Goal: Task Accomplishment & Management: Manage account settings

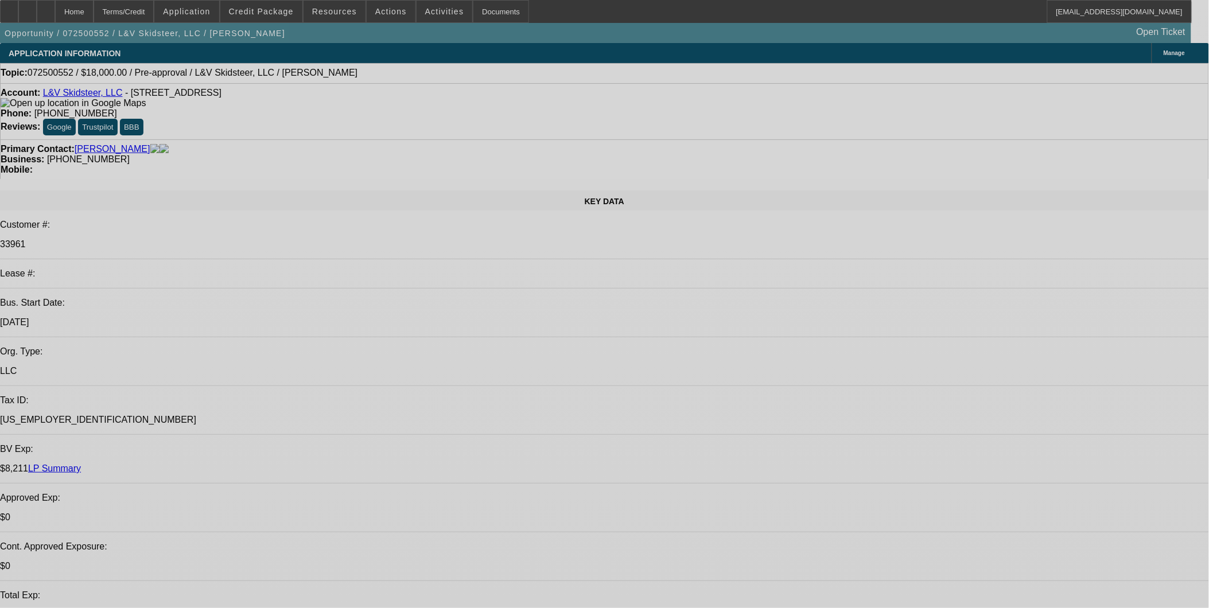
select select "0"
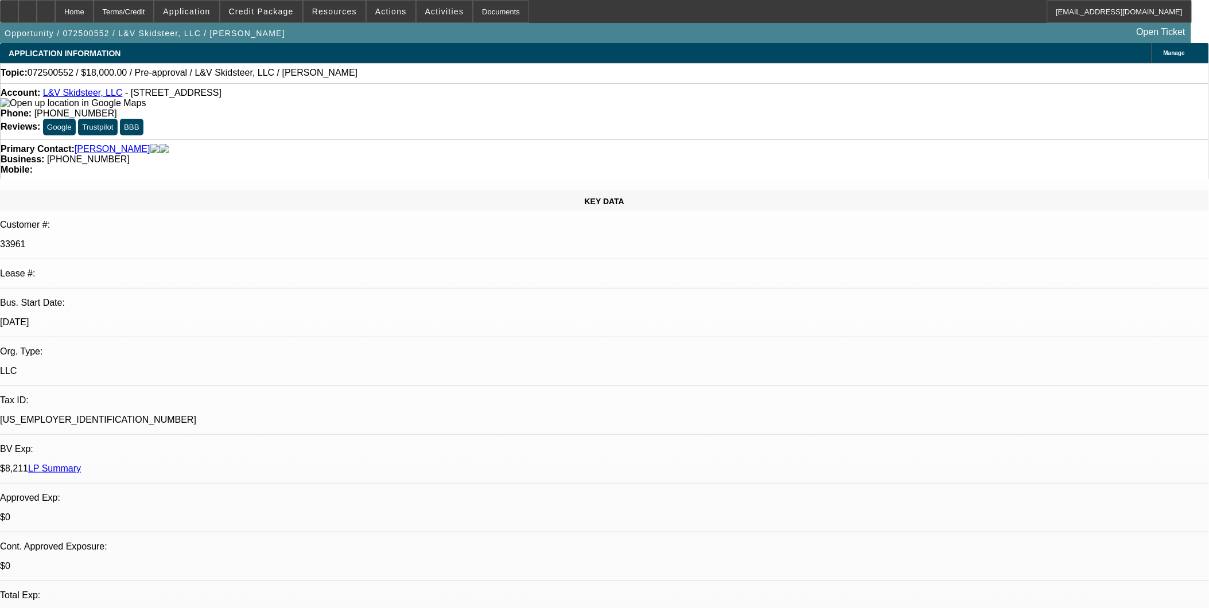
select select "2"
select select "0.1"
select select "0"
select select "2"
select select "0.1"
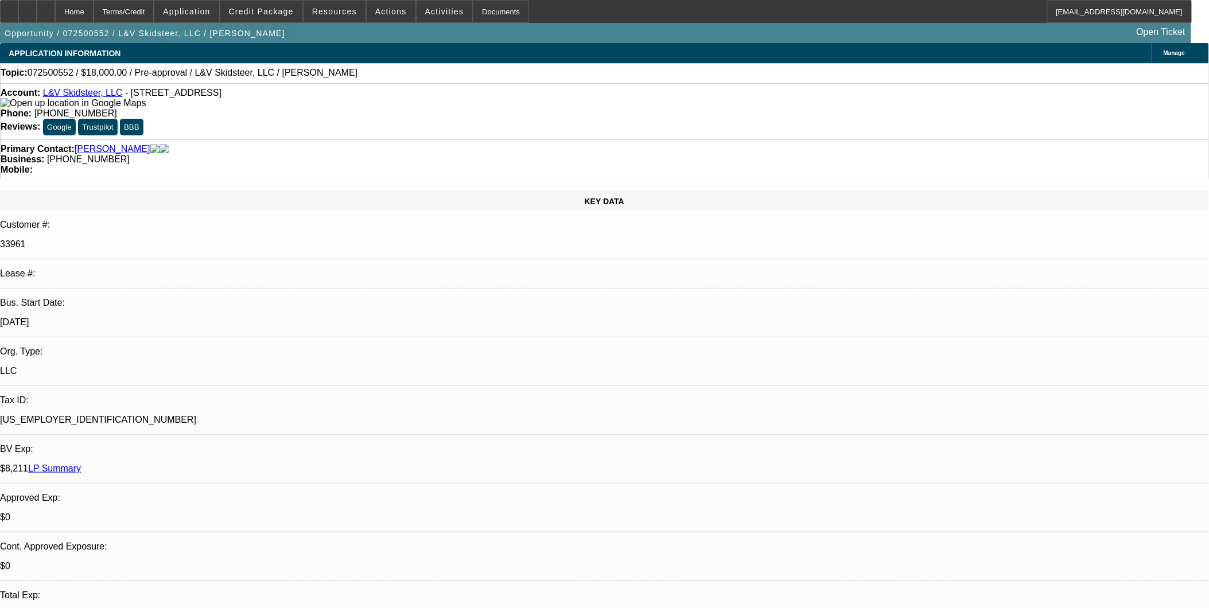
select select "1"
select select "2"
select select "4"
select select "1"
select select "2"
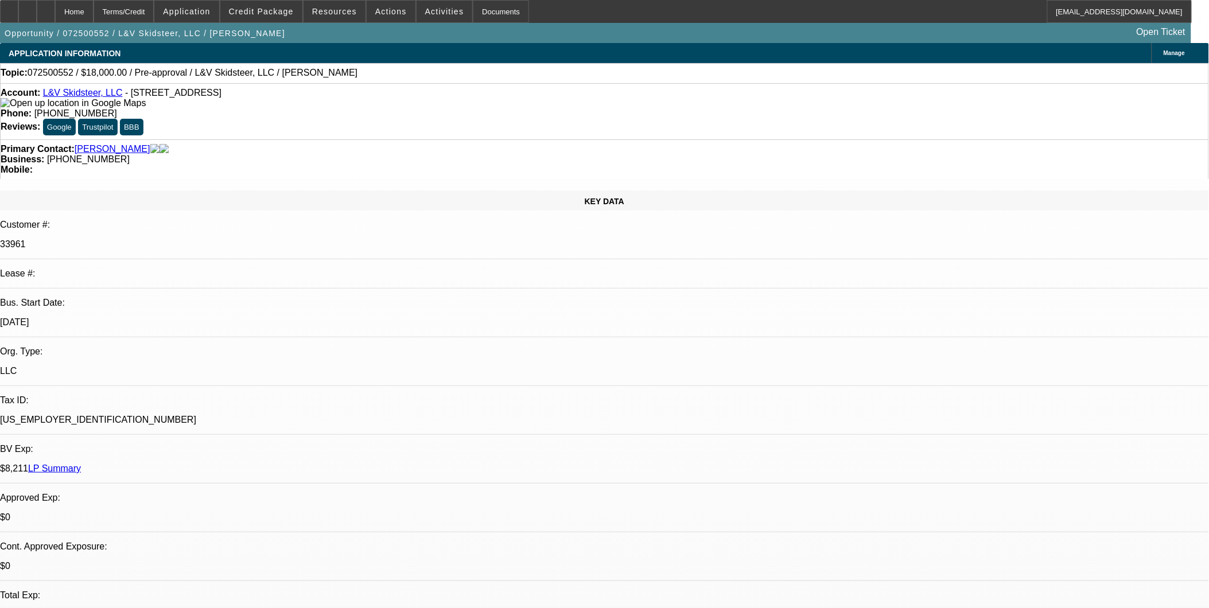
select select "4"
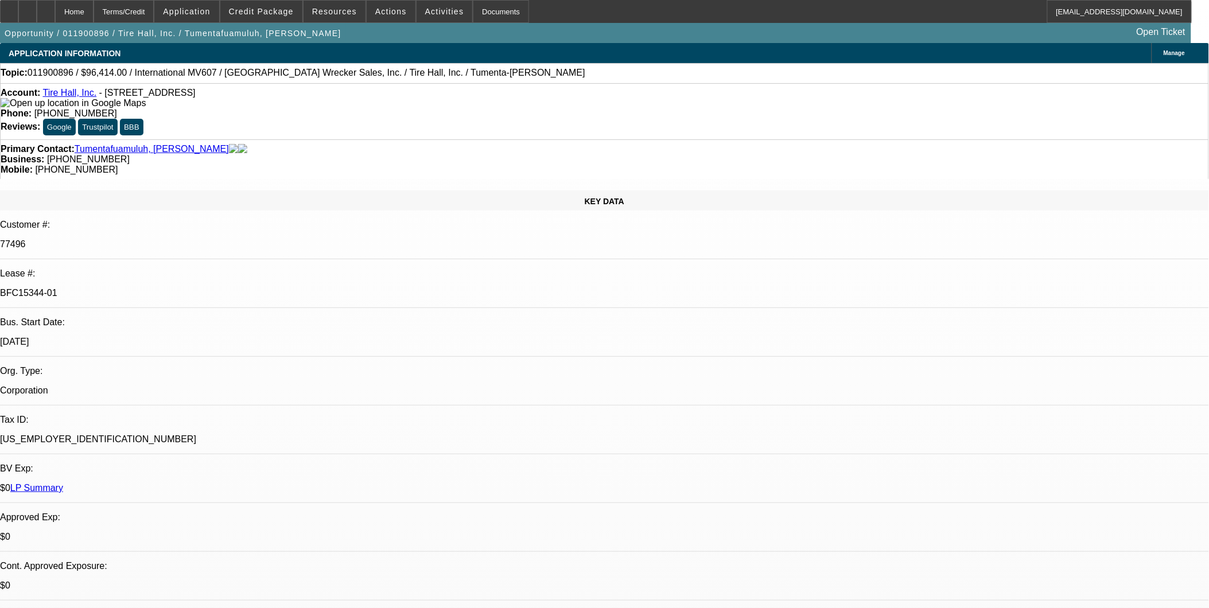
select select "0"
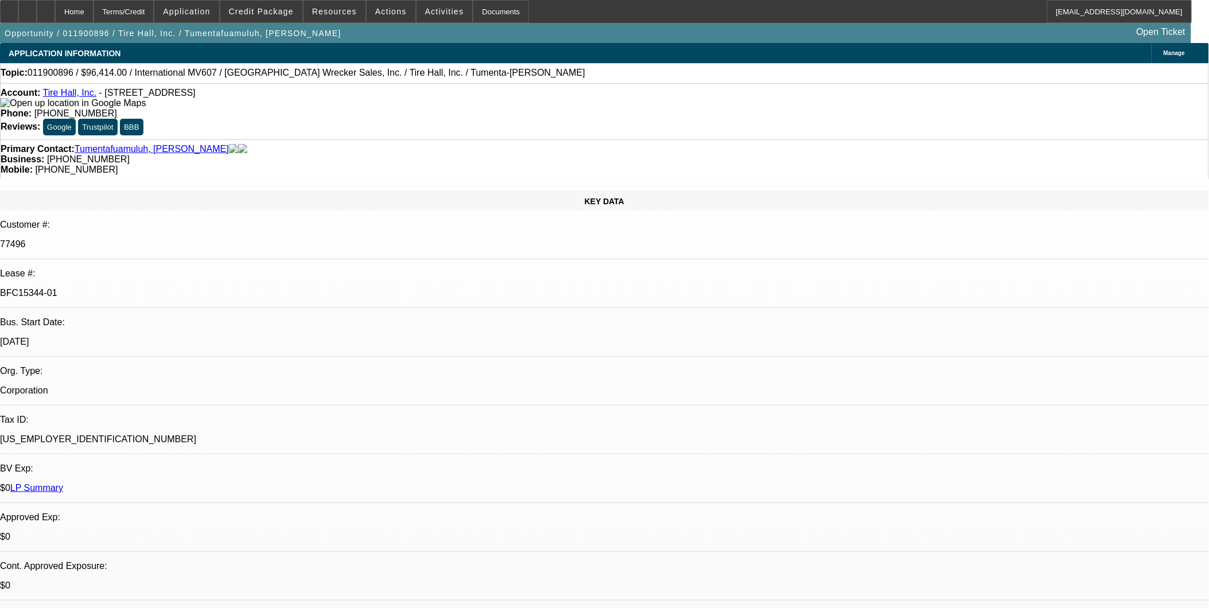
select select "0"
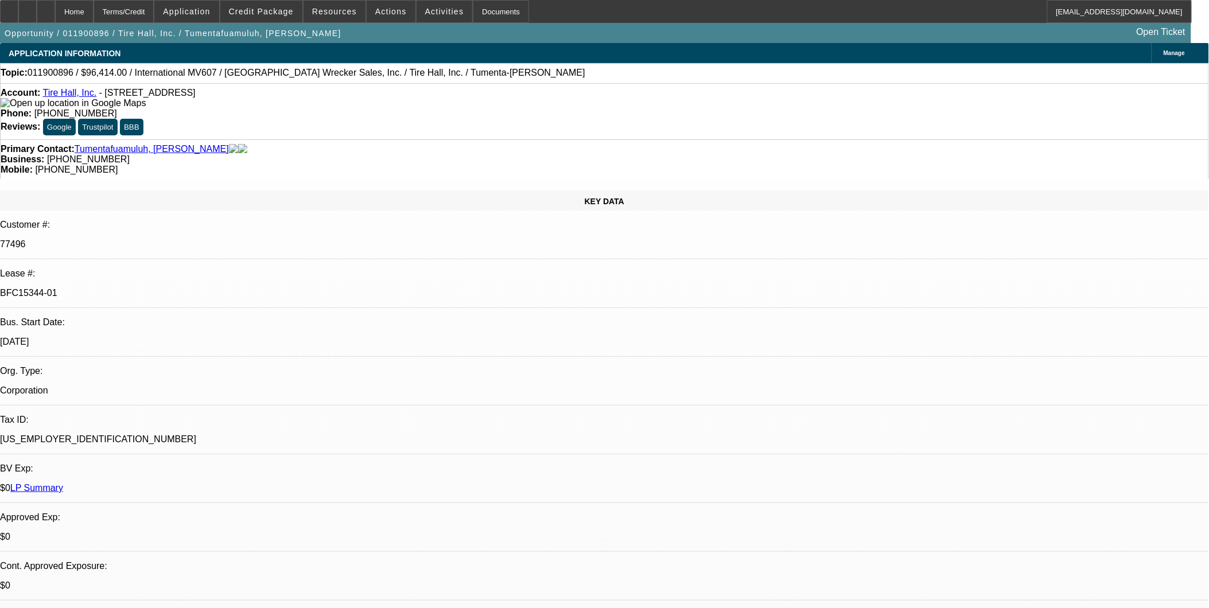
select select "0"
select select "1"
select select "2"
select select "6"
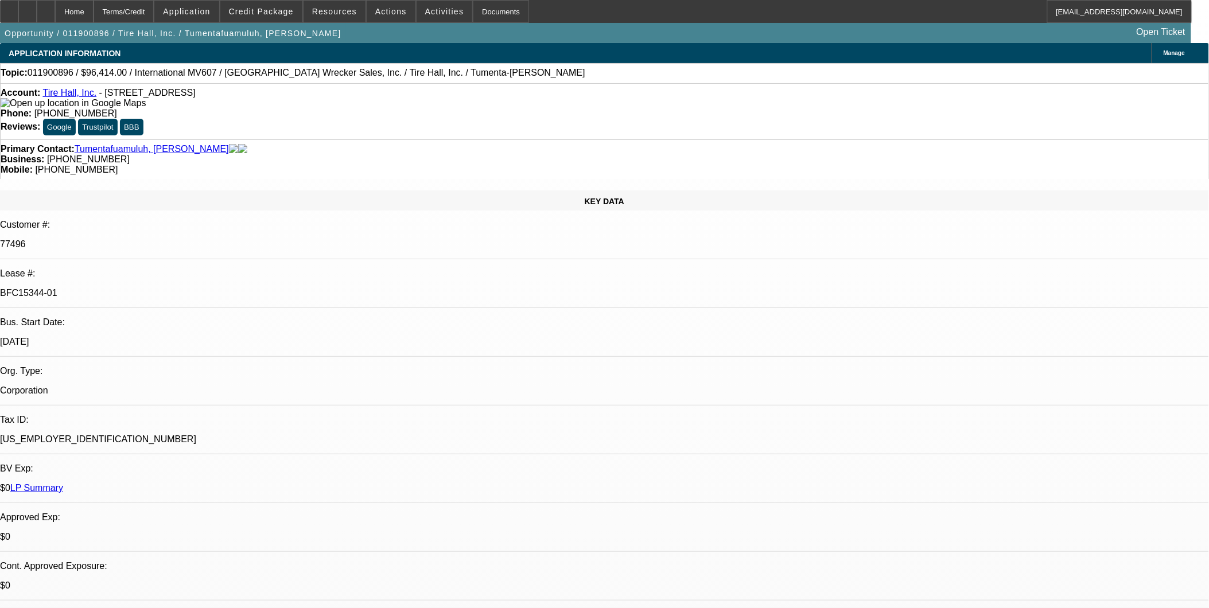
select select "1"
select select "2"
select select "6"
select select "1"
select select "2"
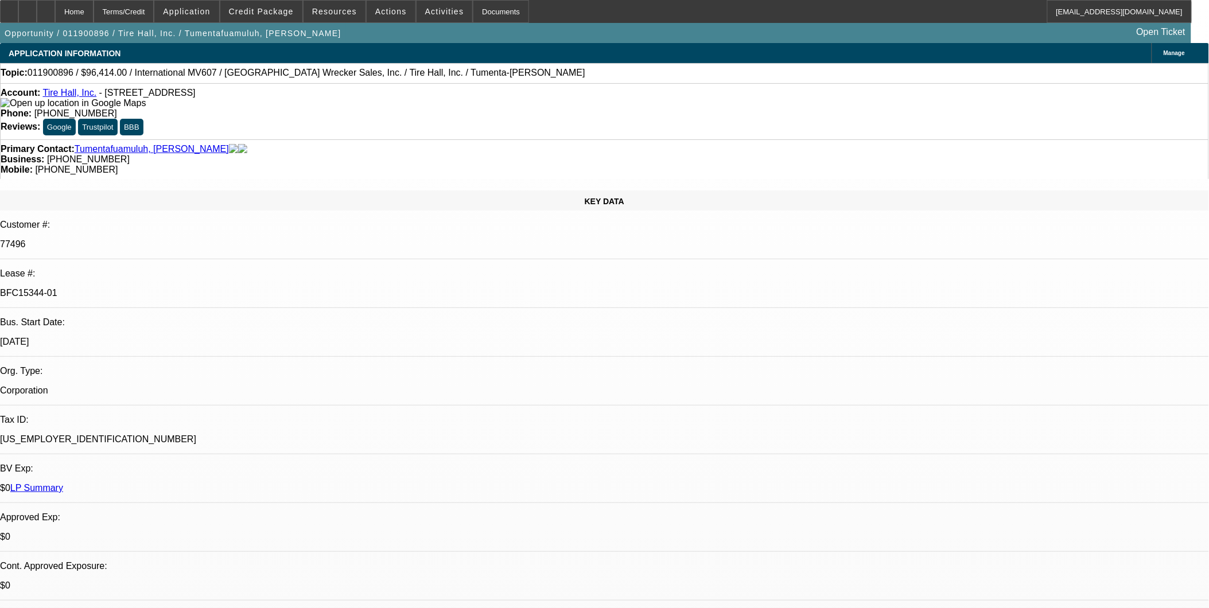
select select "6"
select select "1"
select select "2"
select select "6"
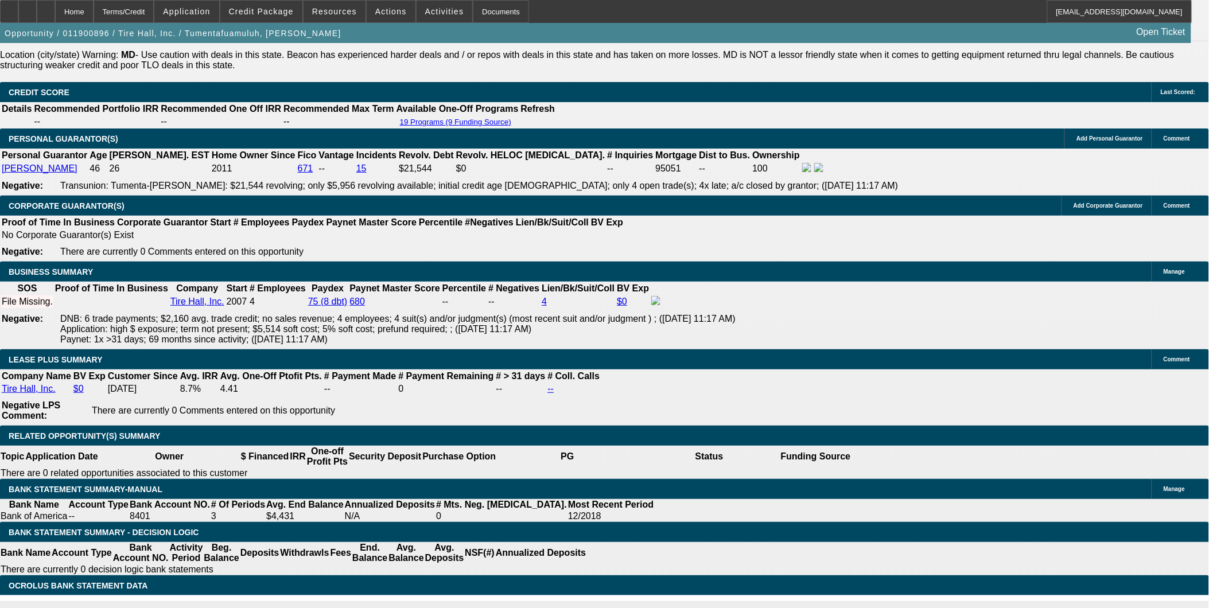
scroll to position [1722, 0]
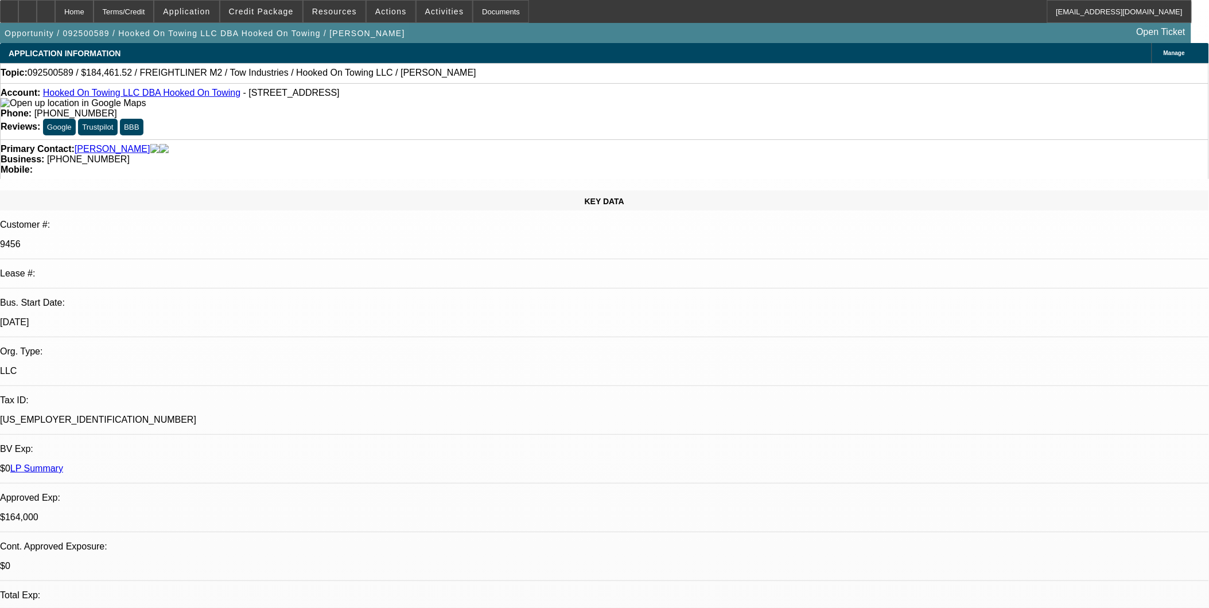
select select "0"
select select "0.1"
select select "0"
select select "2"
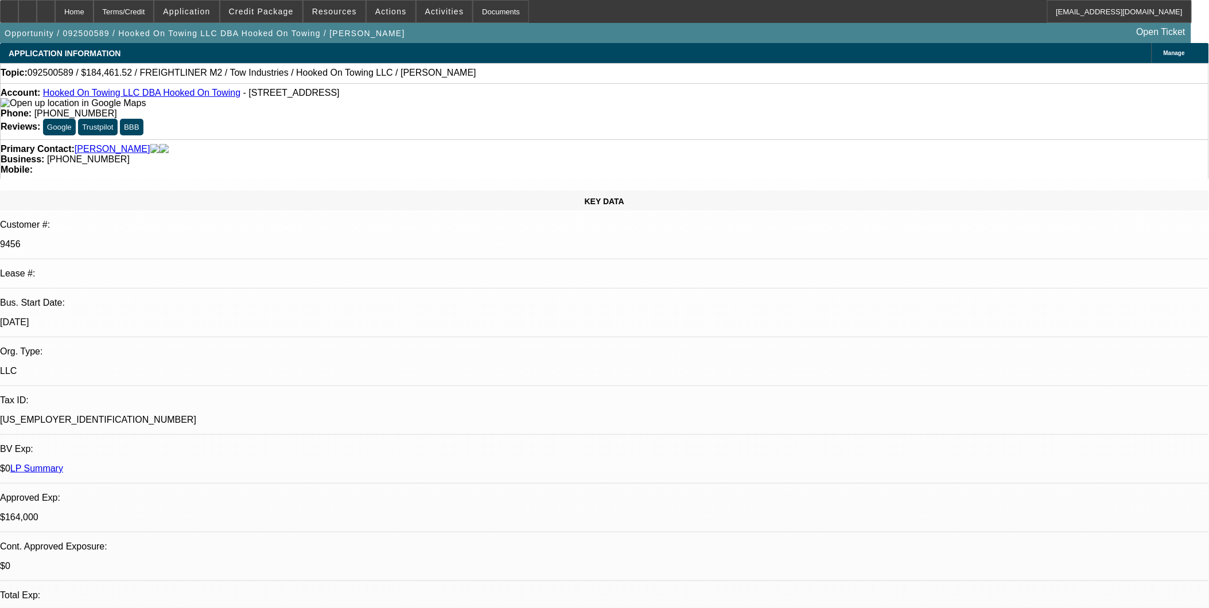
select select "0.1"
select select "0"
select select "0.1"
select select "0"
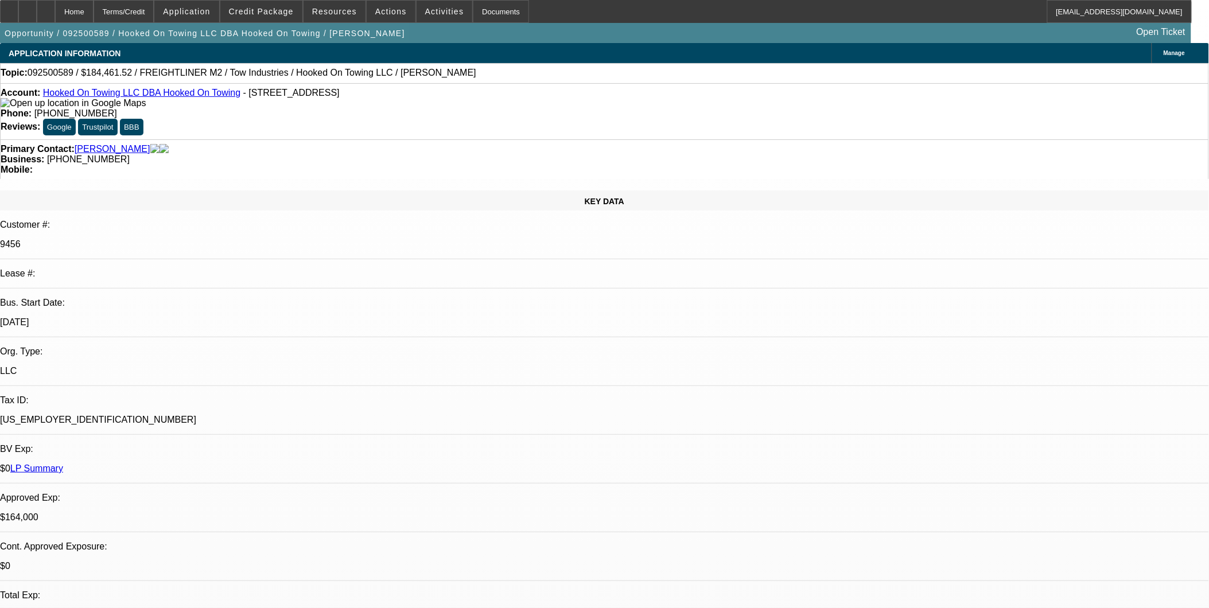
select select "0"
select select "0.1"
select select "1"
select select "2"
select select "4"
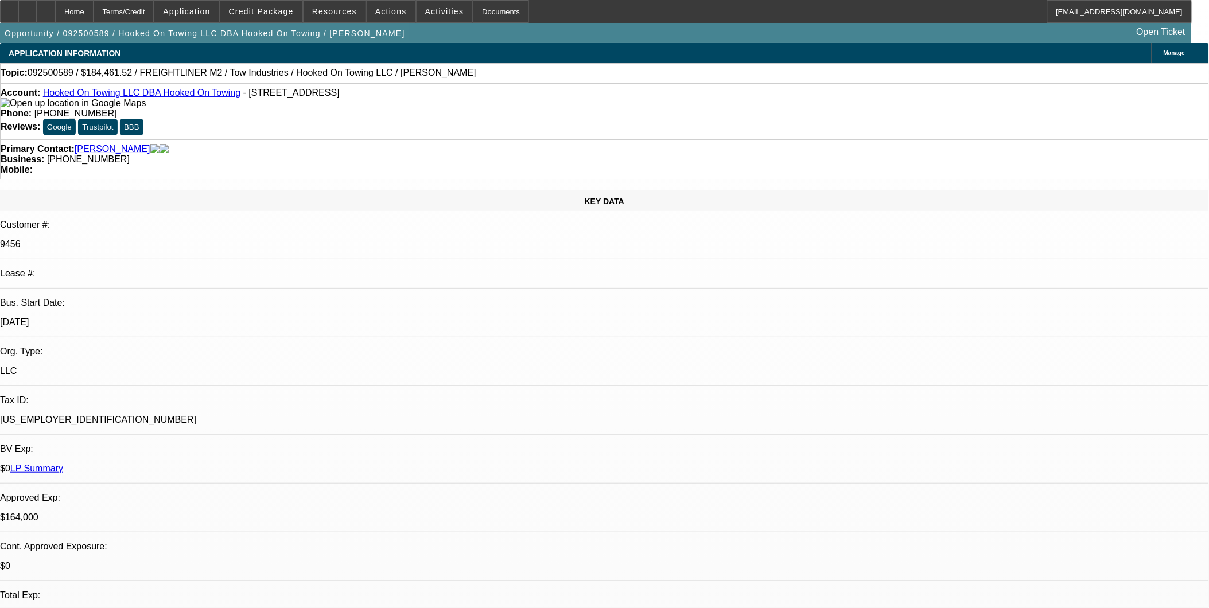
select select "1"
select select "2"
select select "4"
select select "1"
select select "2"
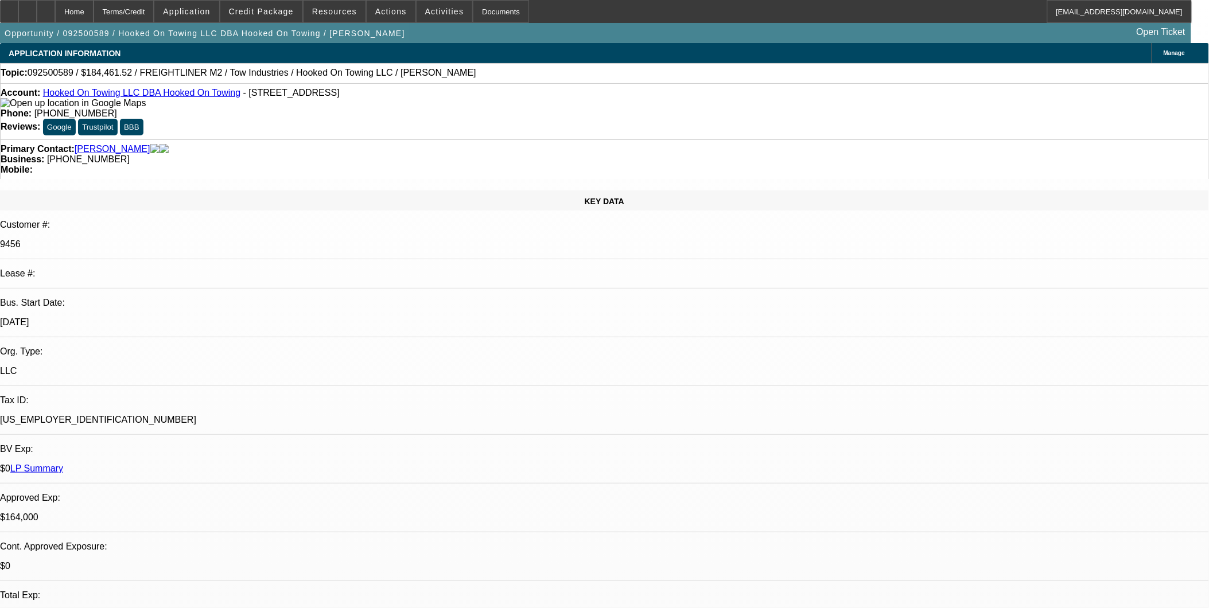
select select "4"
select select "1"
select select "3"
select select "4"
click at [267, 12] on span "Credit Package" at bounding box center [261, 11] width 65 height 9
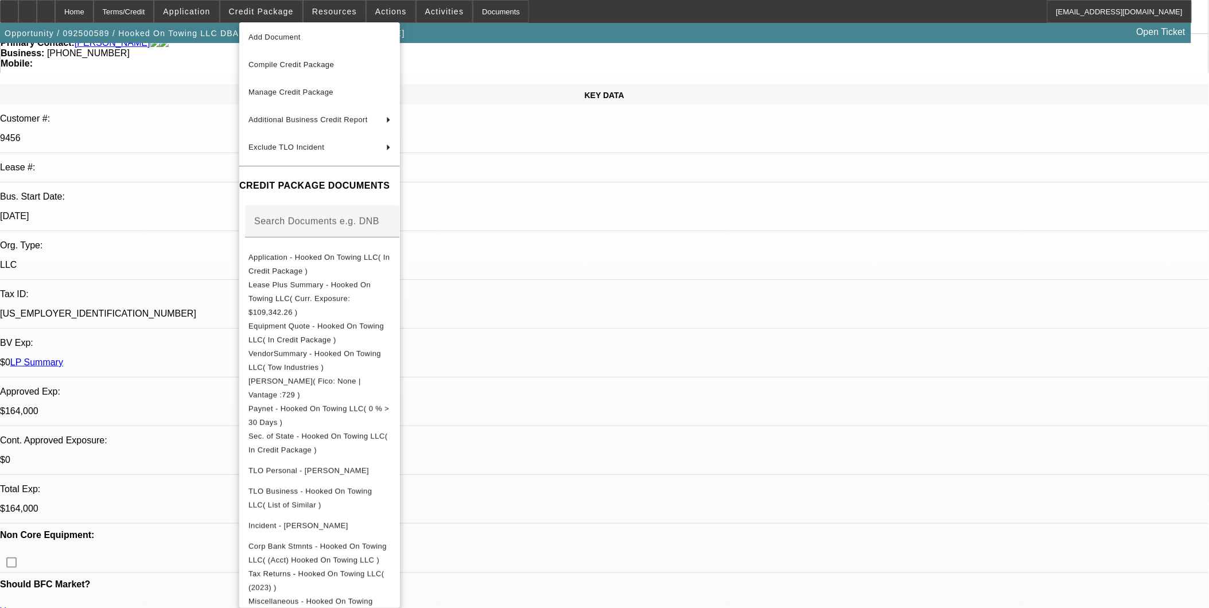
scroll to position [255, 0]
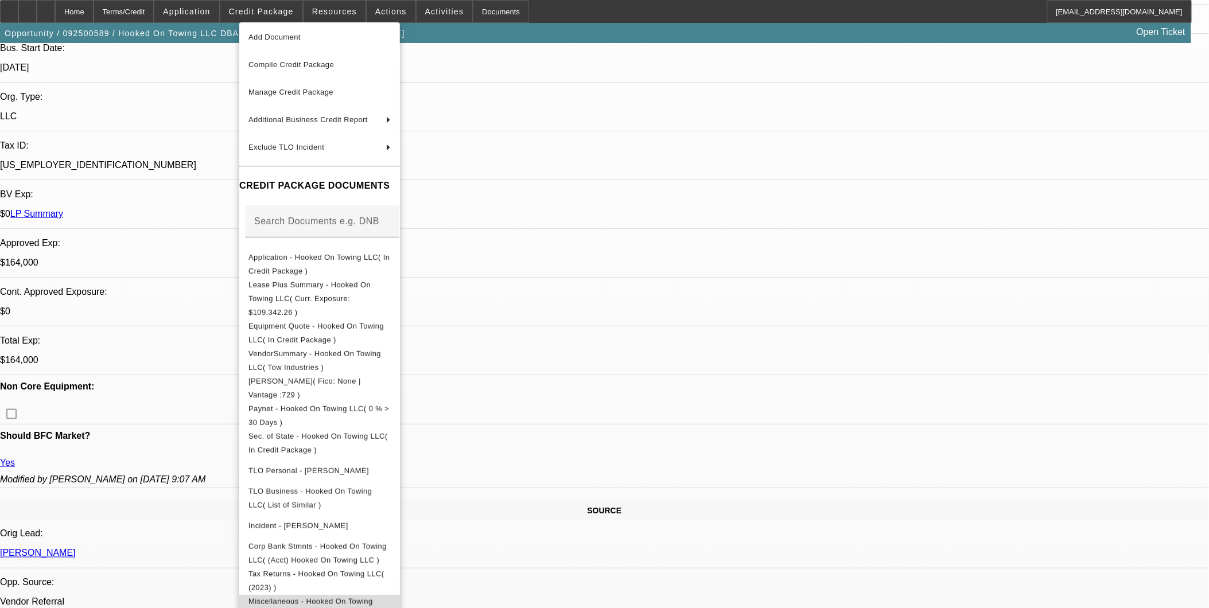
click at [373, 597] on span "Miscellaneous - Hooked On Towing LLC( Schedule C )" at bounding box center [311, 608] width 125 height 22
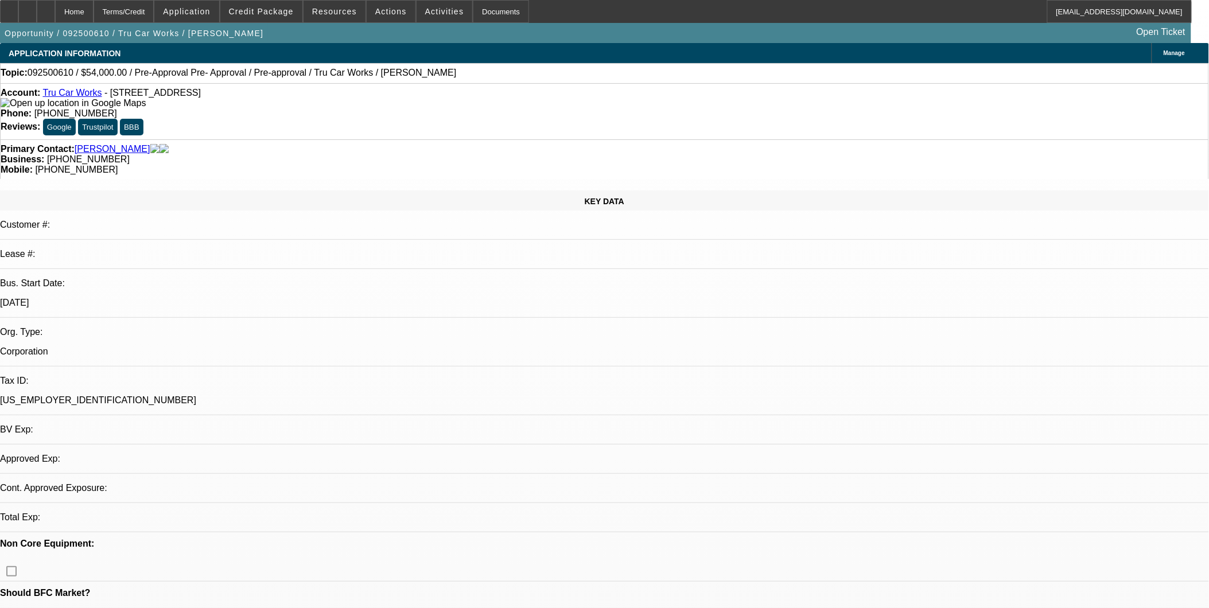
select select "0.1"
select select "0"
select select "0.1"
select select "1"
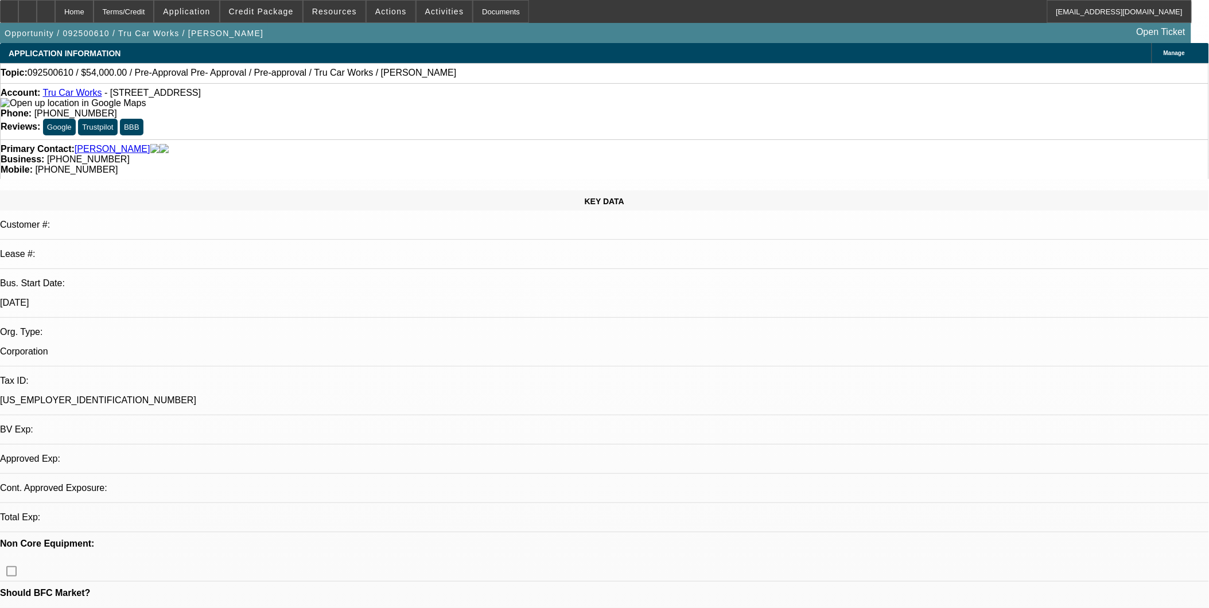
select select "4"
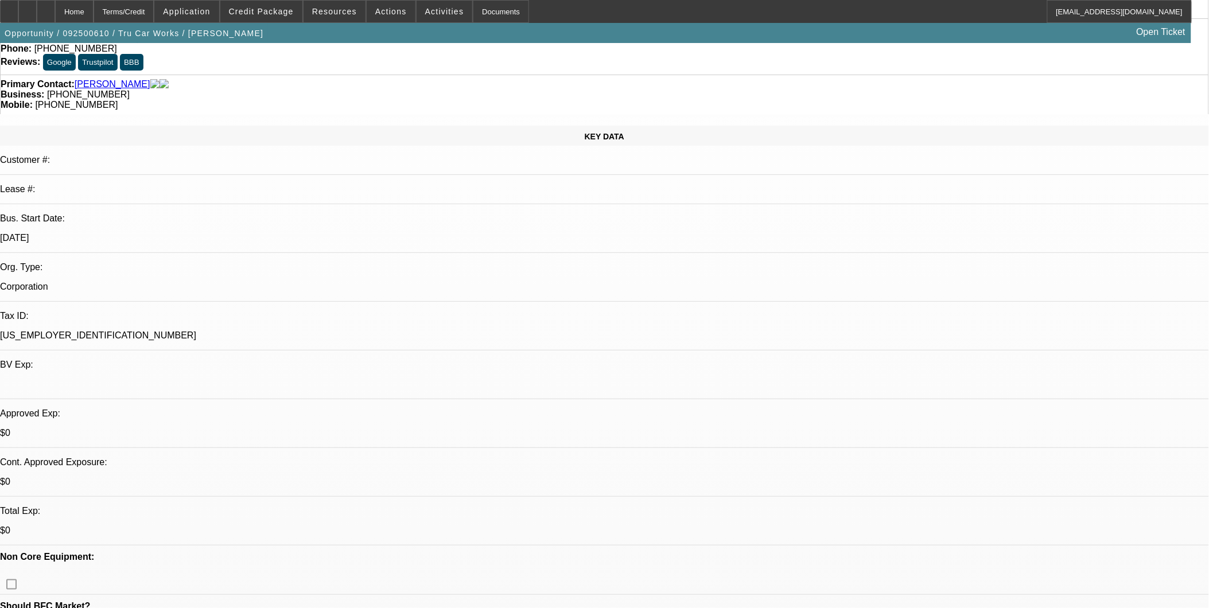
scroll to position [127, 0]
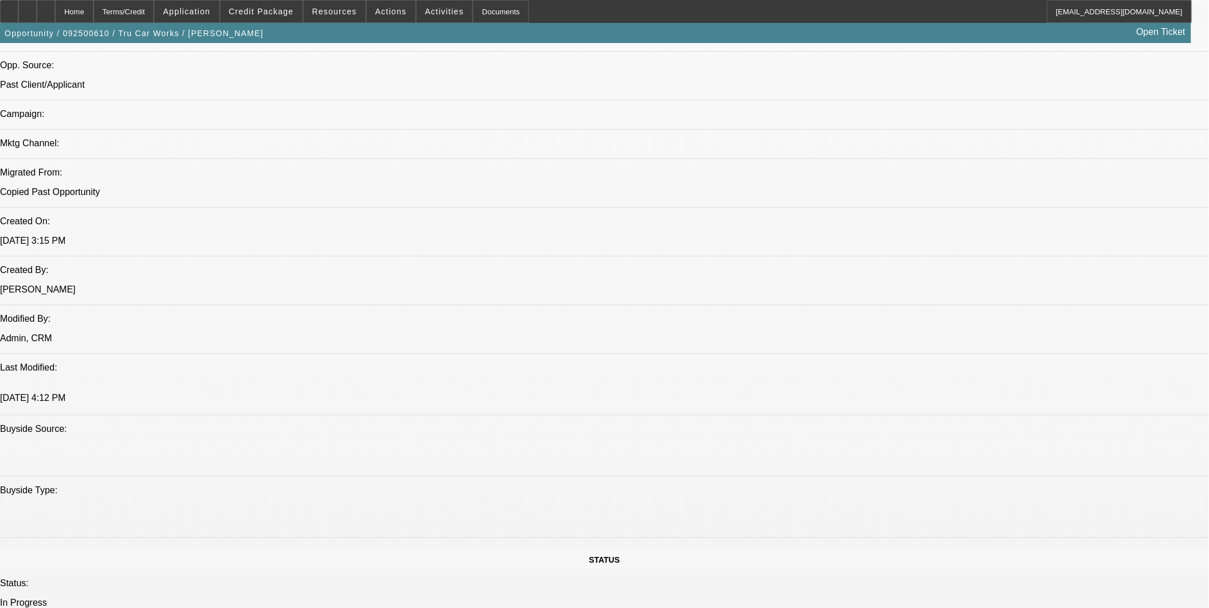
scroll to position [574, 0]
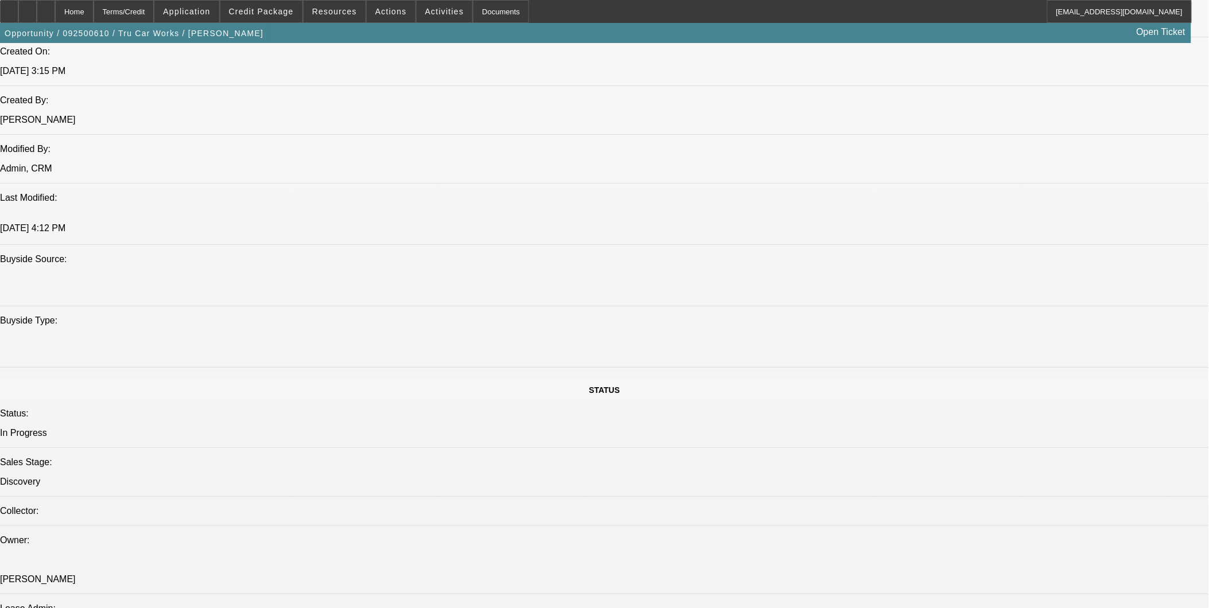
scroll to position [892, 0]
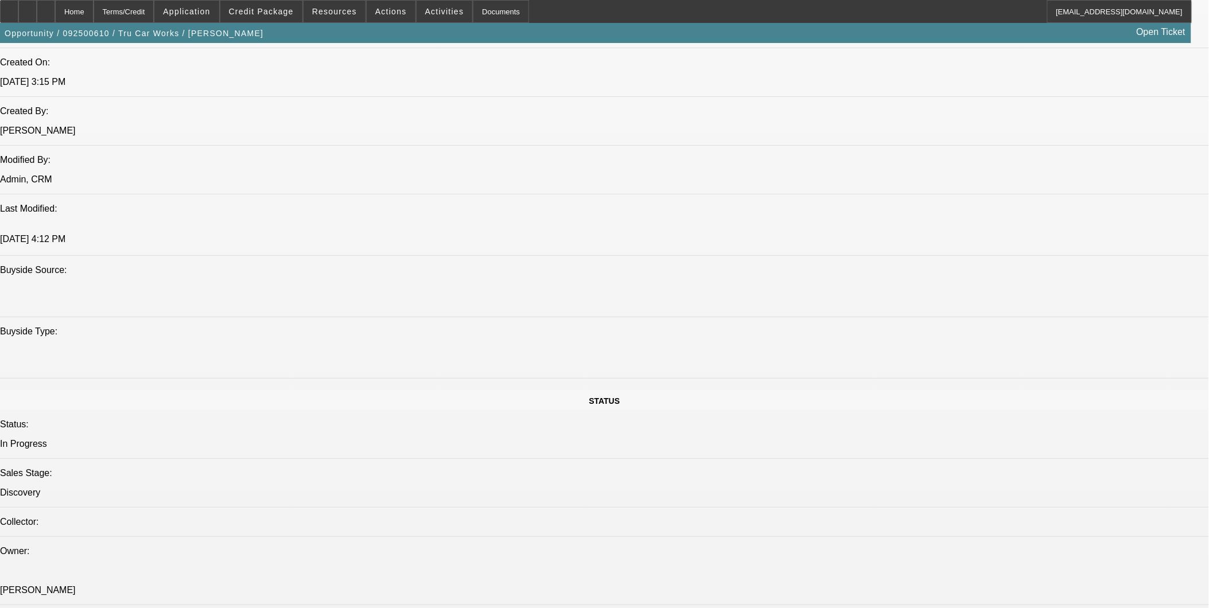
drag, startPoint x: 925, startPoint y: 514, endPoint x: 933, endPoint y: 514, distance: 8.0
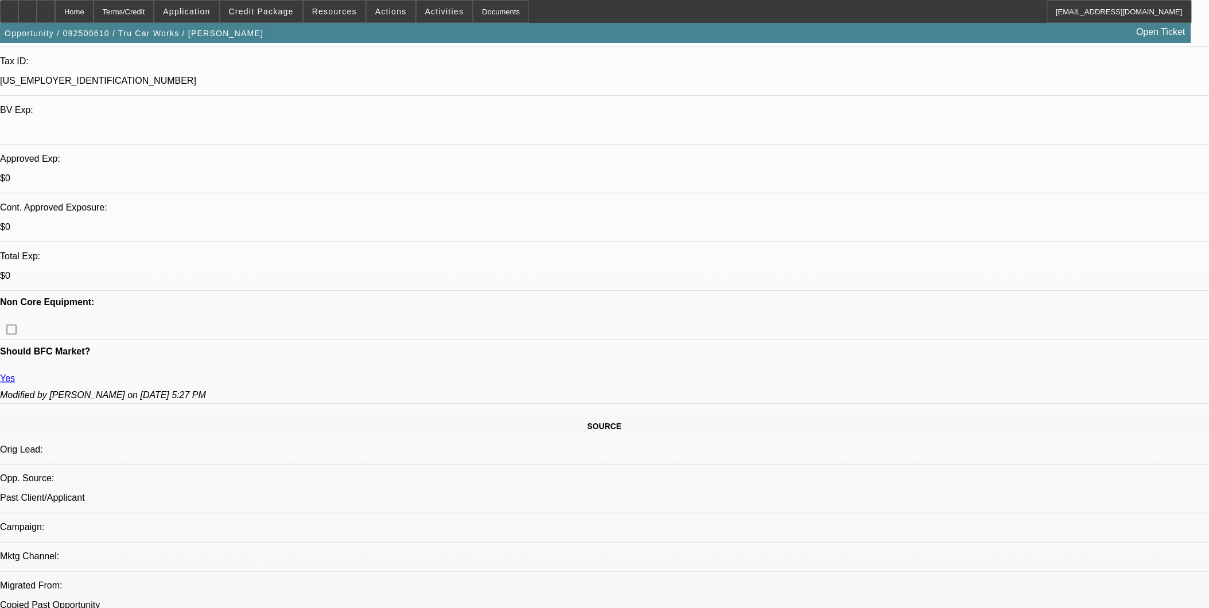
scroll to position [319, 0]
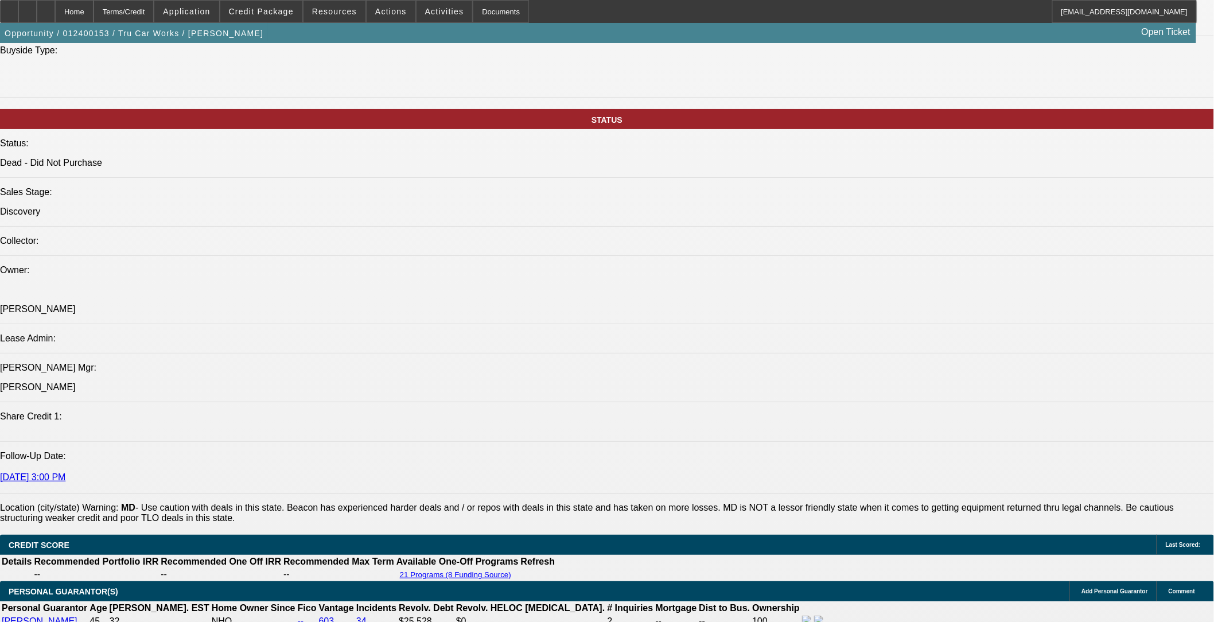
select select "0"
select select "0.1"
select select "0"
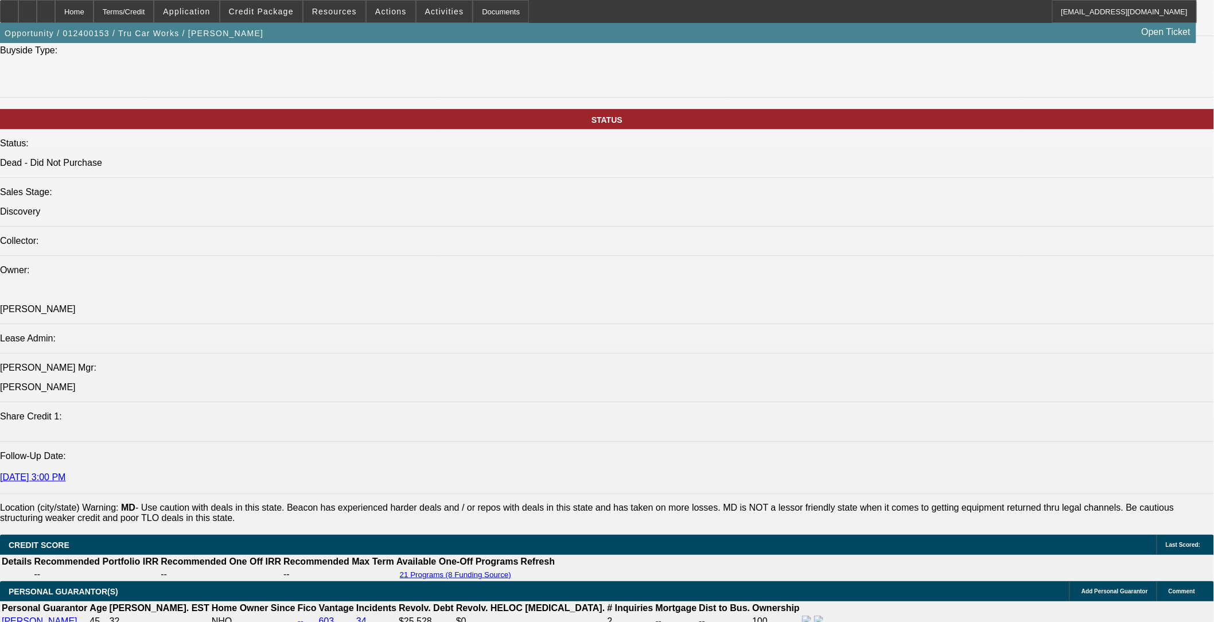
select select "0.1"
select select "0"
select select "0.1"
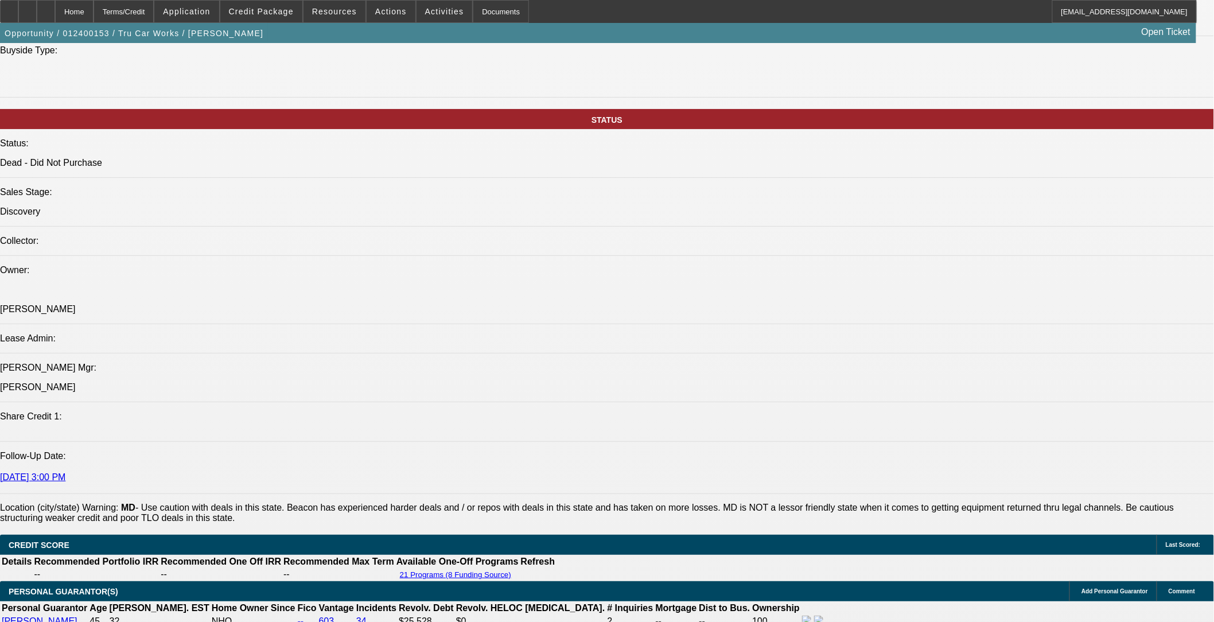
select select "0"
select select "0.1"
select select "1"
select select "4"
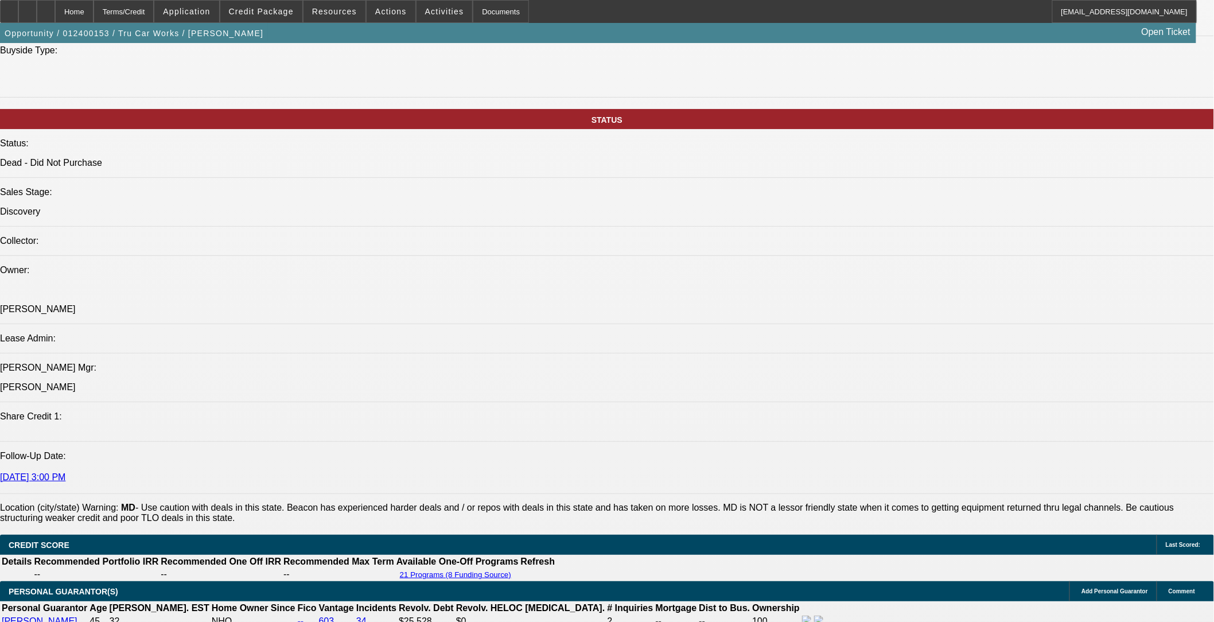
select select "1"
select select "4"
select select "1"
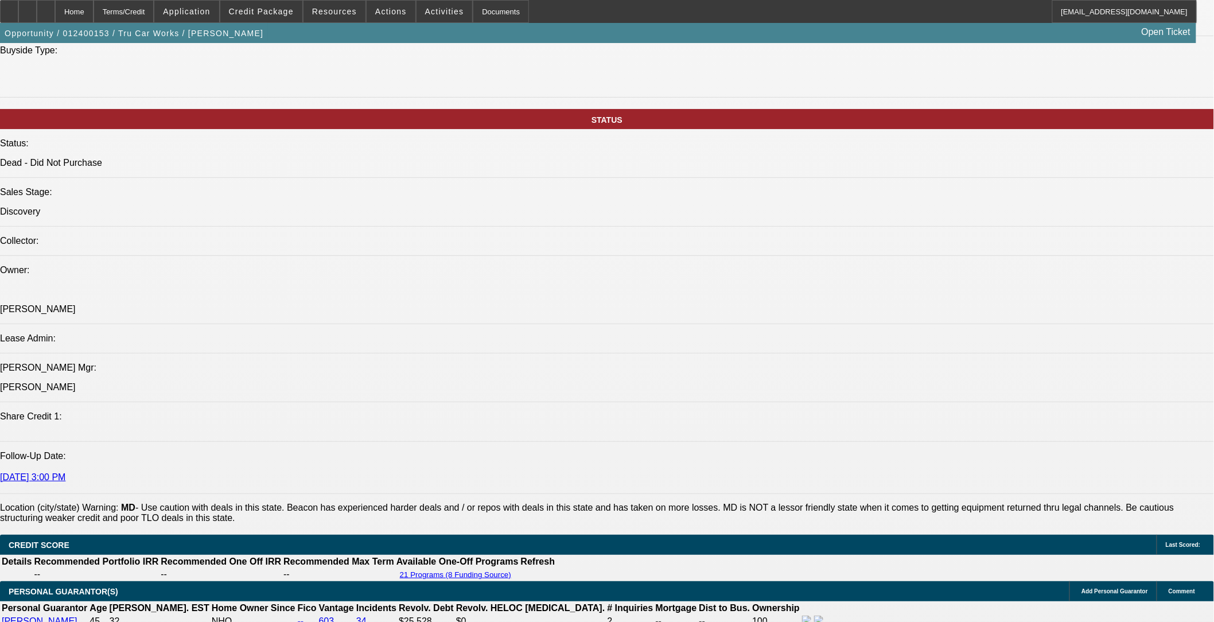
select select "4"
select select "1"
select select "4"
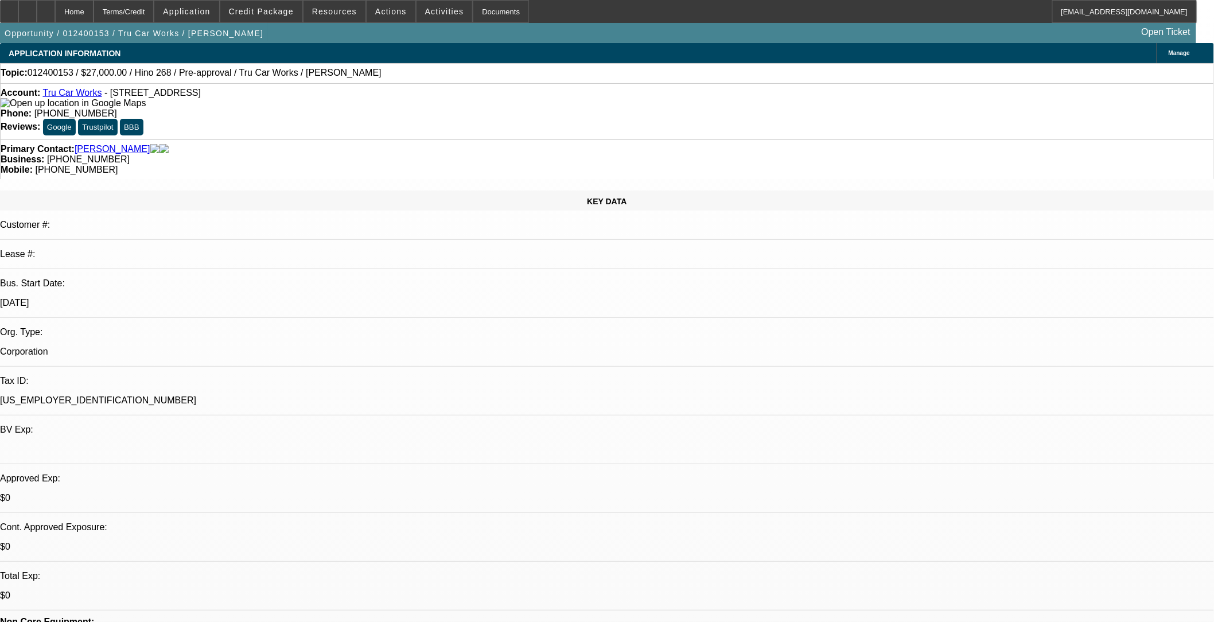
click at [285, 0] on span at bounding box center [261, 12] width 82 height 28
select select "0"
select select "0.1"
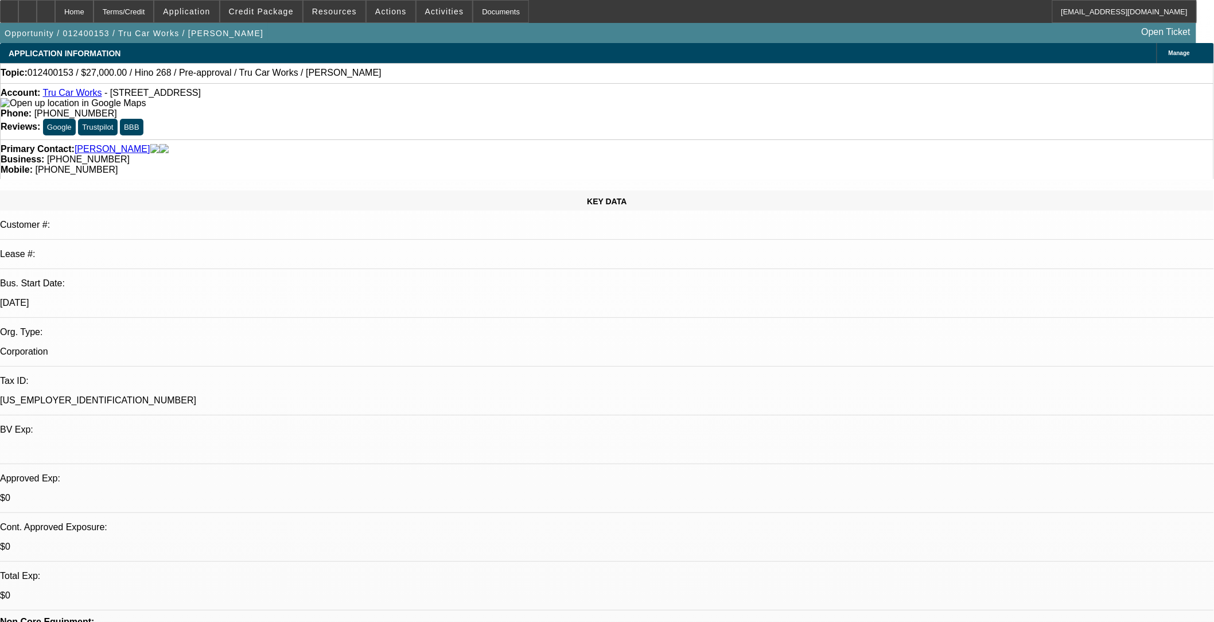
select select "0"
select select "0.1"
select select "0"
select select "0.1"
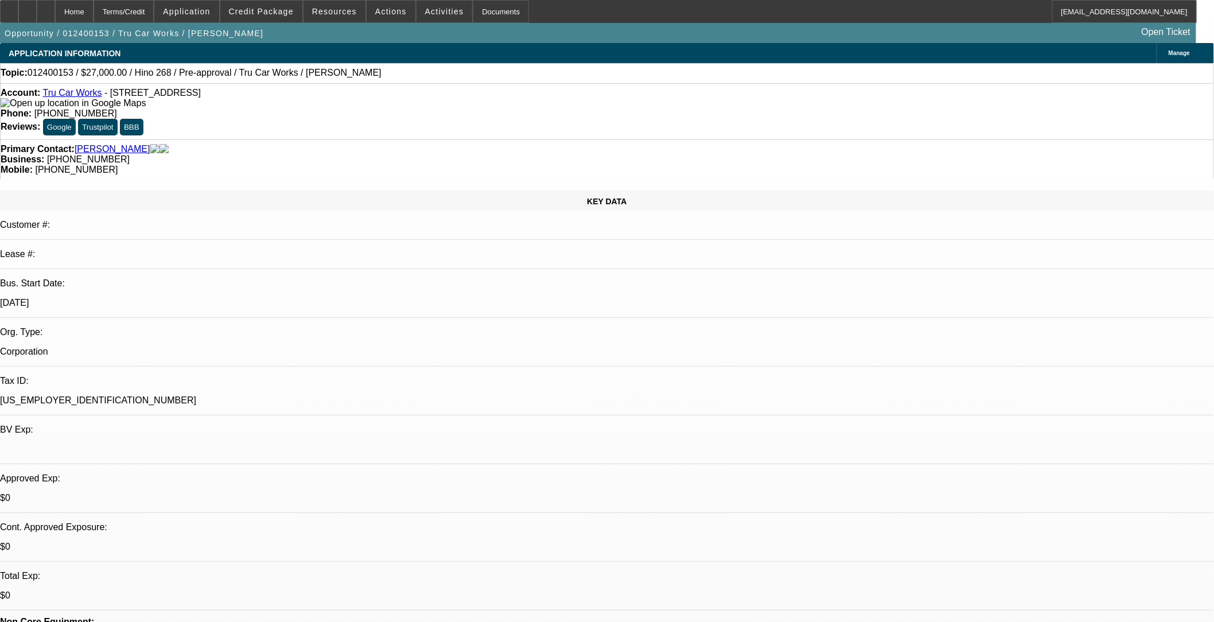
select select "0.1"
select select "0"
select select "0.1"
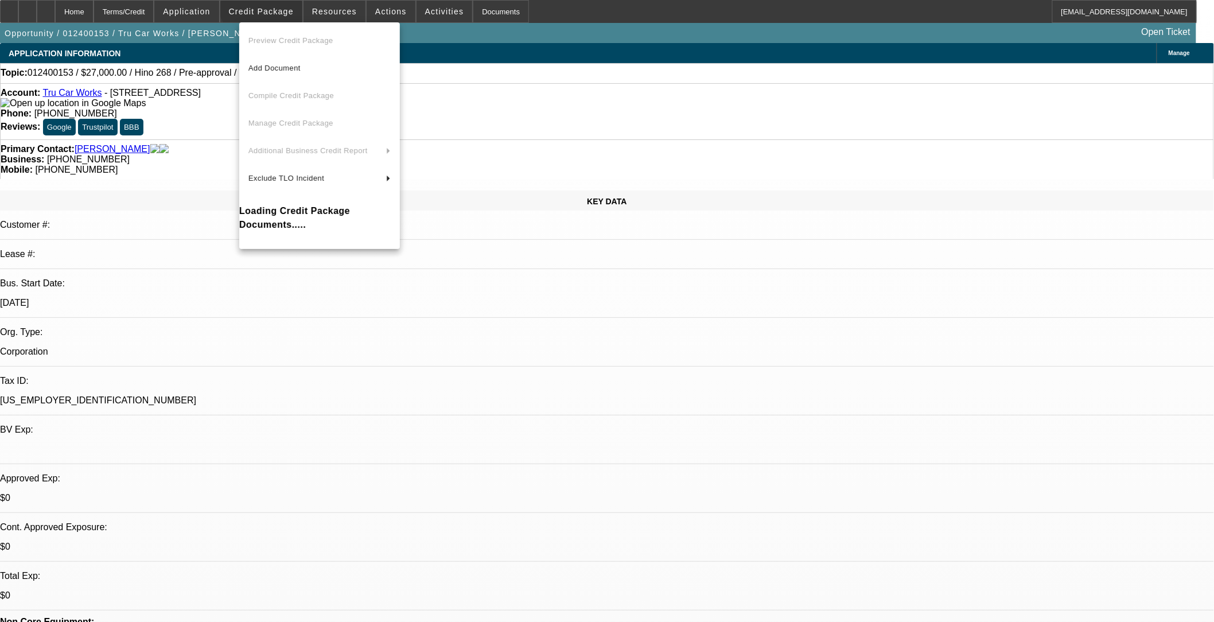
select select "1"
select select "4"
select select "1"
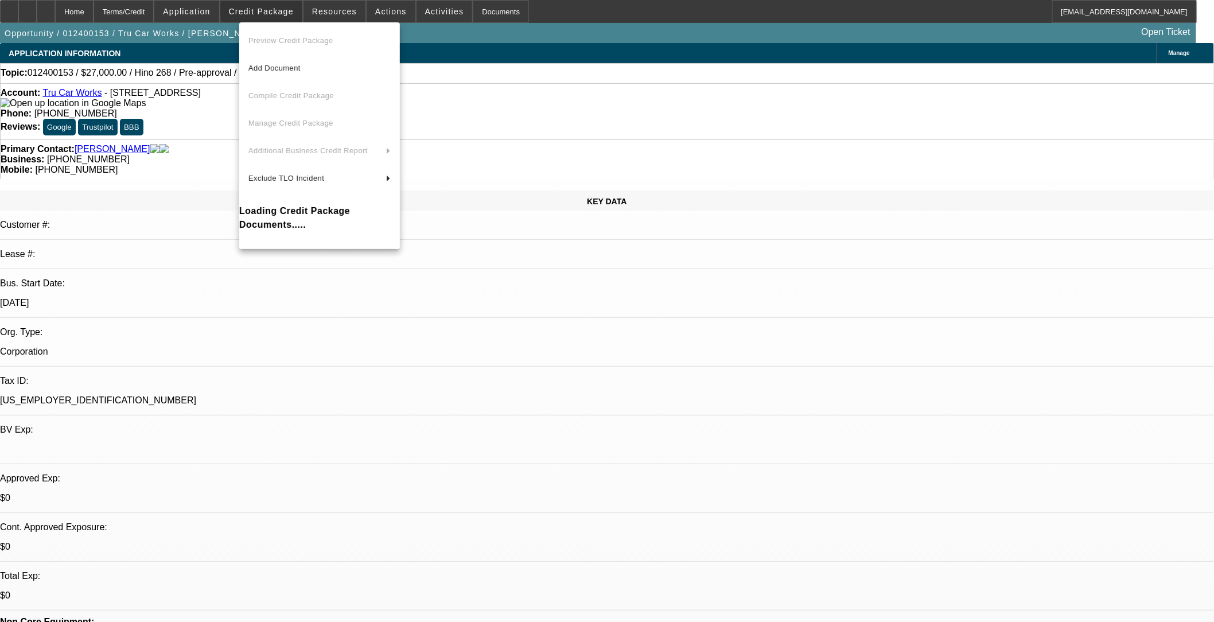
select select "4"
select select "1"
select select "4"
select select "1"
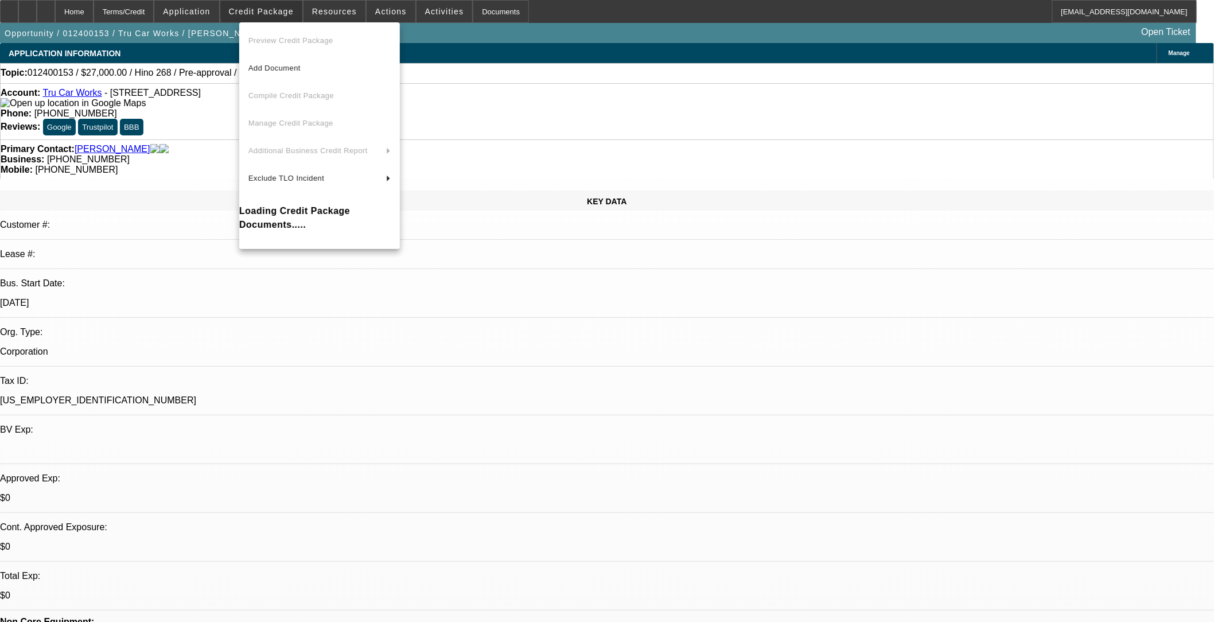
select select "1"
select select "4"
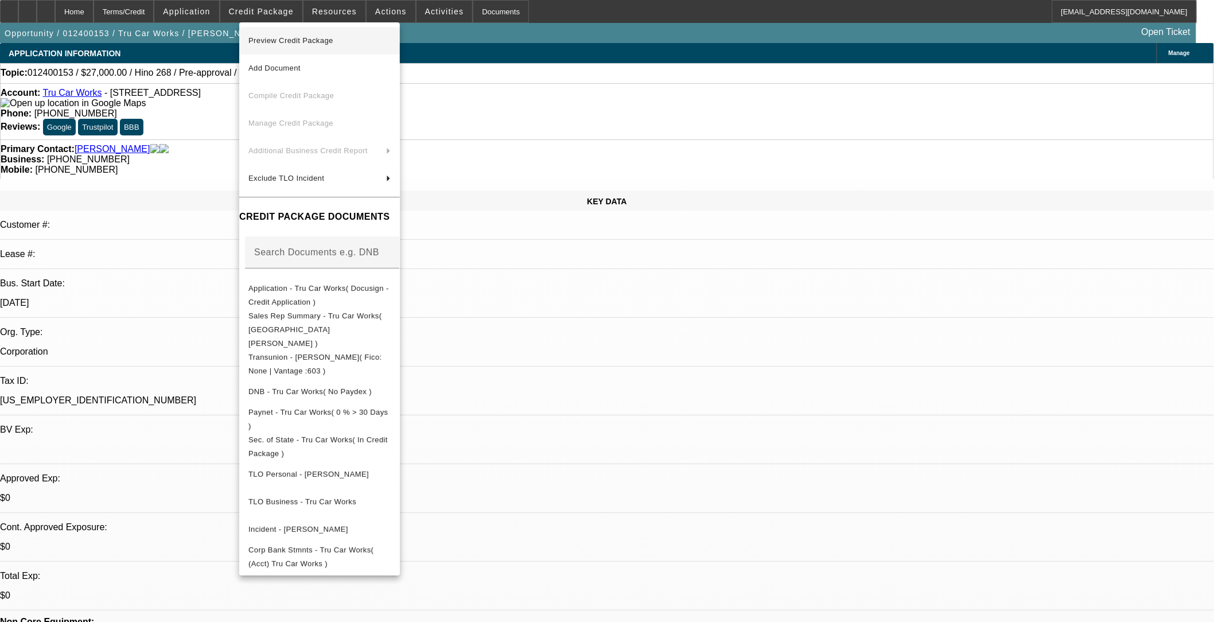
click at [288, 46] on span "Preview Credit Package" at bounding box center [320, 41] width 142 height 14
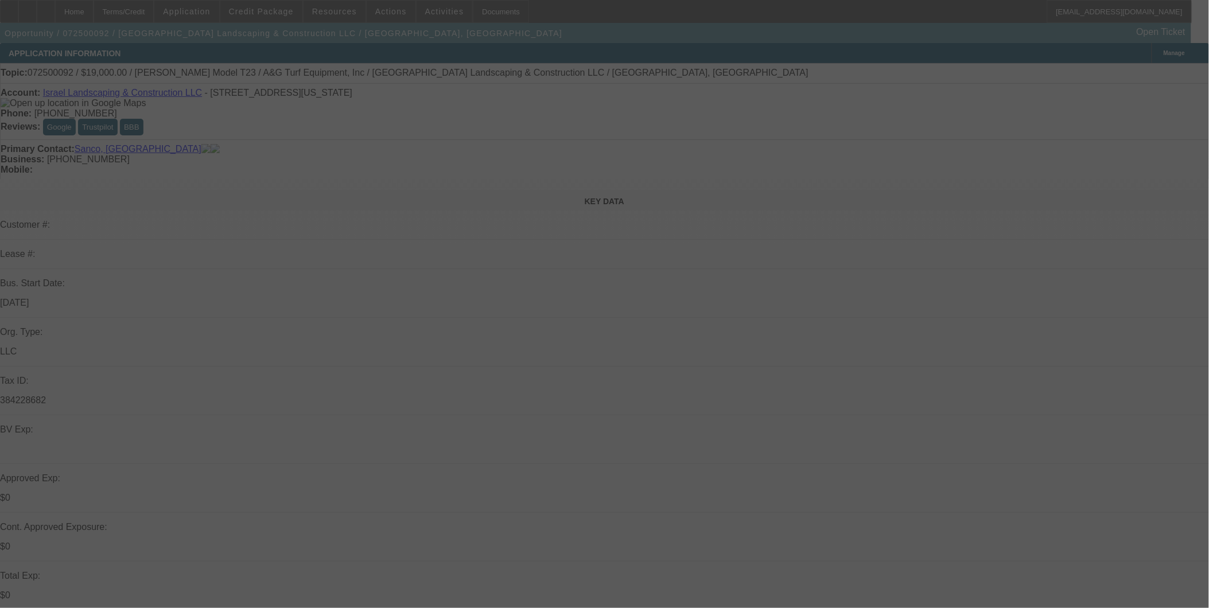
select select "0"
select select "2"
select select "0"
select select "2"
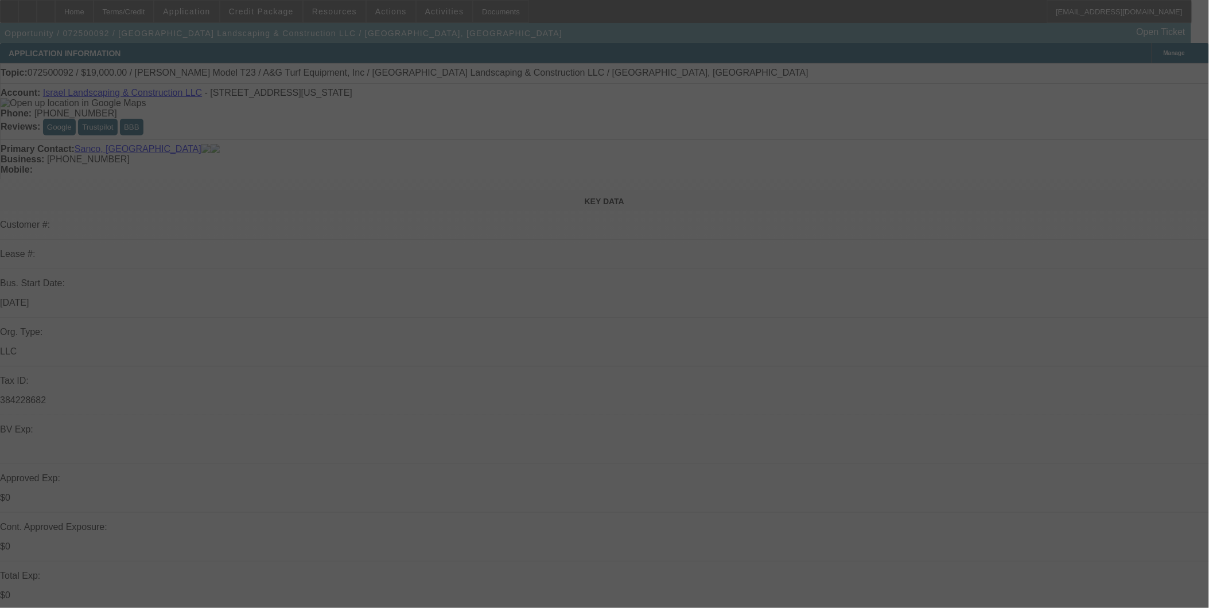
select select "0"
select select "2"
select select "0"
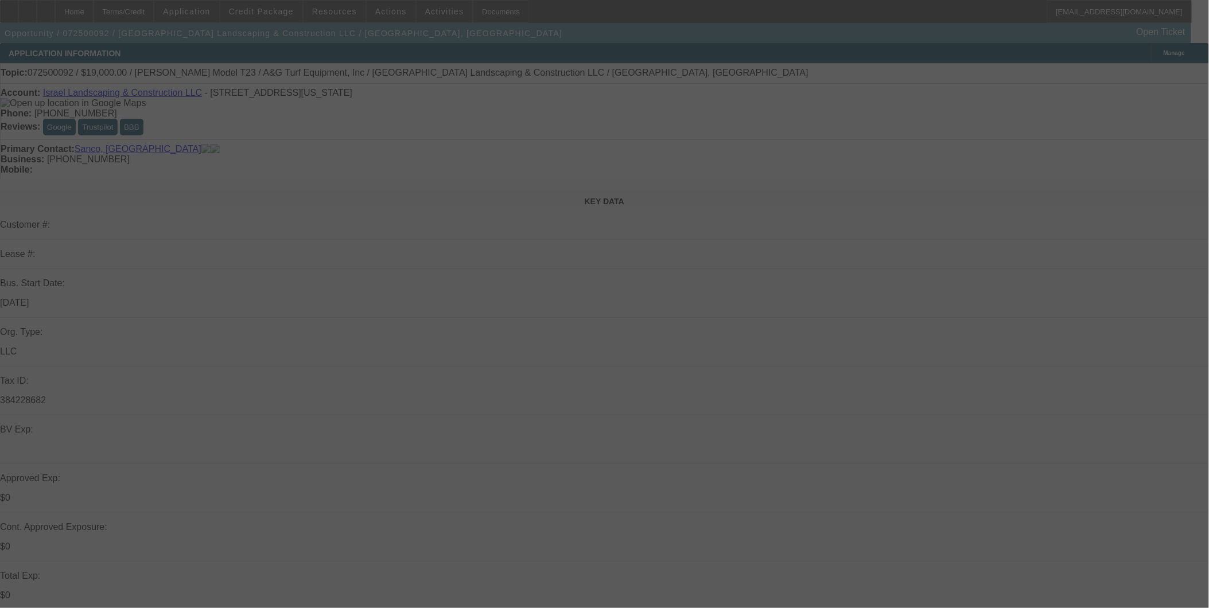
select select "0"
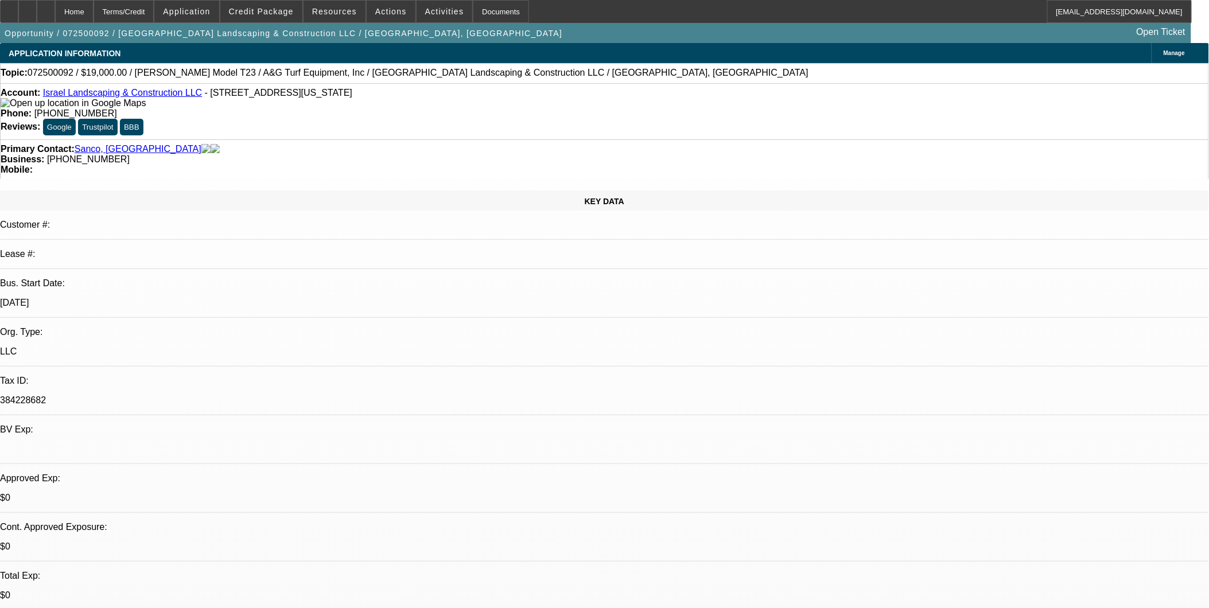
select select "1"
select select "2"
select select "6"
select select "1"
select select "2"
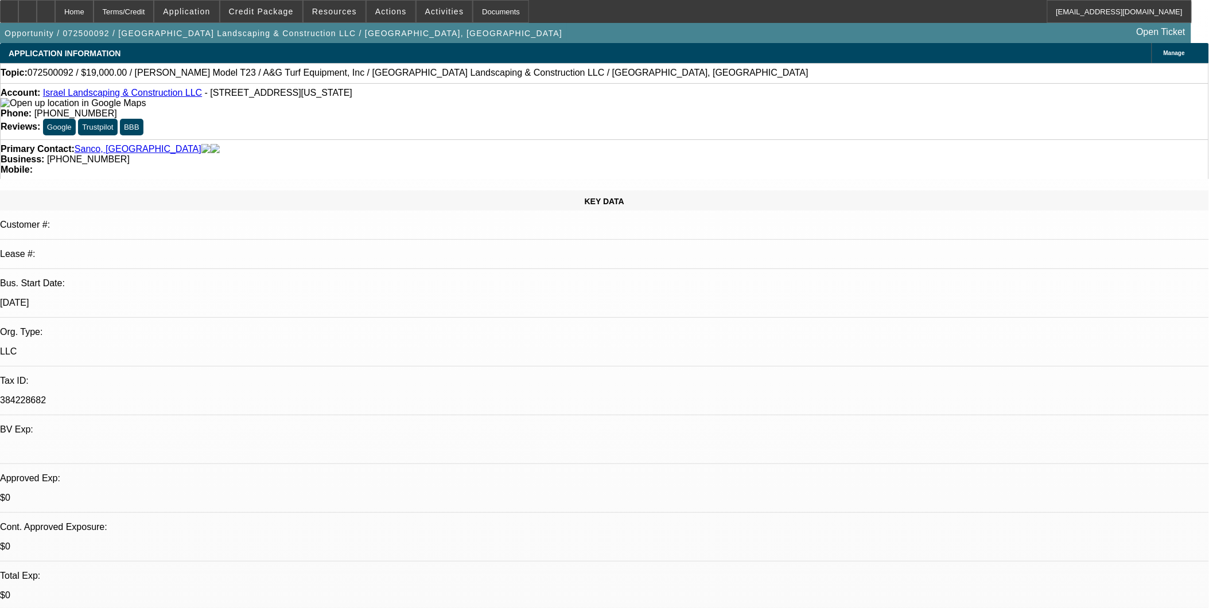
select select "6"
select select "1"
select select "2"
select select "6"
select select "1"
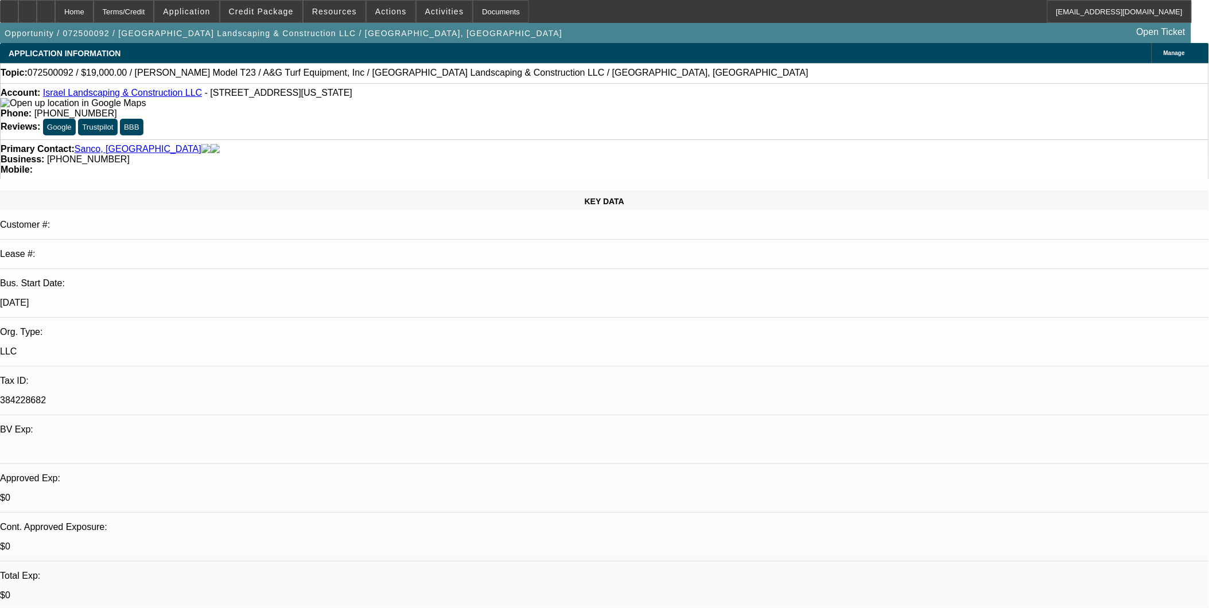
select select "1"
select select "6"
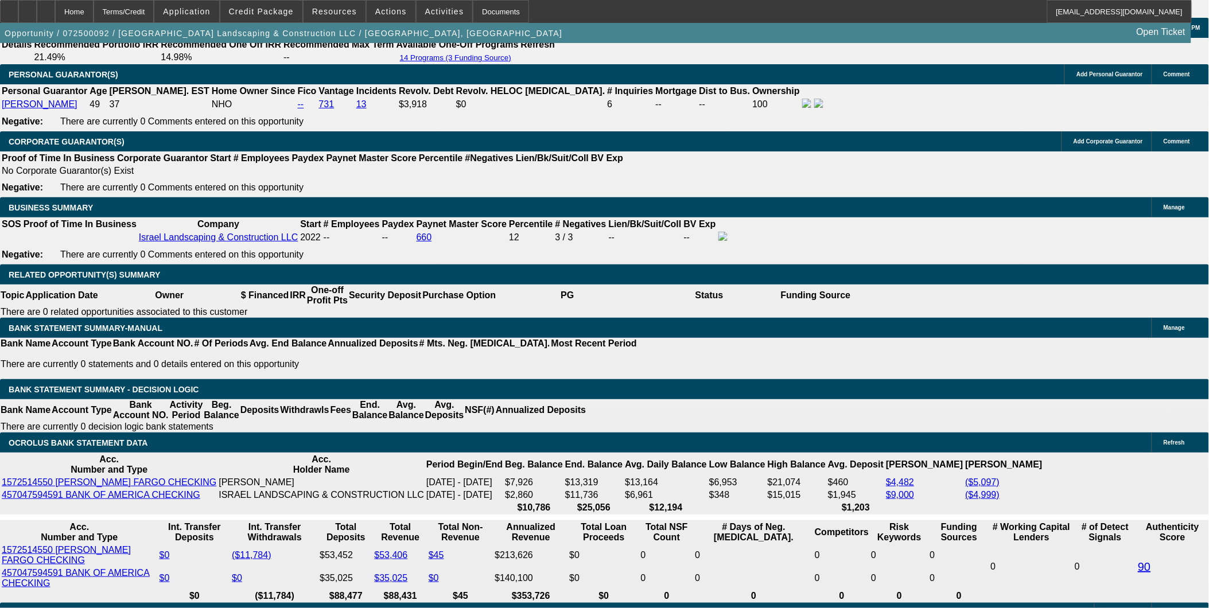
scroll to position [1691, 0]
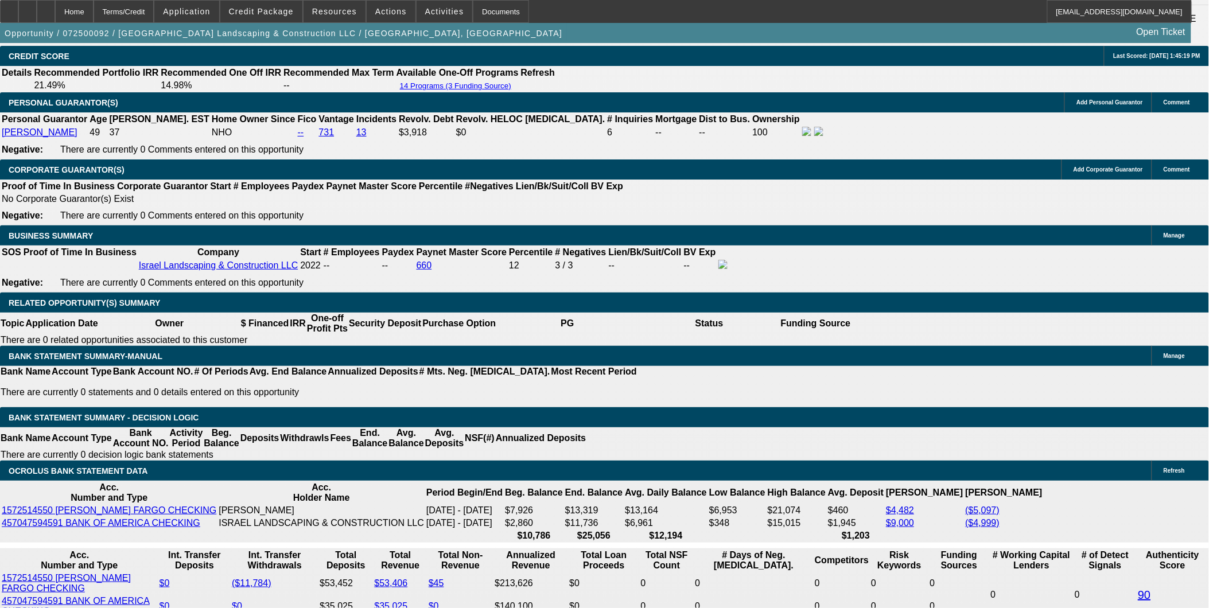
select select "0"
select select "6"
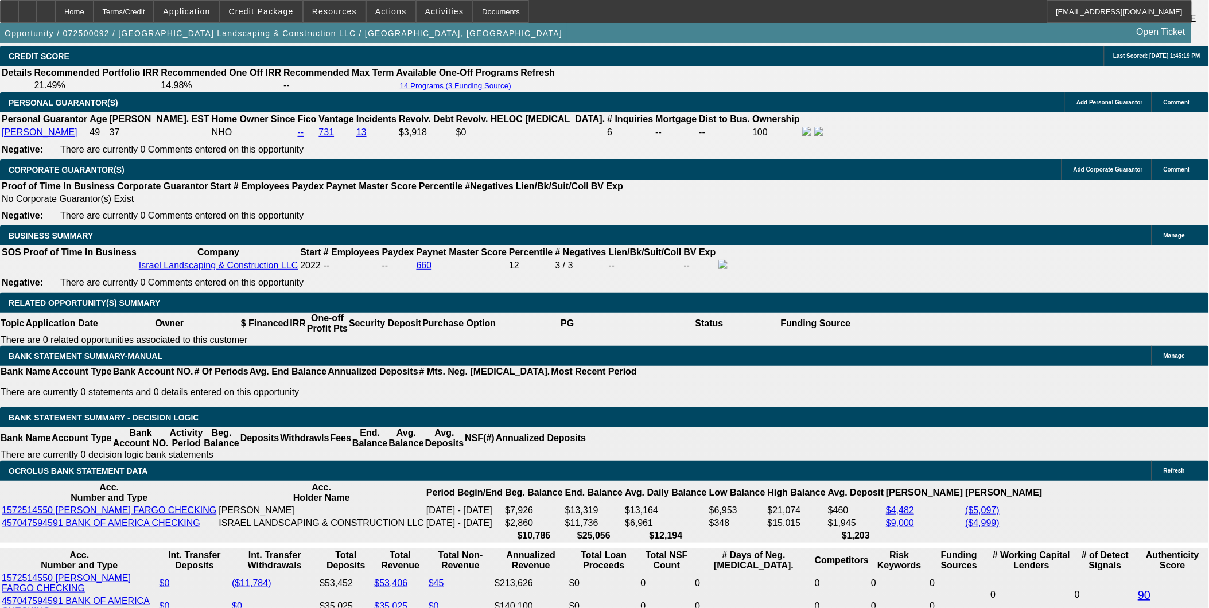
select select "0"
select select "6"
select select "0"
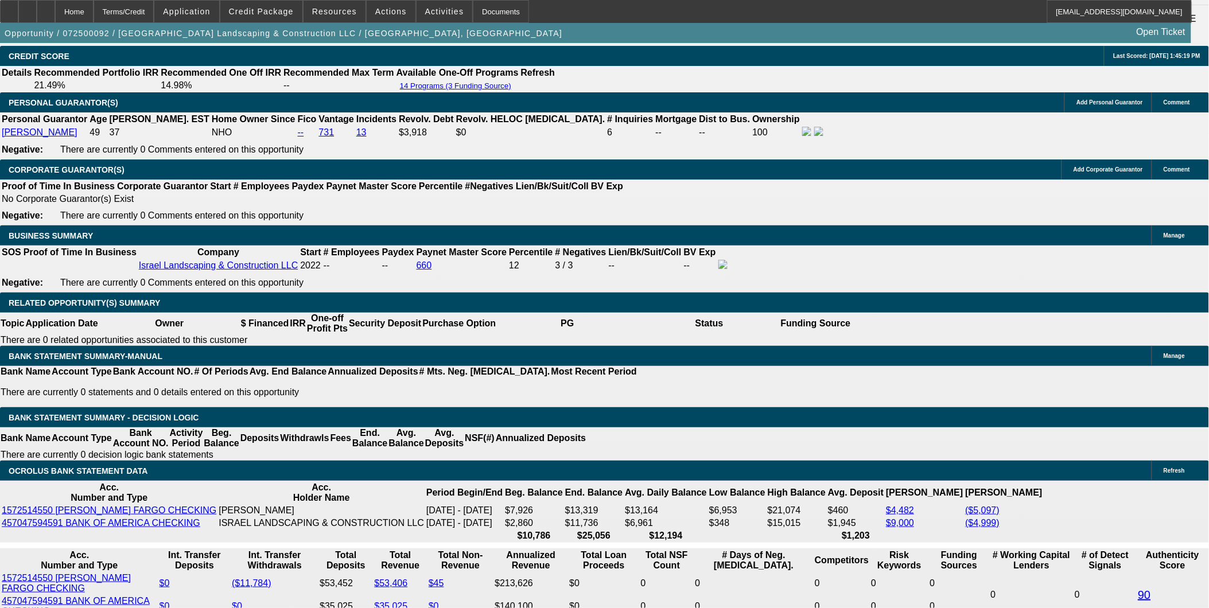
select select "0"
select select "6"
select select "0"
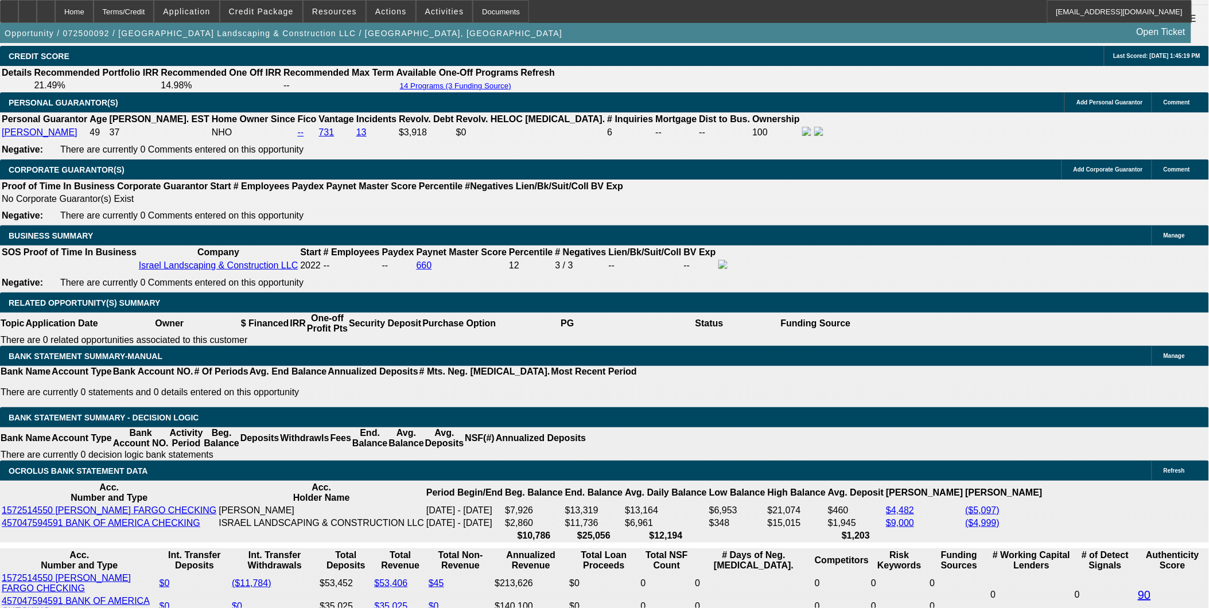
select select "0"
select select "6"
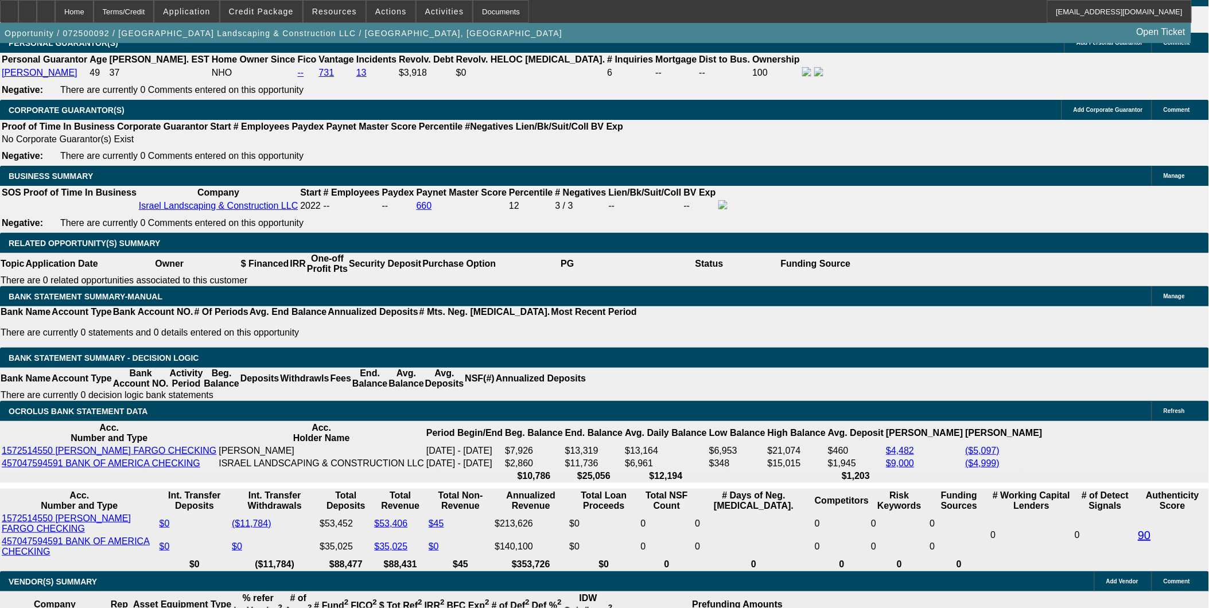
scroll to position [1819, 0]
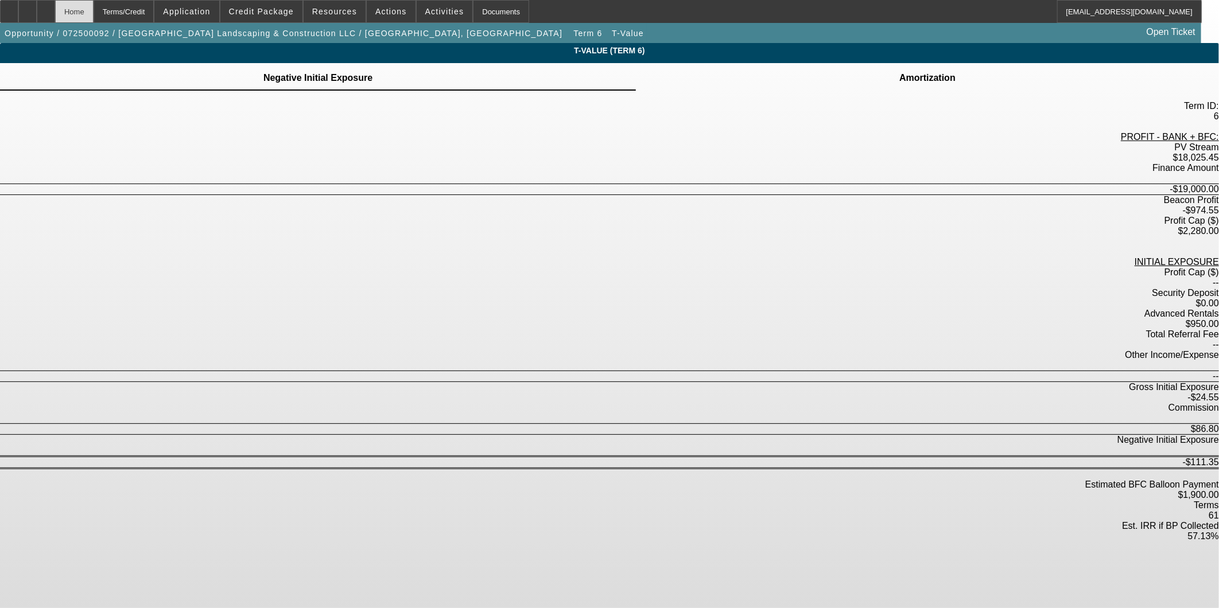
click at [94, 17] on div "Home" at bounding box center [74, 11] width 38 height 23
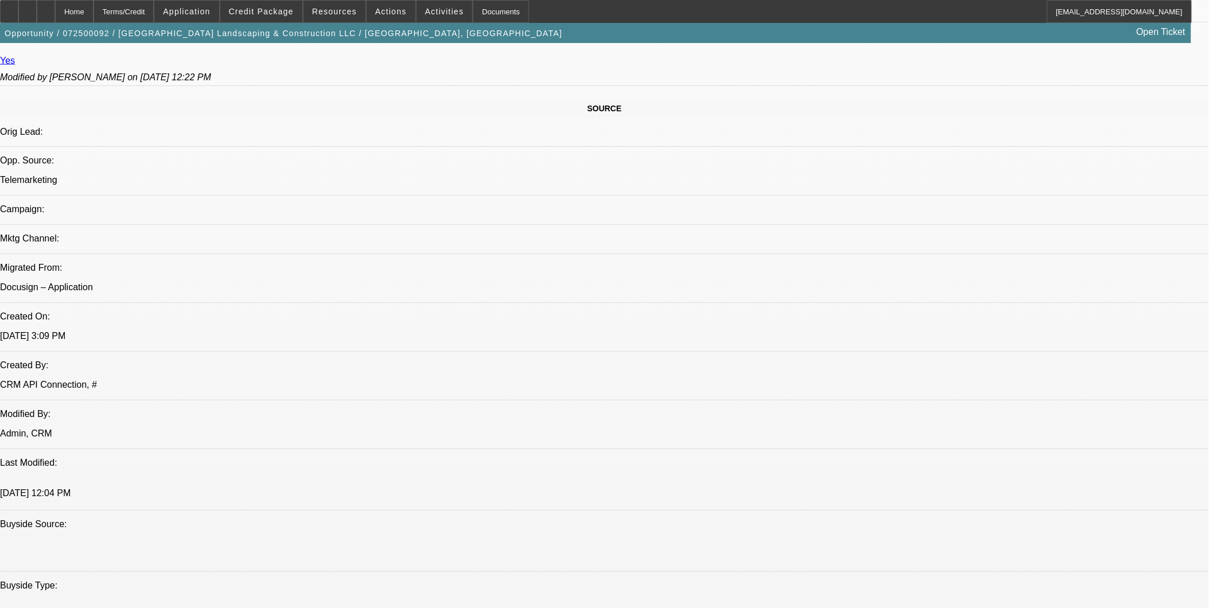
select select "0"
select select "2"
select select "0"
select select "6"
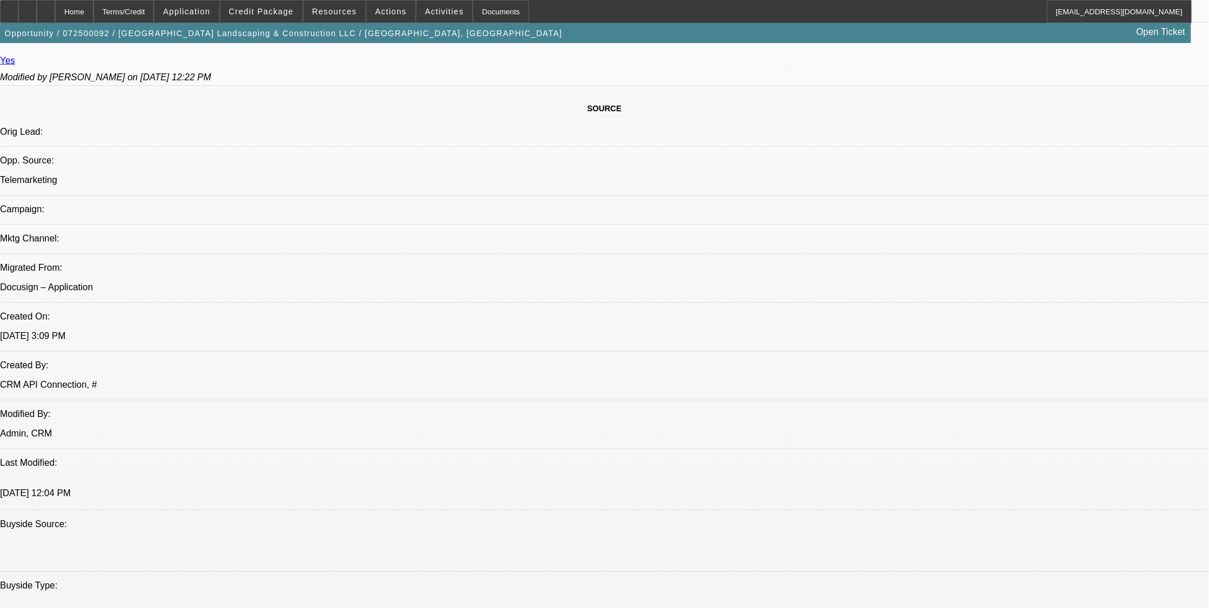
select select "0"
select select "2"
select select "0"
select select "6"
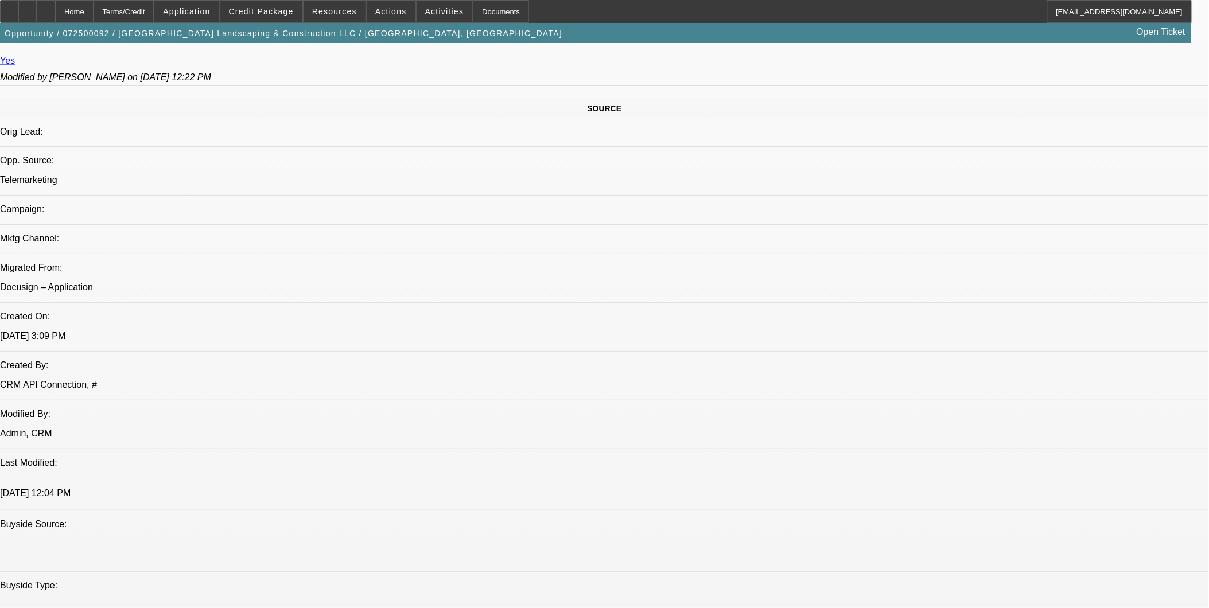
select select "0"
select select "2"
select select "0"
select select "6"
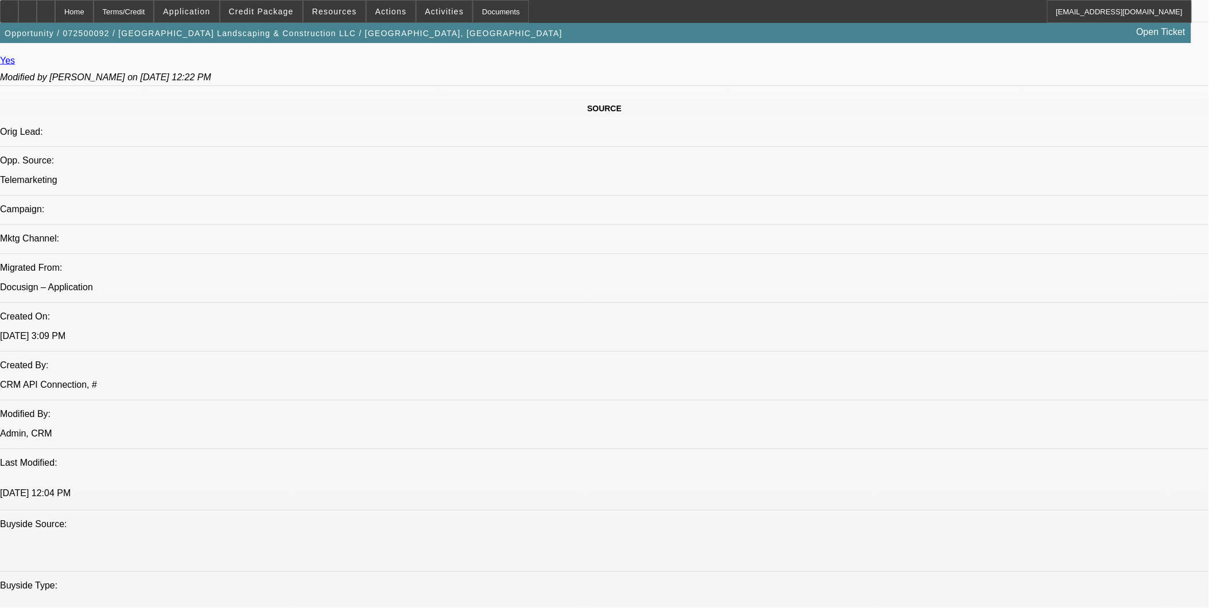
select select "0"
select select "6"
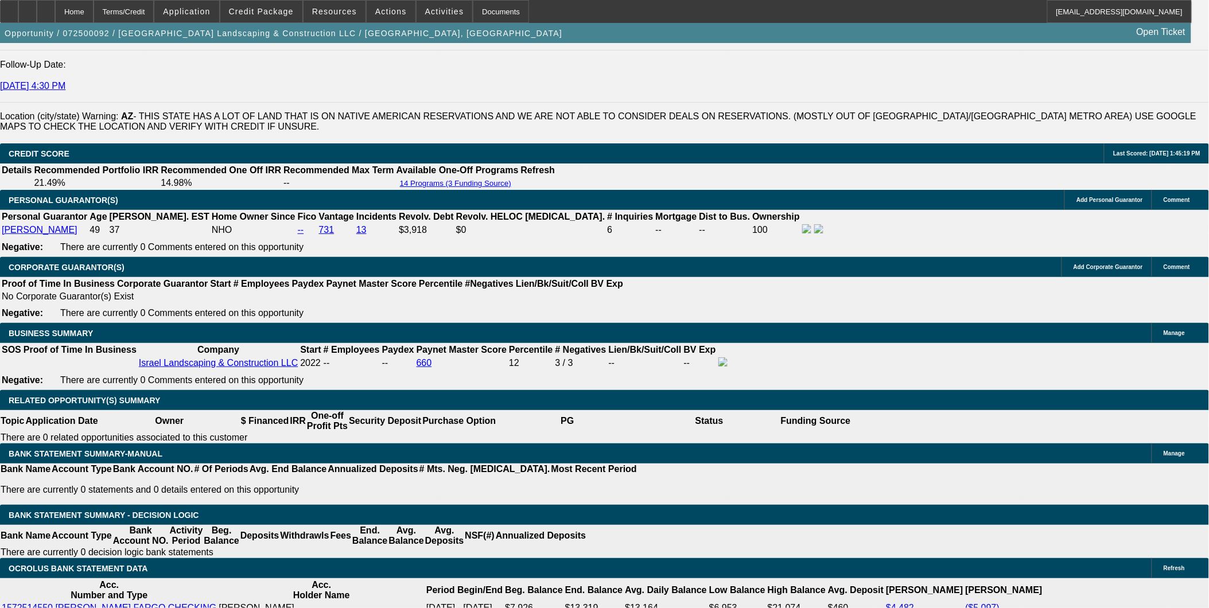
scroll to position [1628, 0]
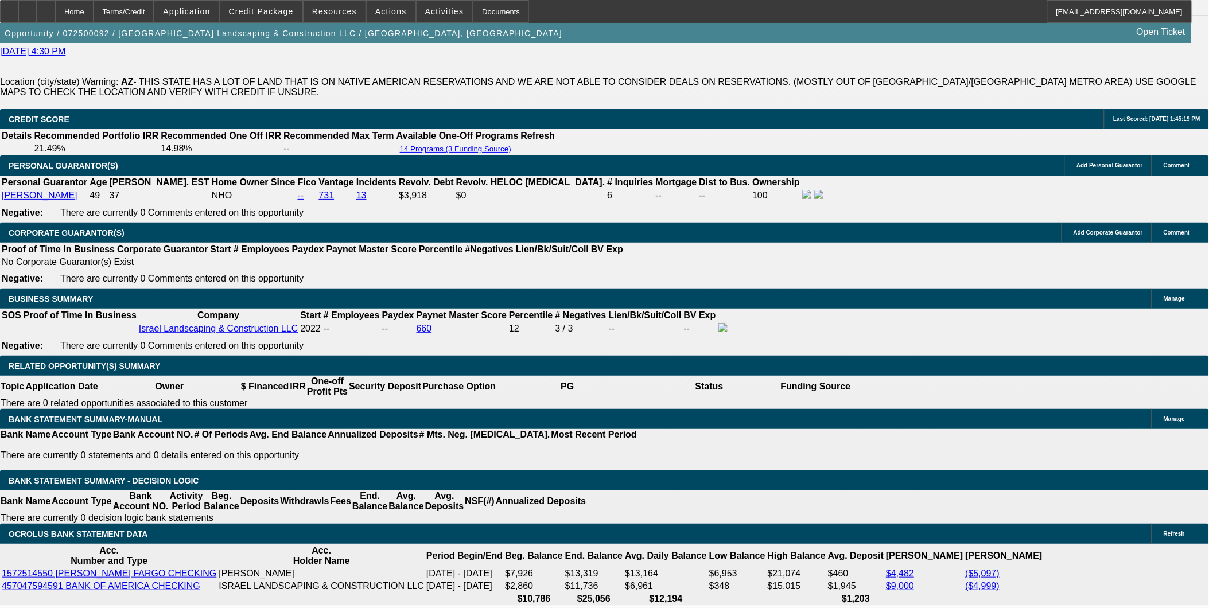
select select "0"
select select "6"
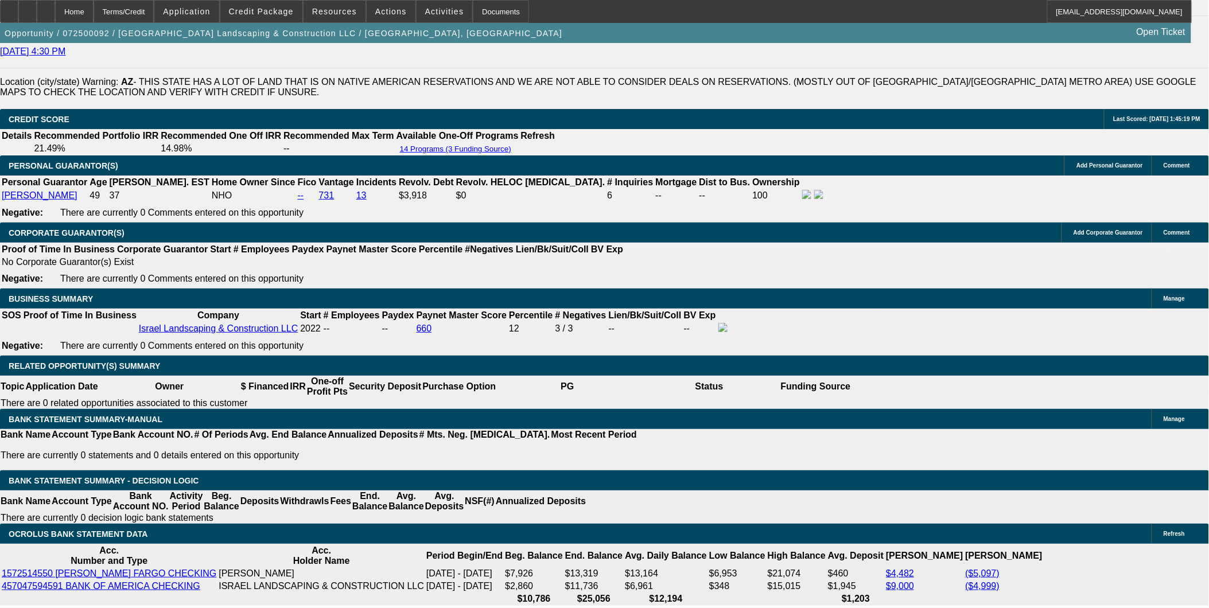
select select "0"
select select "6"
select select "0"
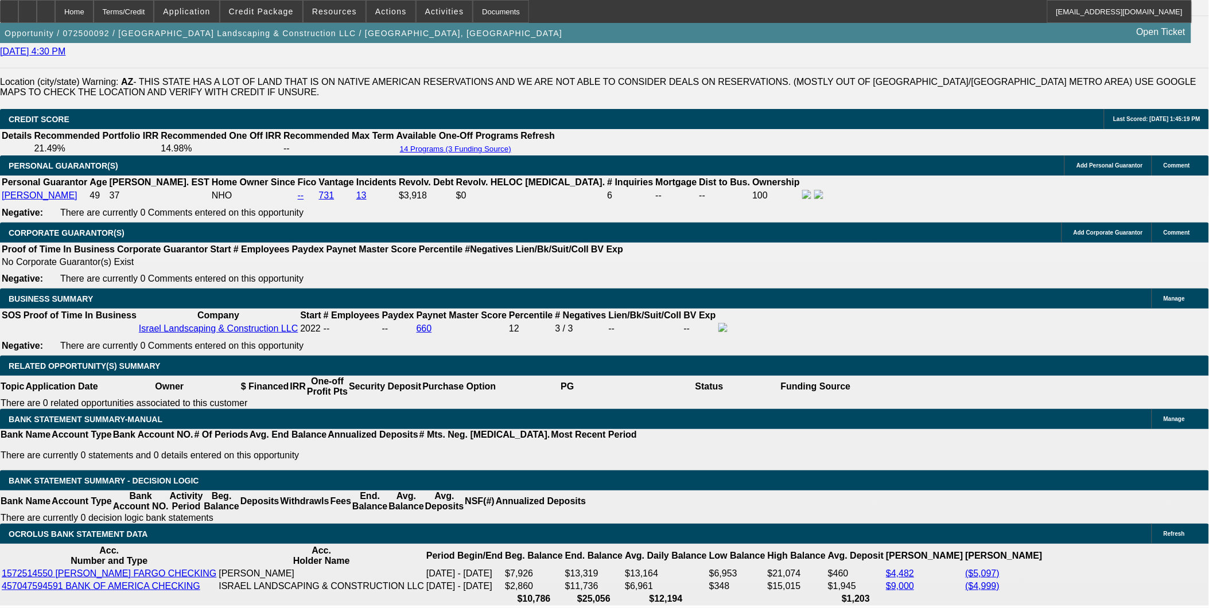
select select "0"
select select "6"
select select "0"
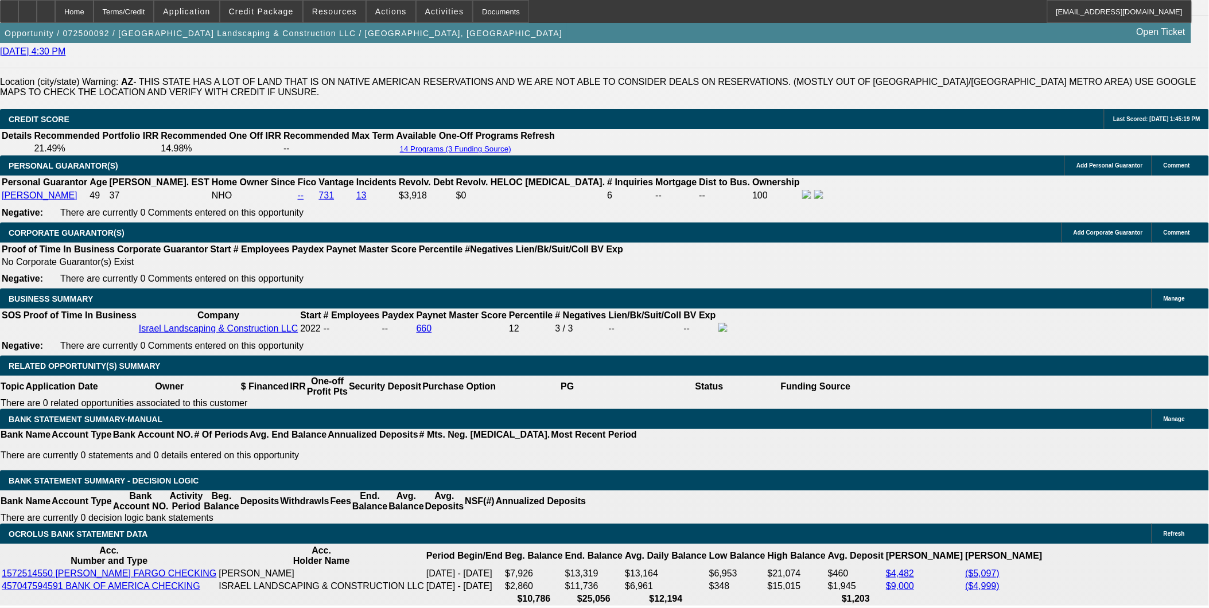
select select "0"
select select "6"
select select "0"
select select "2"
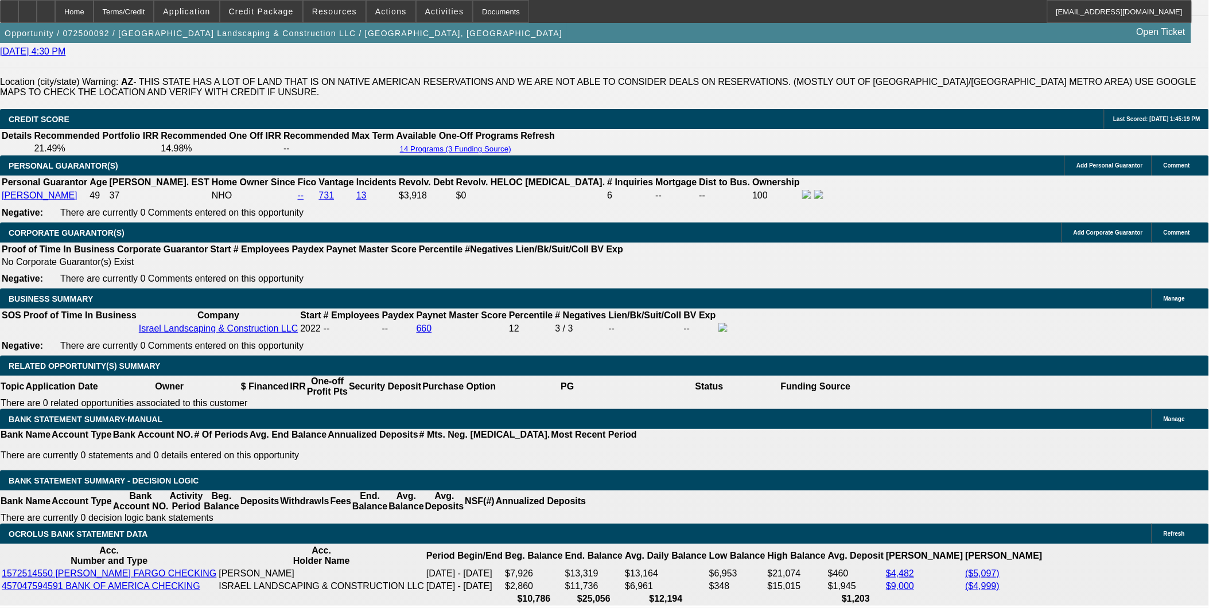
select select "2"
select select "0"
select select "6"
select select "0"
select select "2"
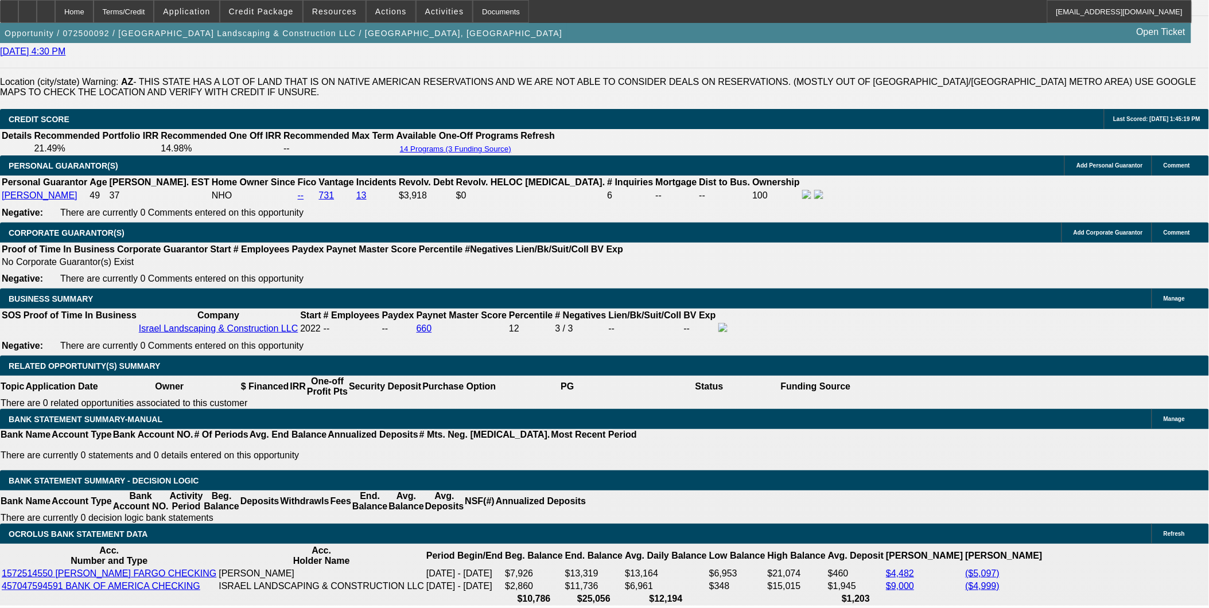
select select "2"
select select "0"
select select "6"
select select "0"
select select "2"
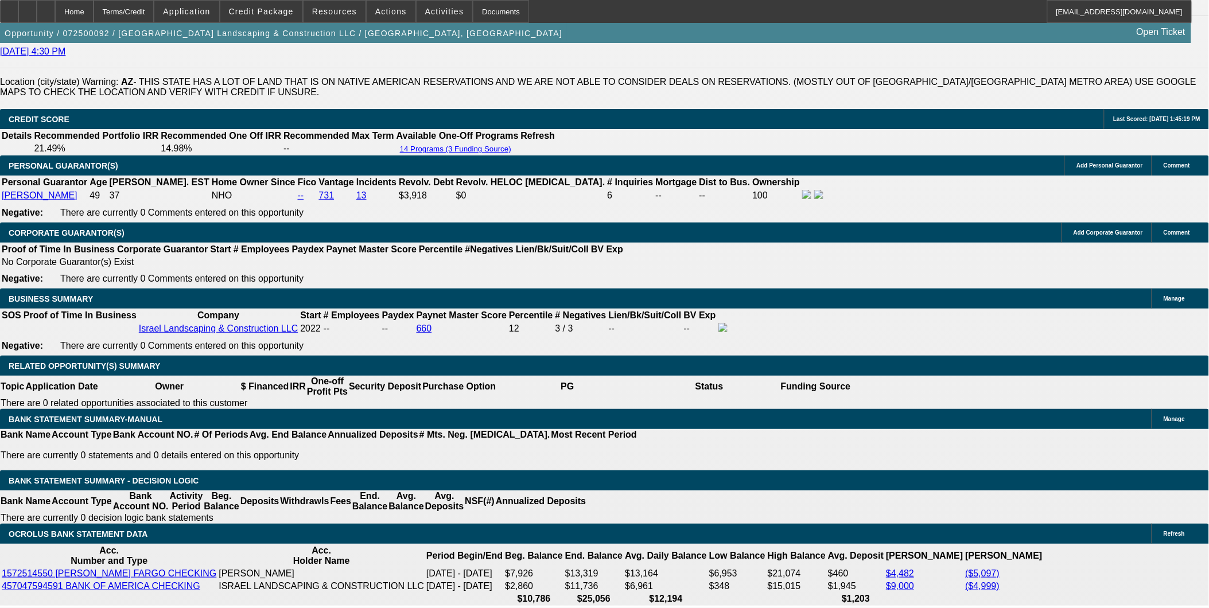
select select "2"
select select "0"
select select "6"
select select "0"
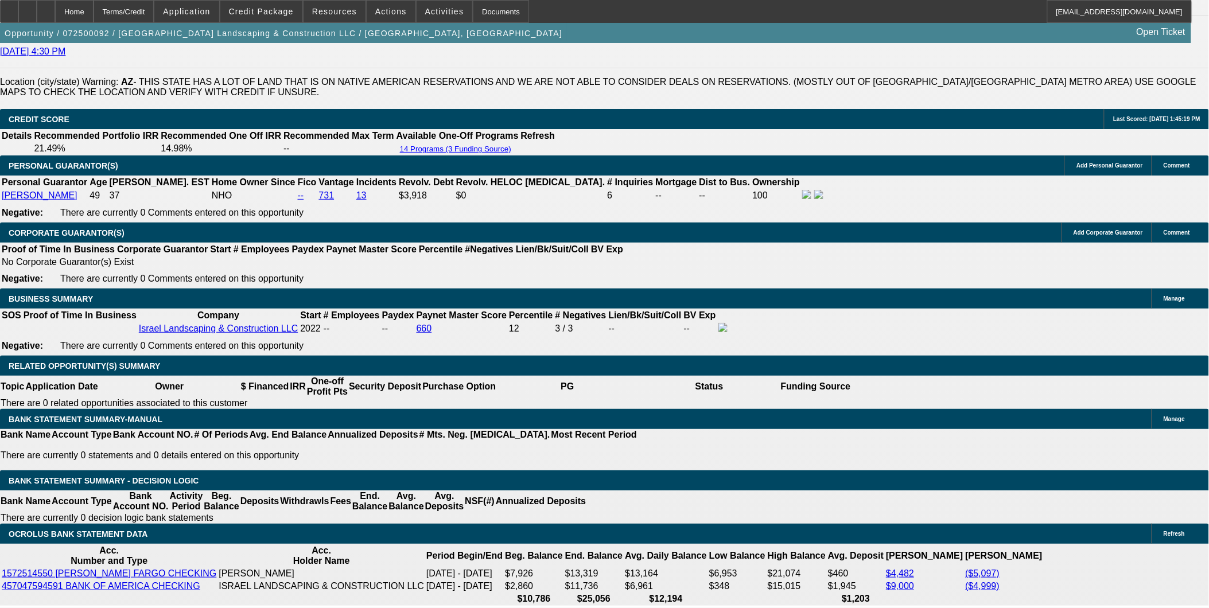
select select "0"
select select "6"
select select "0"
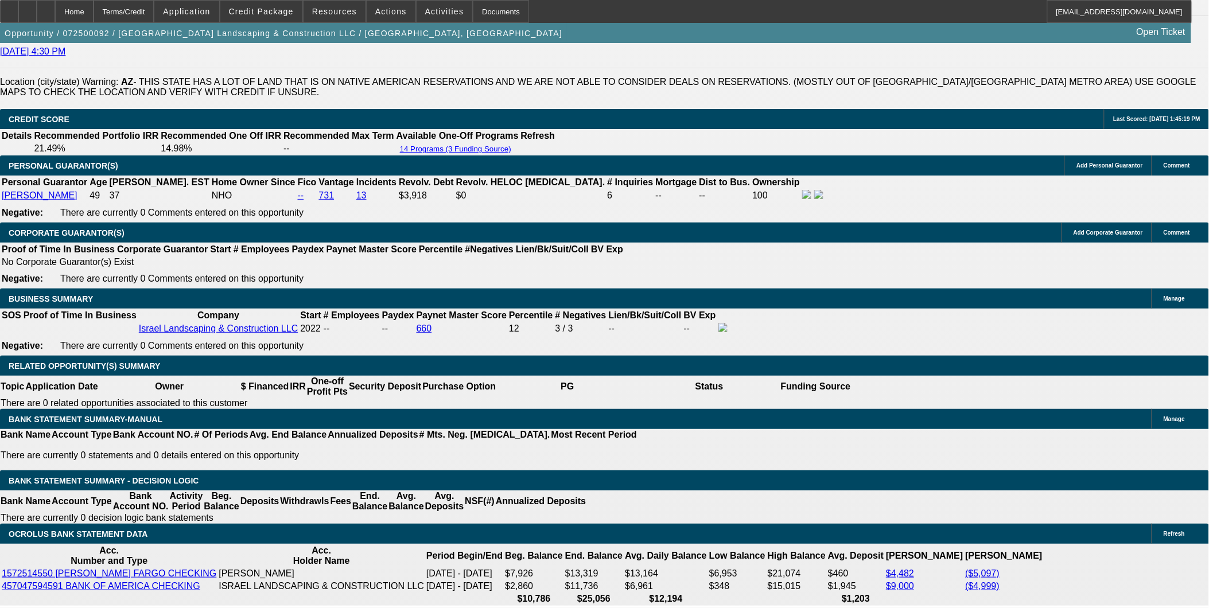
select select "0"
select select "6"
select select "0"
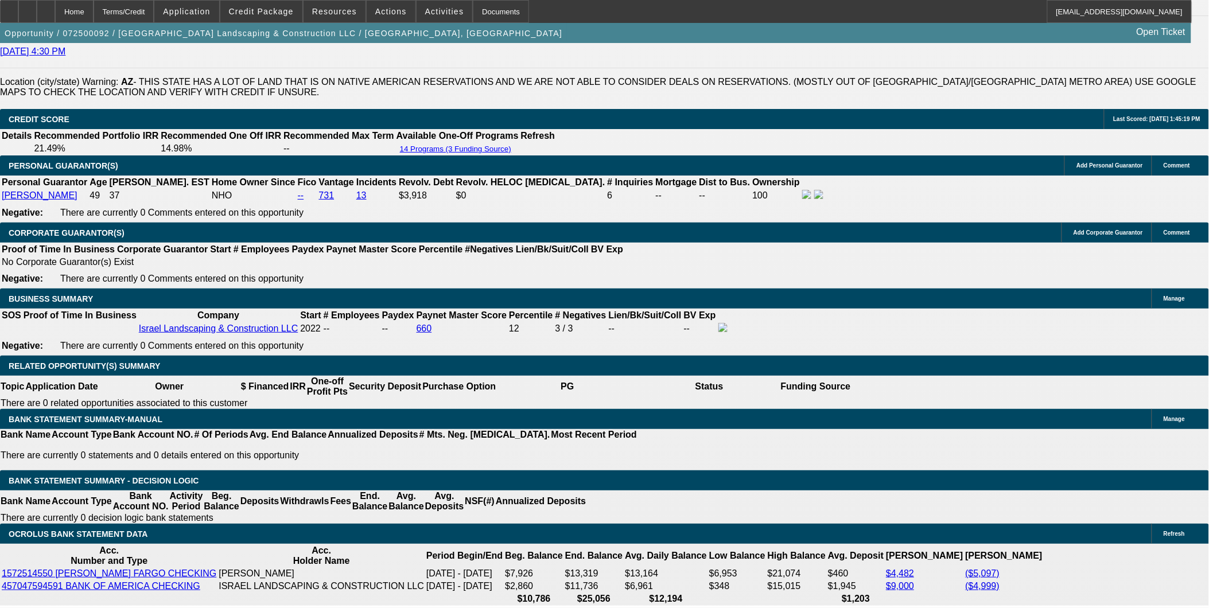
select select "6"
select select "0"
select select "6"
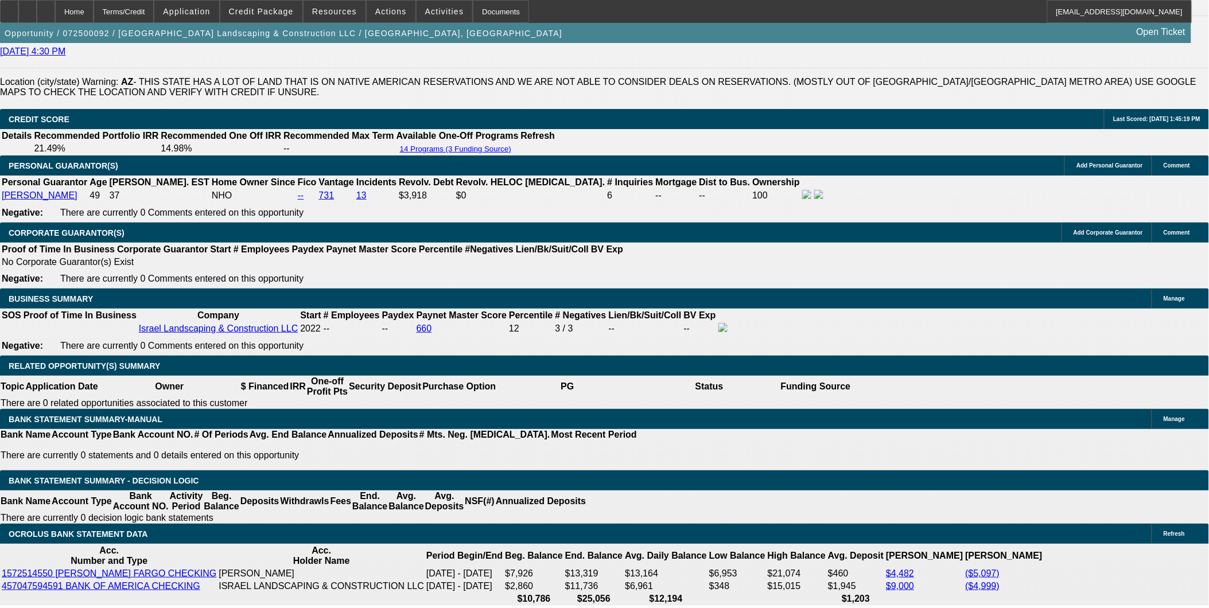
select select "0"
select select "6"
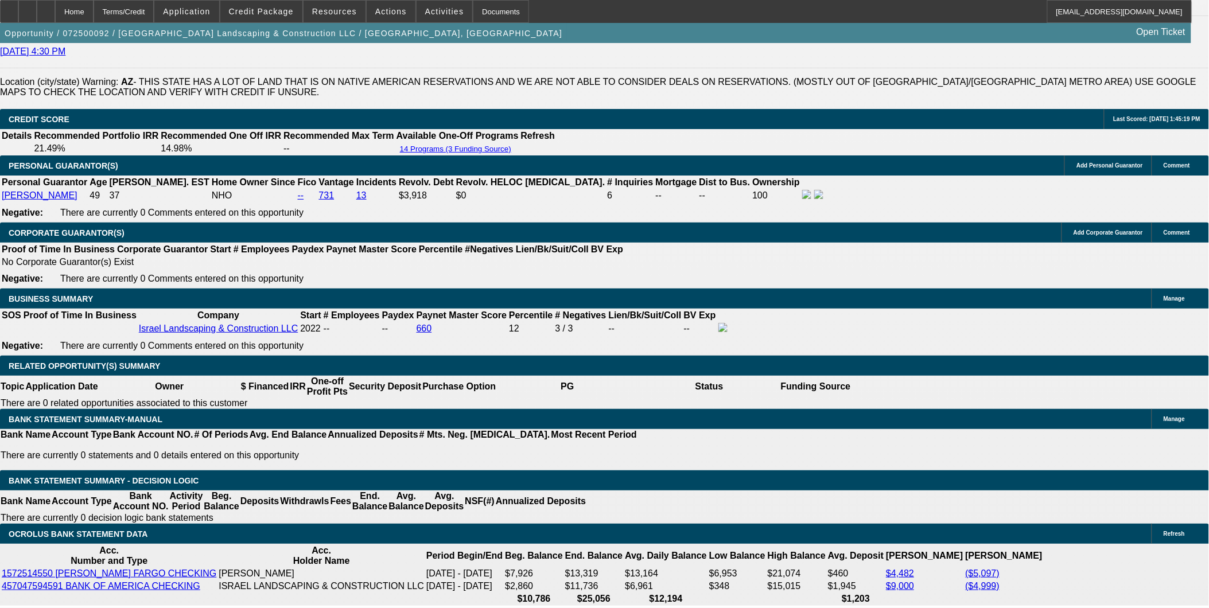
select select "0"
select select "6"
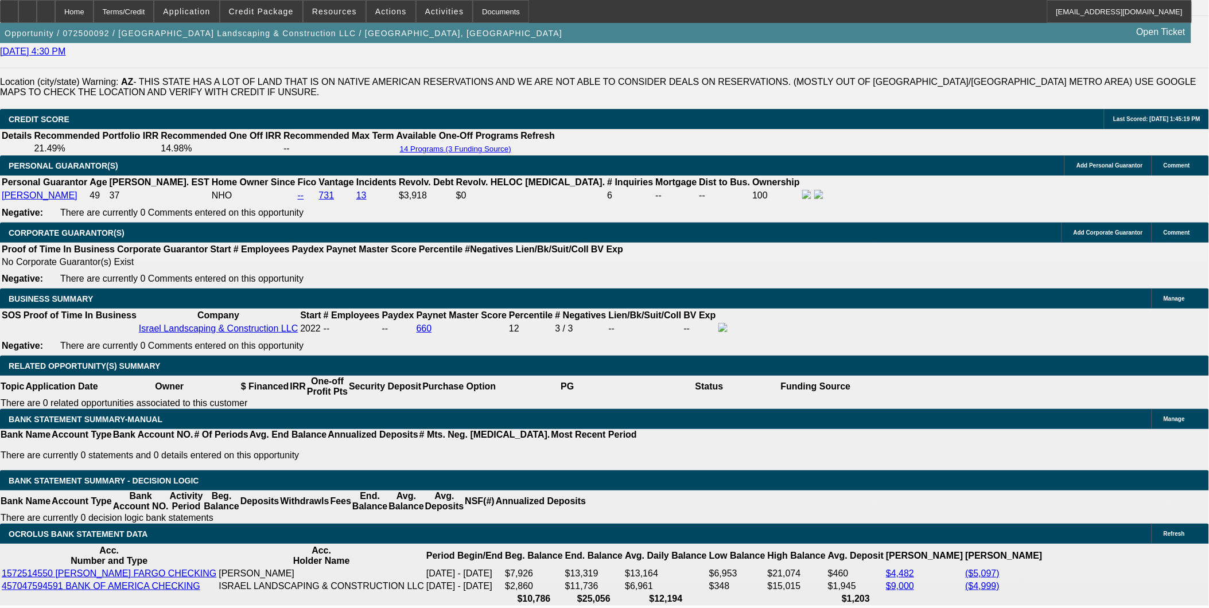
select select "0"
select select "6"
select select "0"
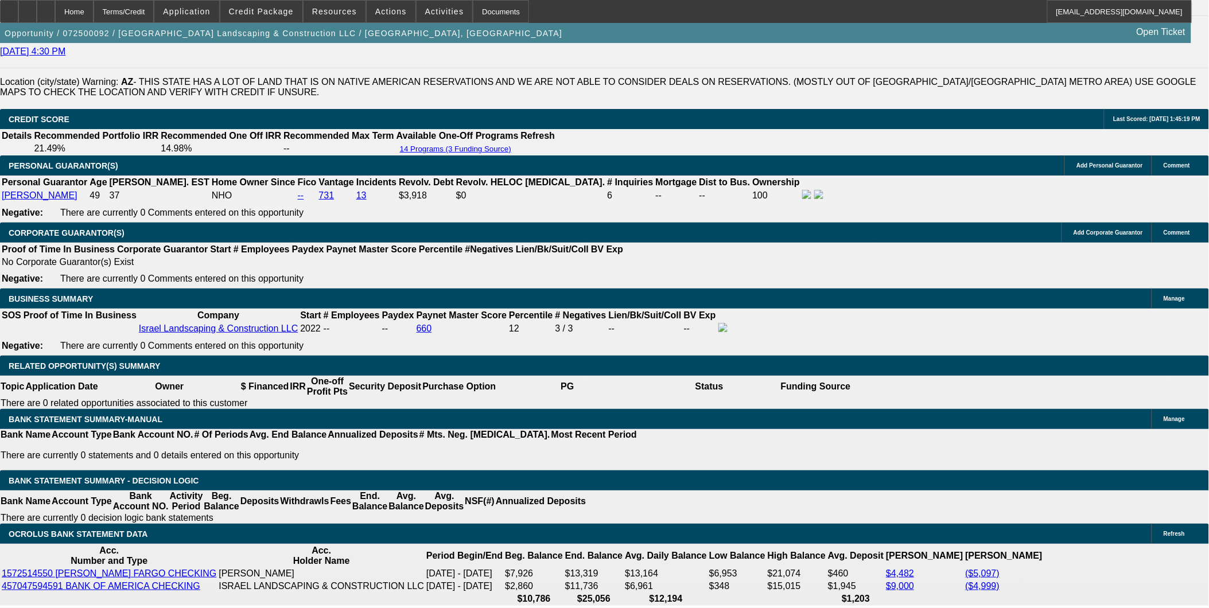
select select "0"
select select "6"
select select "0"
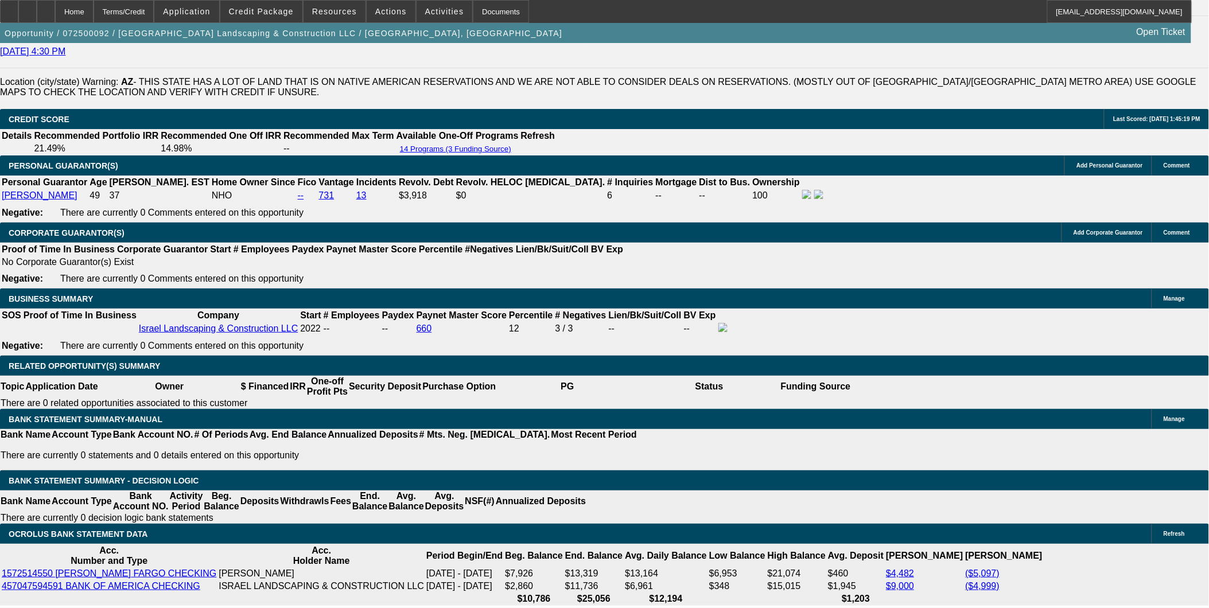
select select "0"
select select "6"
select select "0"
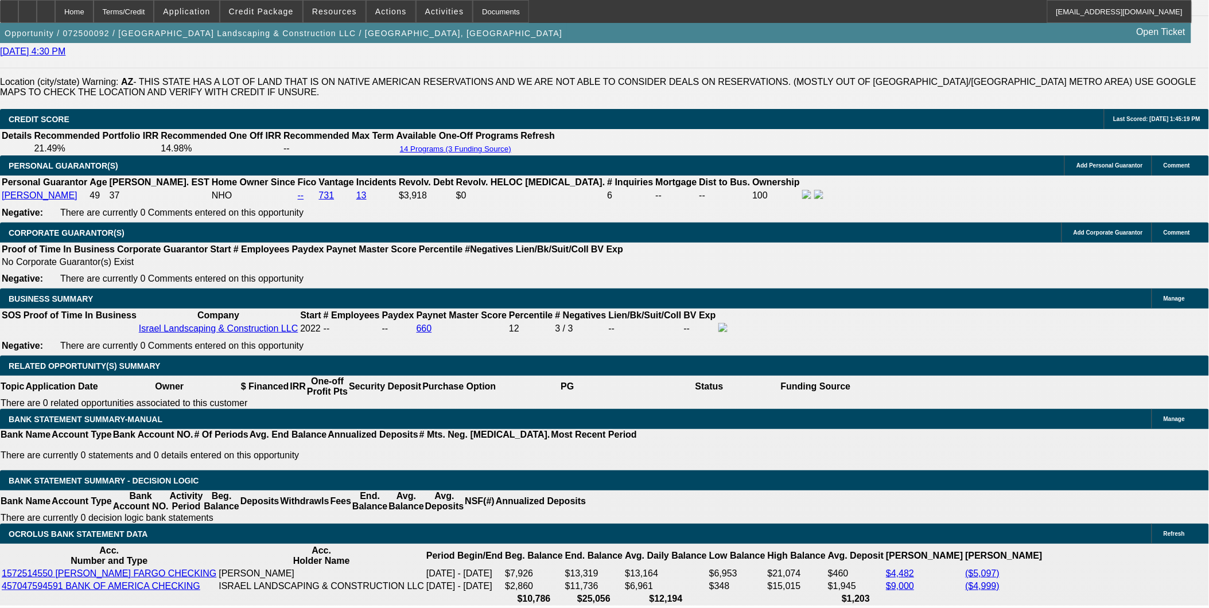
select select "6"
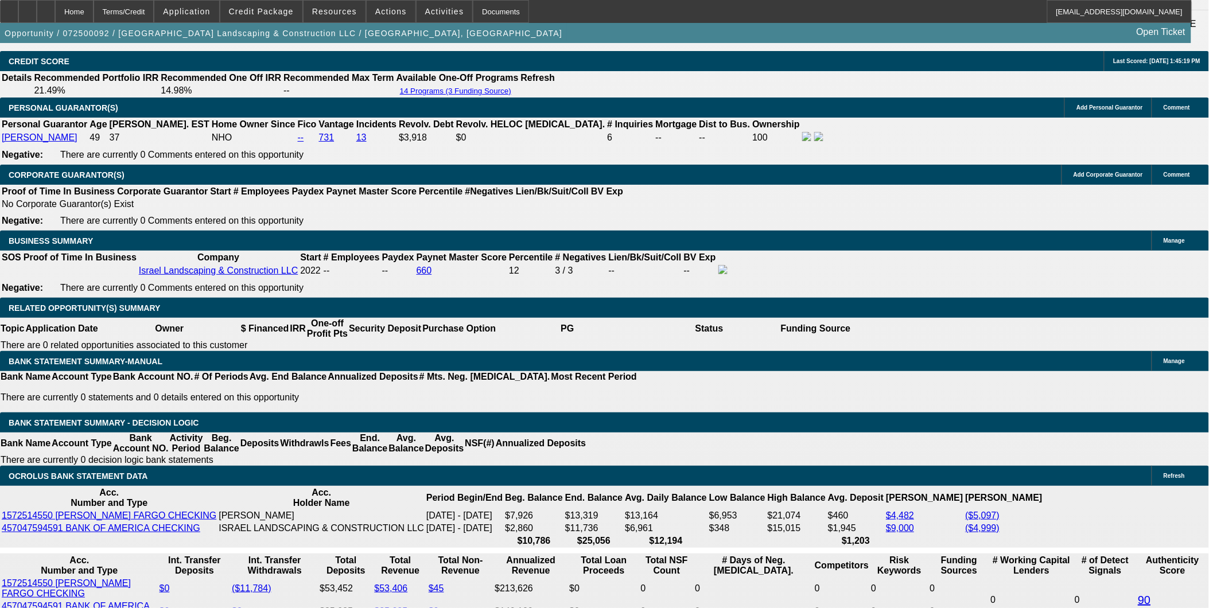
scroll to position [1692, 0]
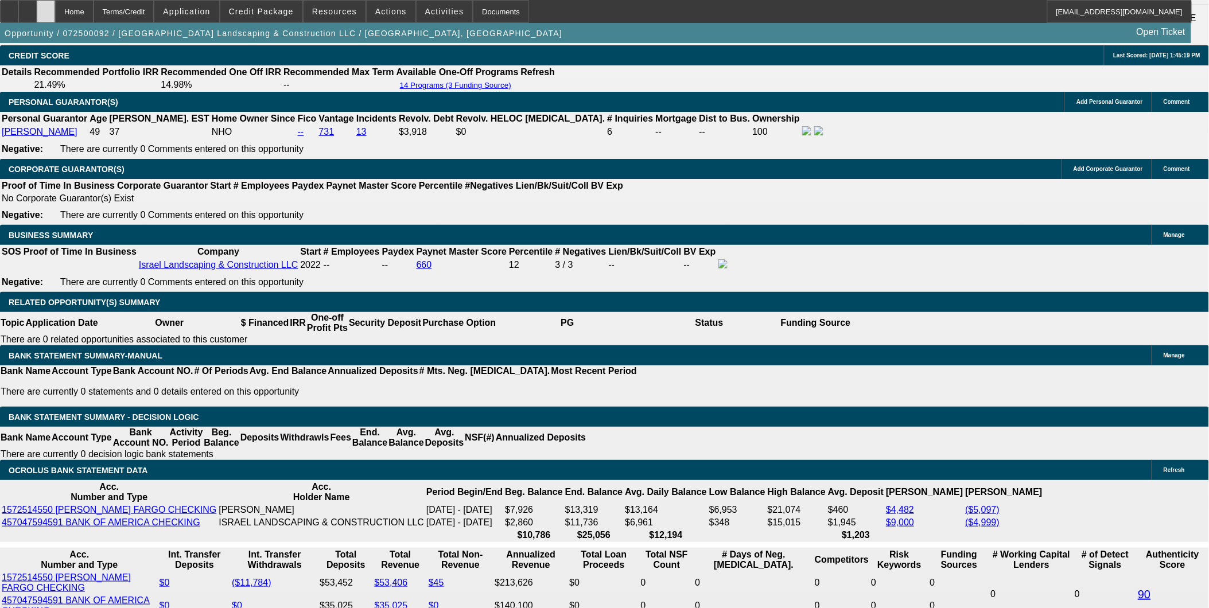
click at [46, 7] on icon at bounding box center [46, 7] width 0 height 0
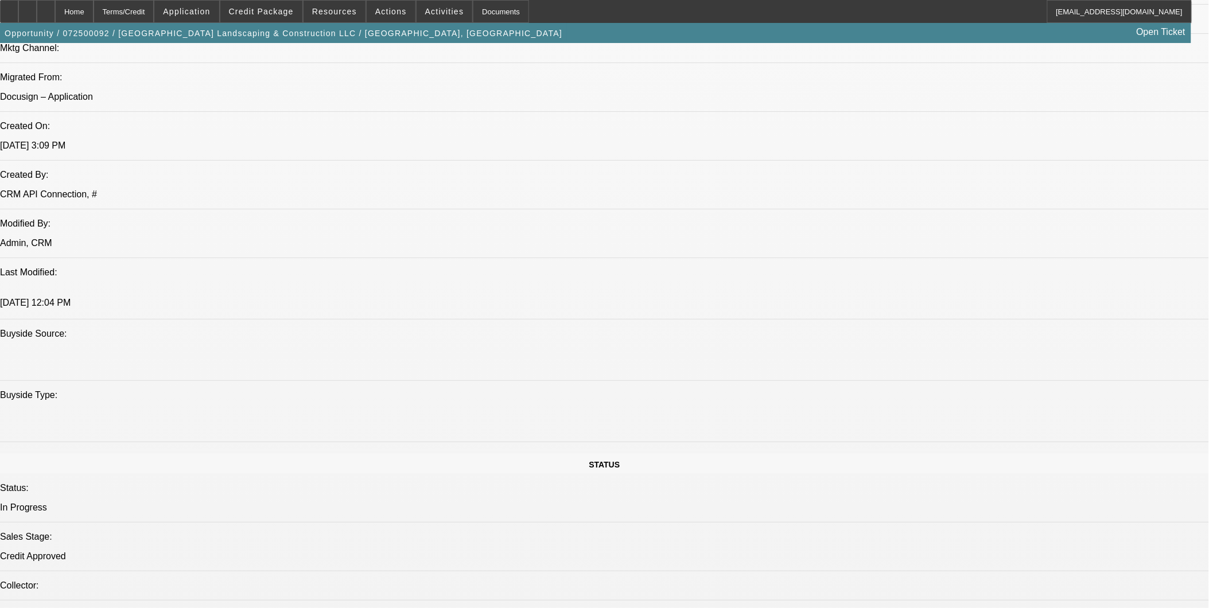
select select "0"
select select "2"
select select "0"
select select "2"
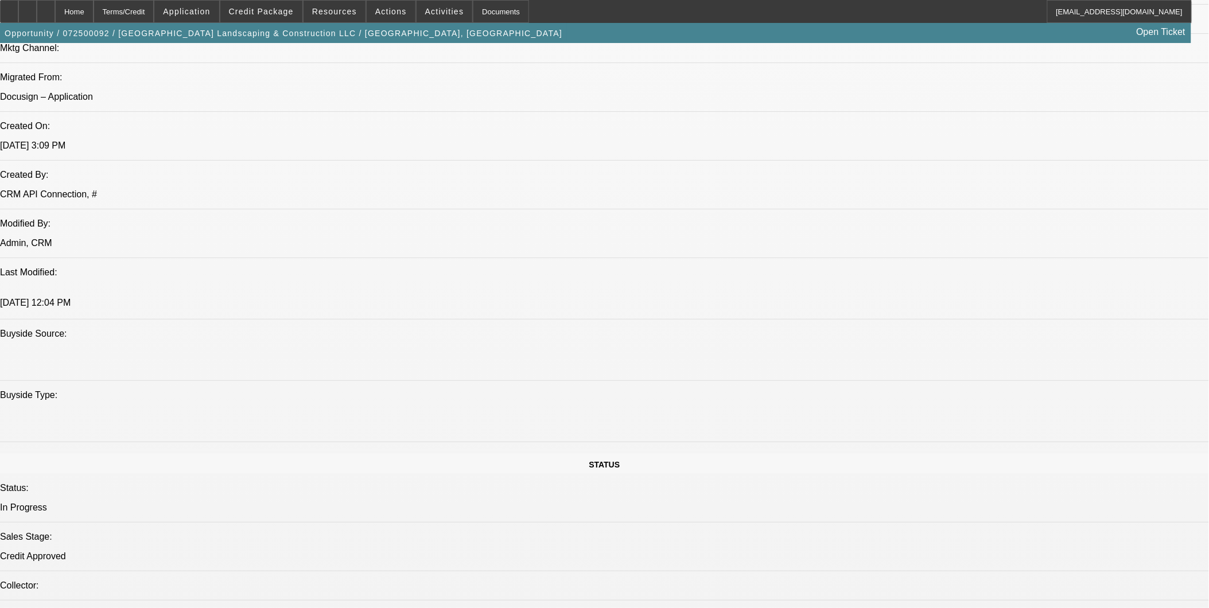
select select "0"
select select "2"
select select "0"
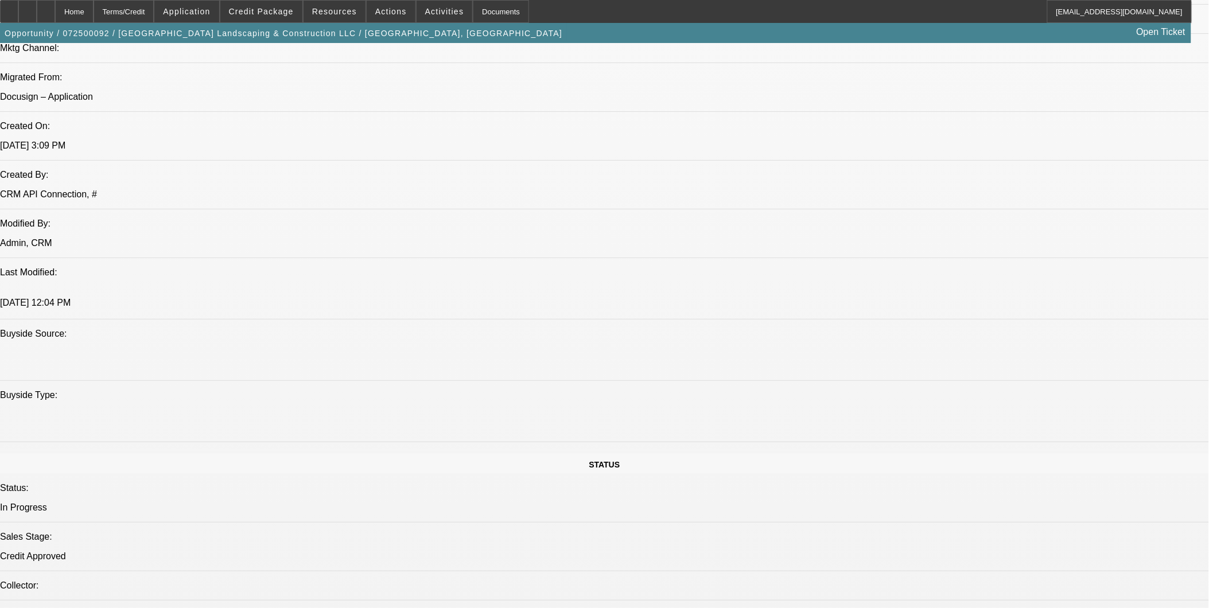
select select "0"
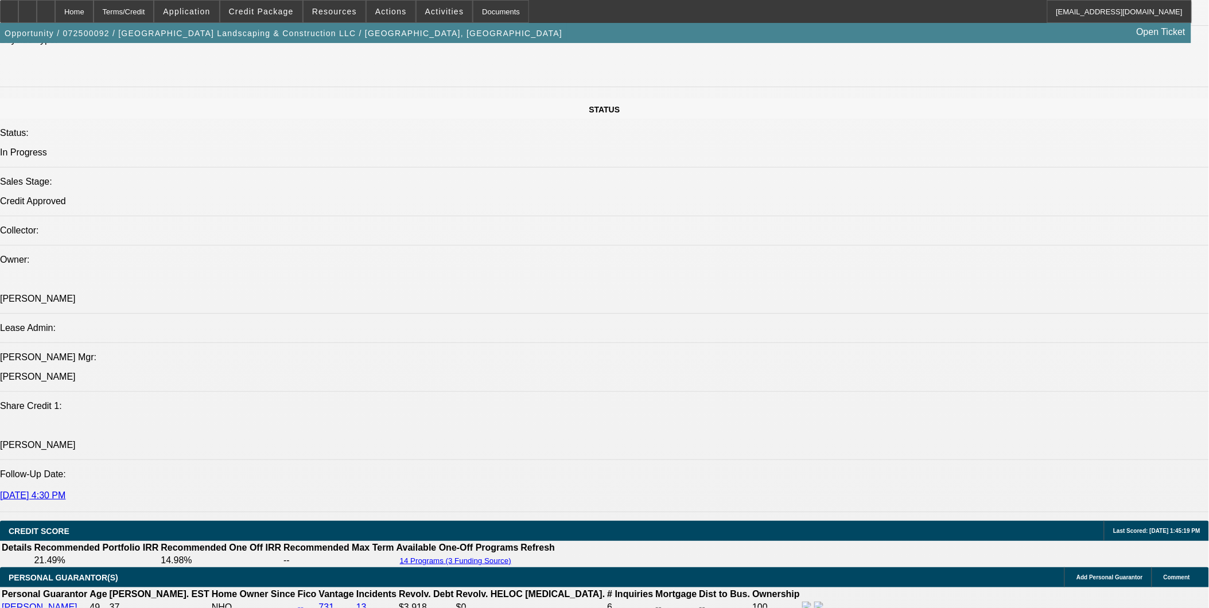
select select "1"
select select "2"
select select "6"
select select "1"
select select "2"
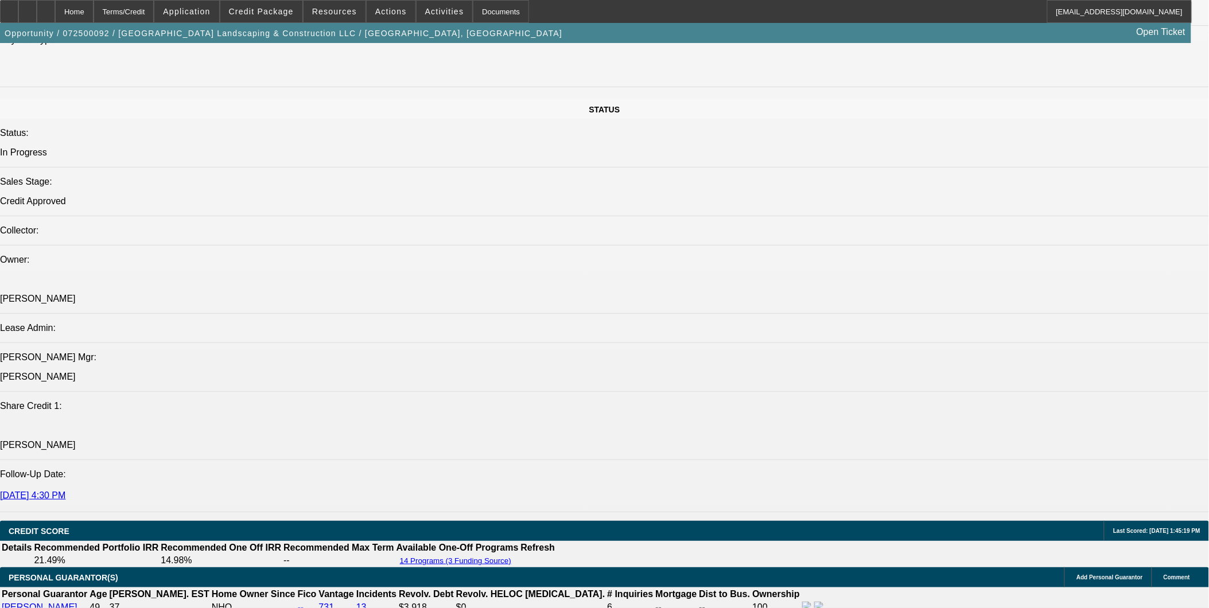
select select "6"
select select "1"
select select "2"
select select "6"
select select "1"
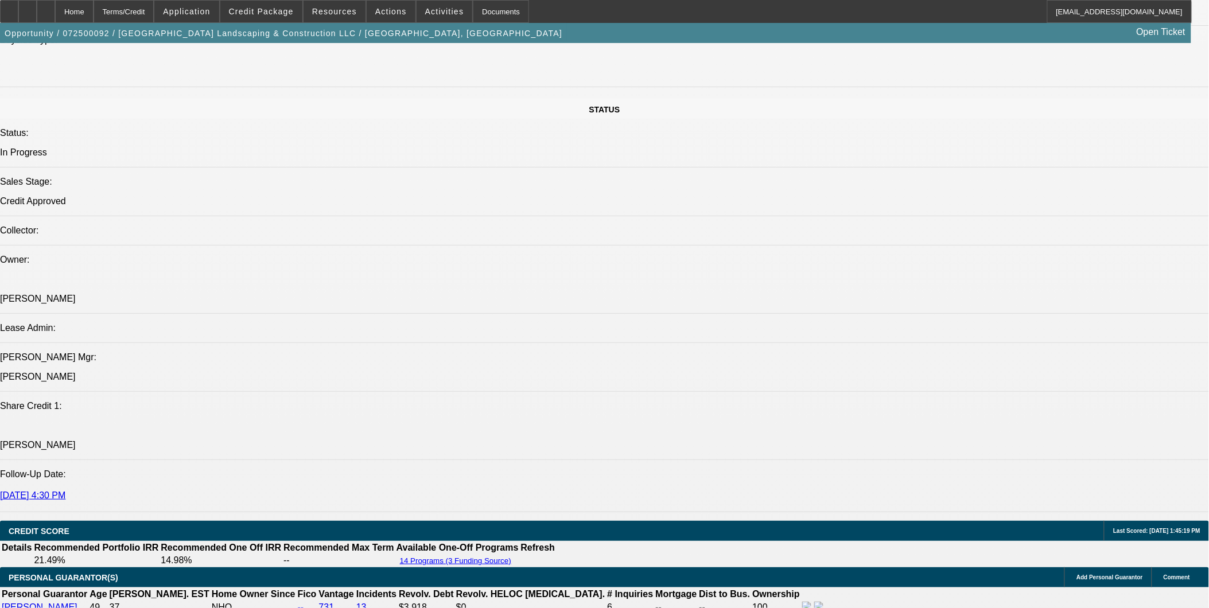
select select "1"
select select "6"
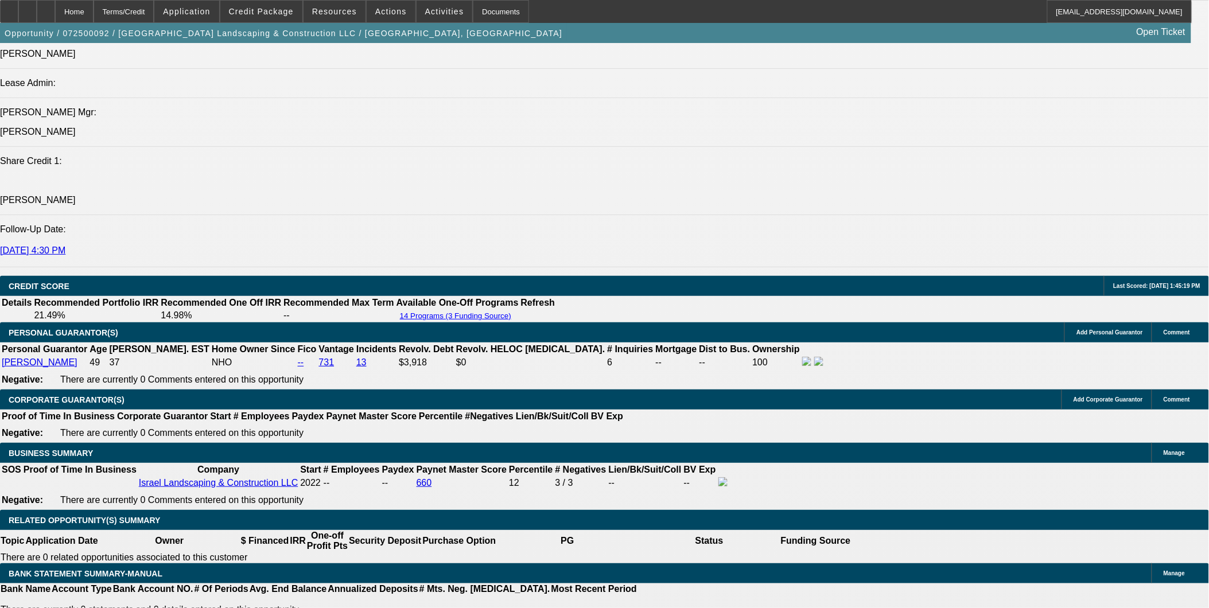
scroll to position [1466, 0]
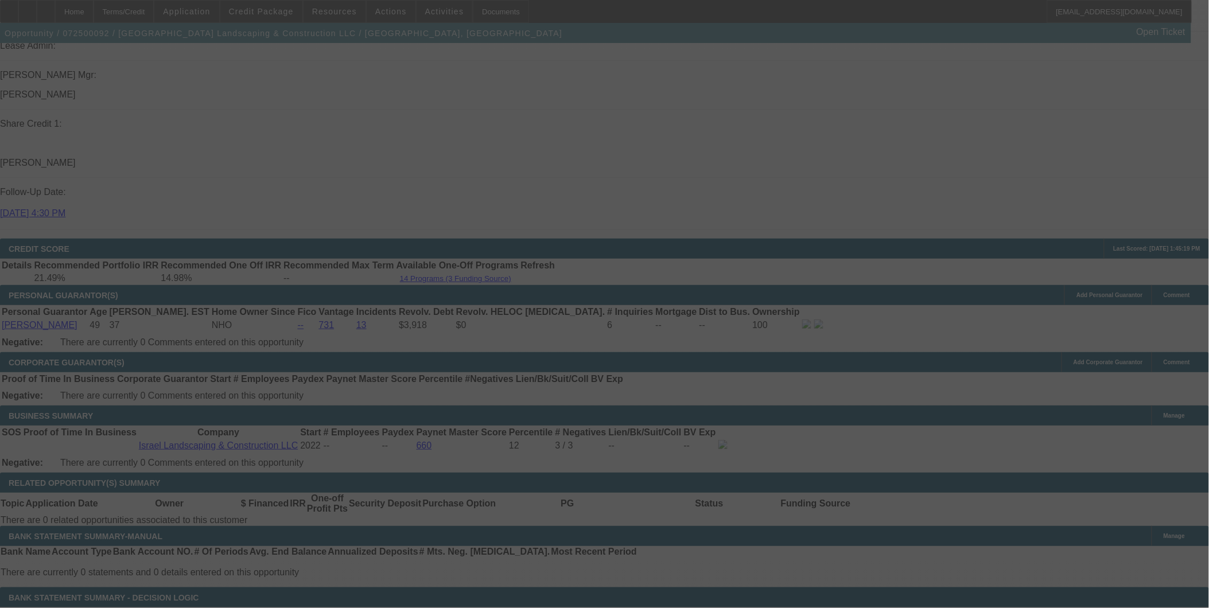
scroll to position [1500, 0]
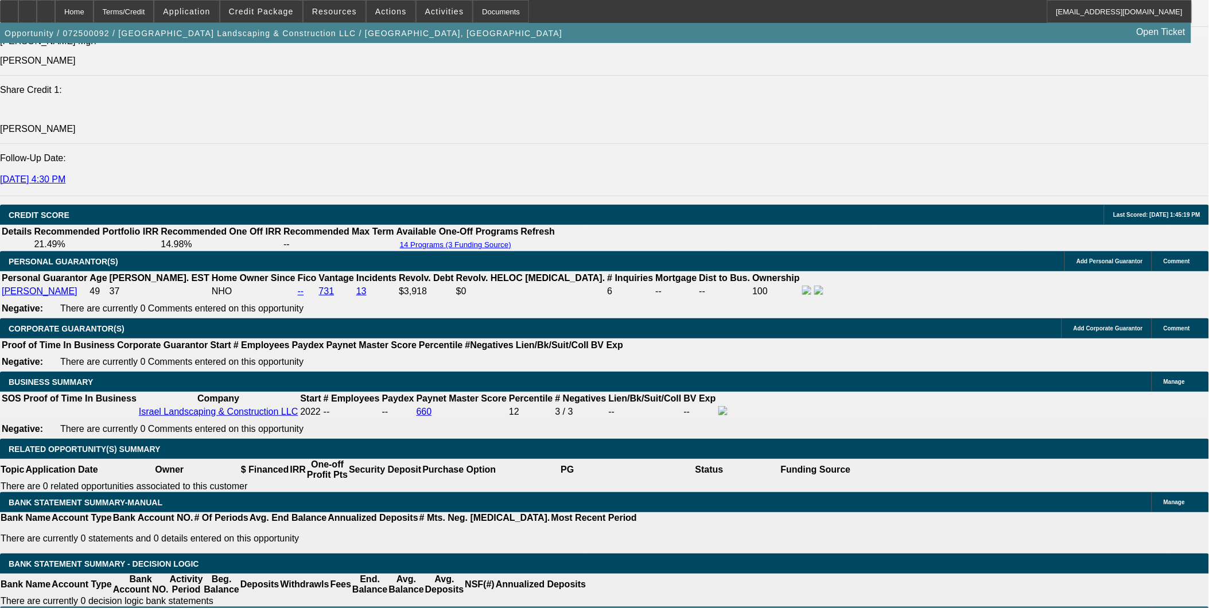
select select "0"
select select "6"
select select "0"
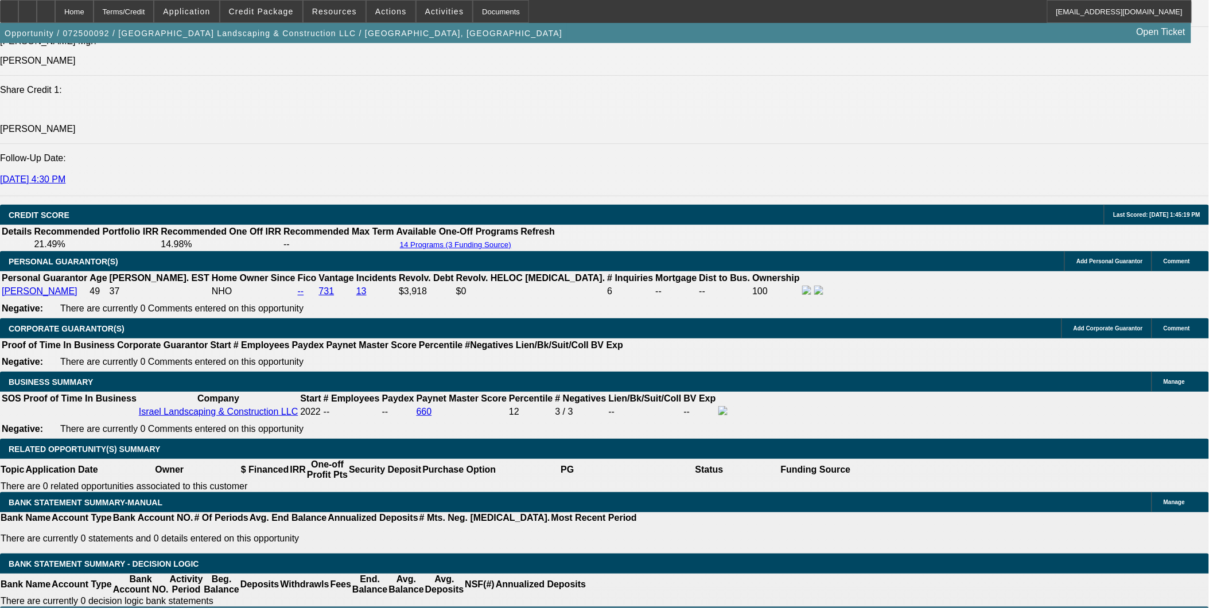
select select "0"
select select "6"
select select "0"
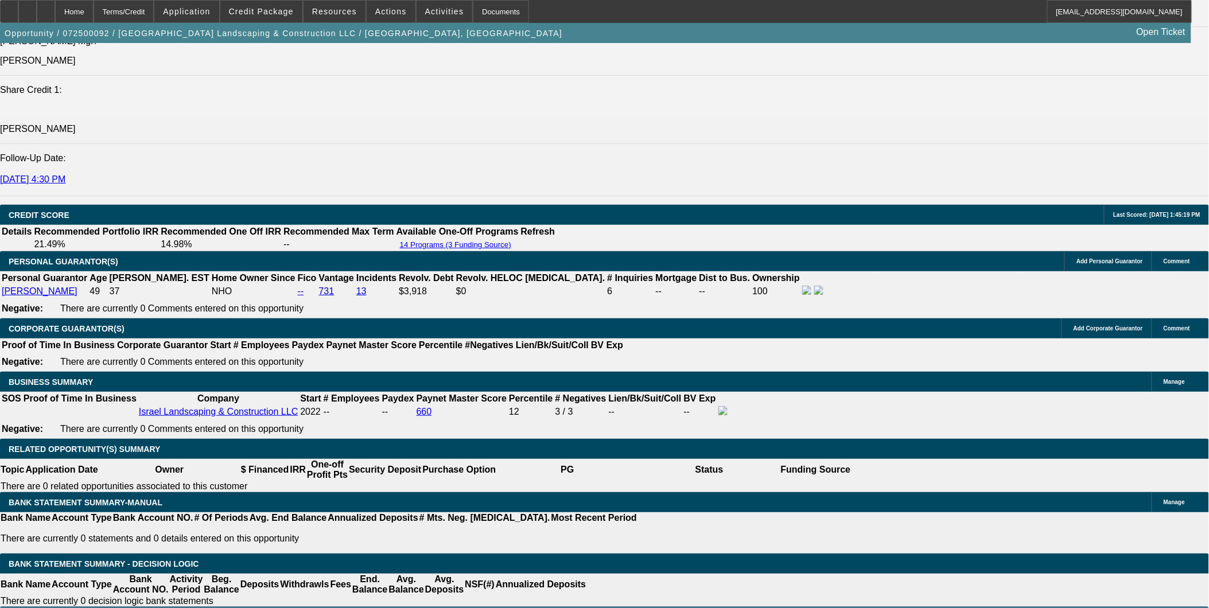
select select "0"
select select "6"
select select "0"
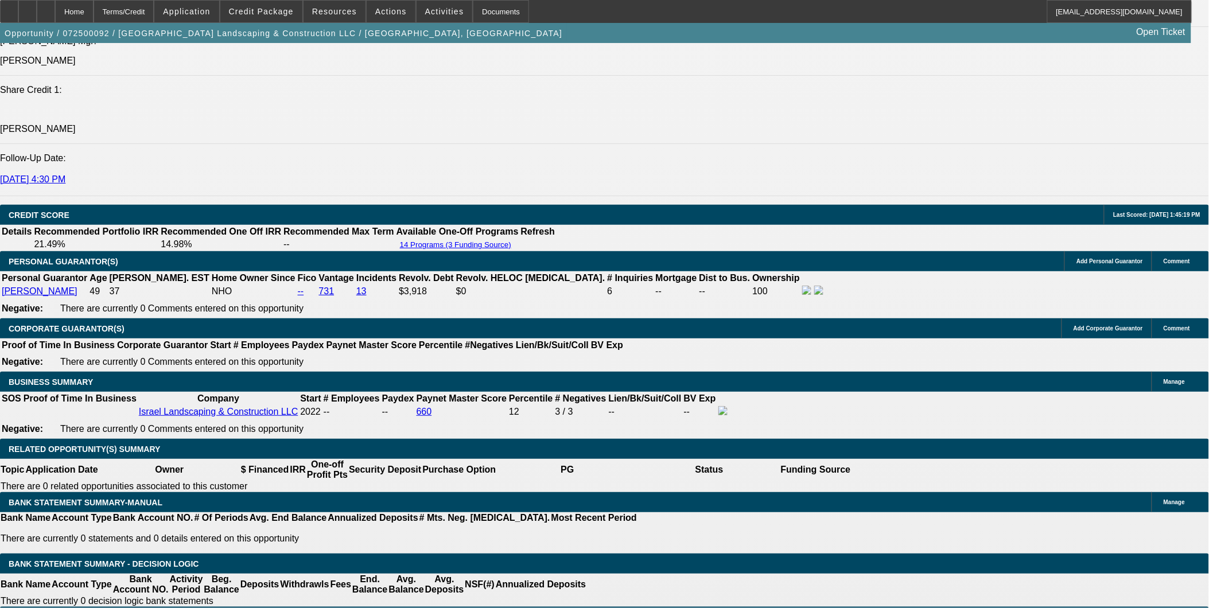
select select "6"
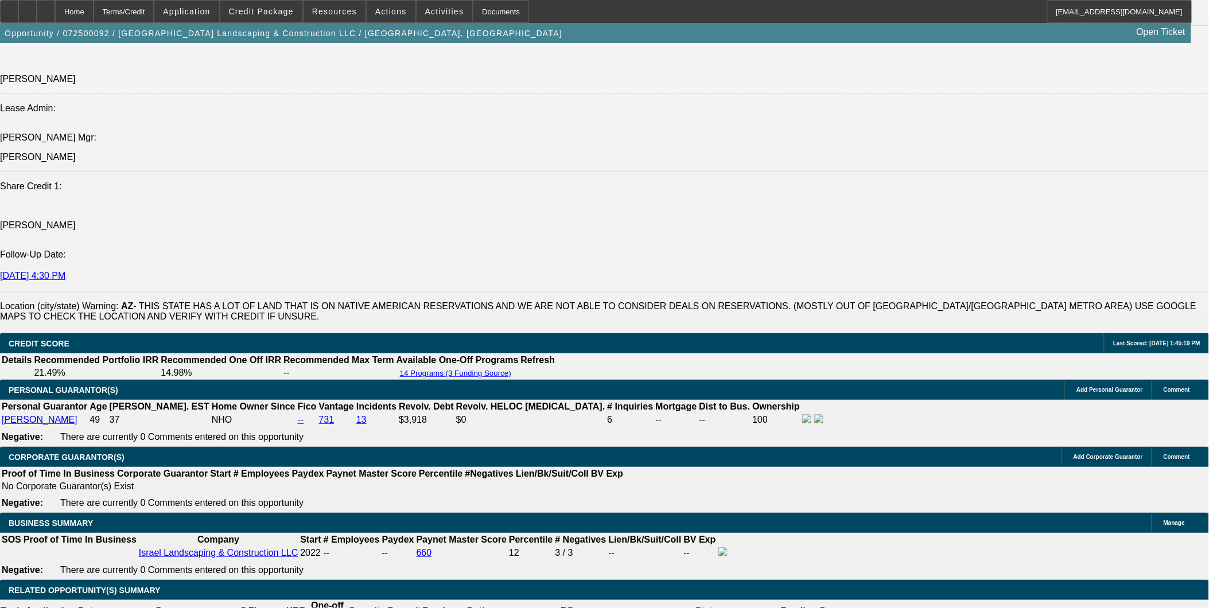
scroll to position [1454, 0]
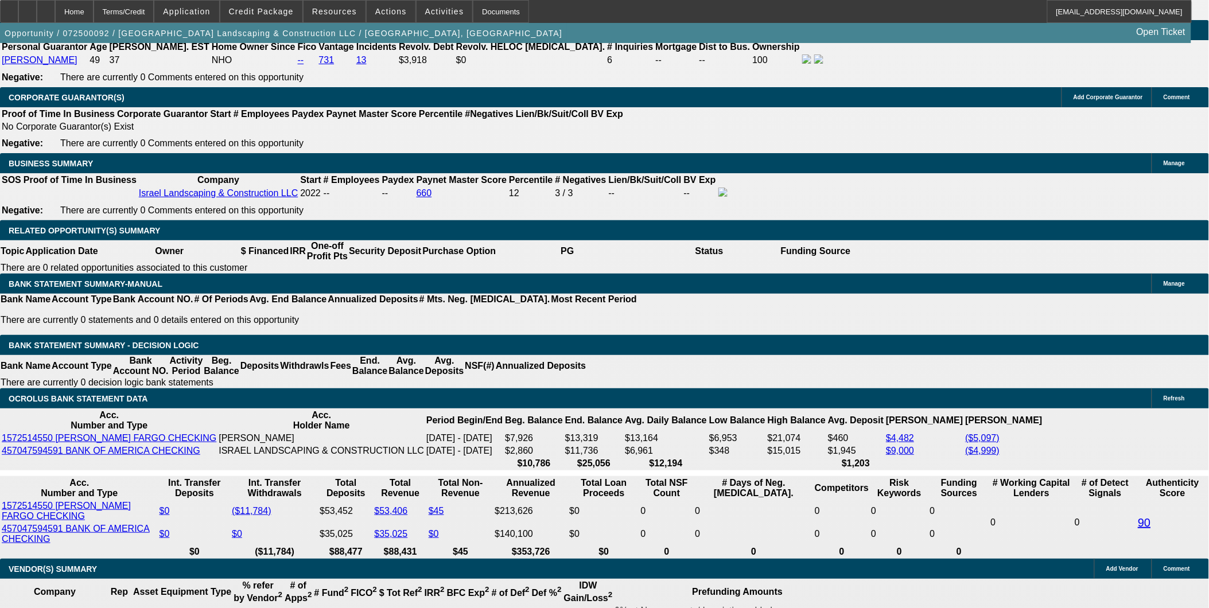
scroll to position [1837, 0]
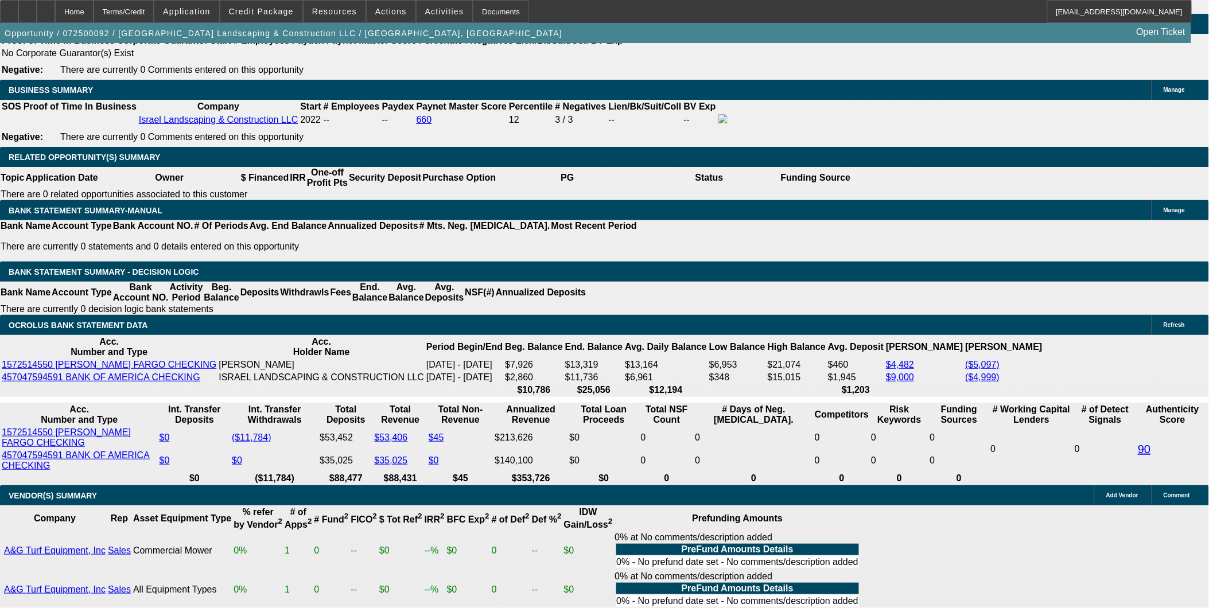
drag, startPoint x: 385, startPoint y: 245, endPoint x: 412, endPoint y: 245, distance: 27.5
click at [277, 3] on span at bounding box center [261, 12] width 82 height 28
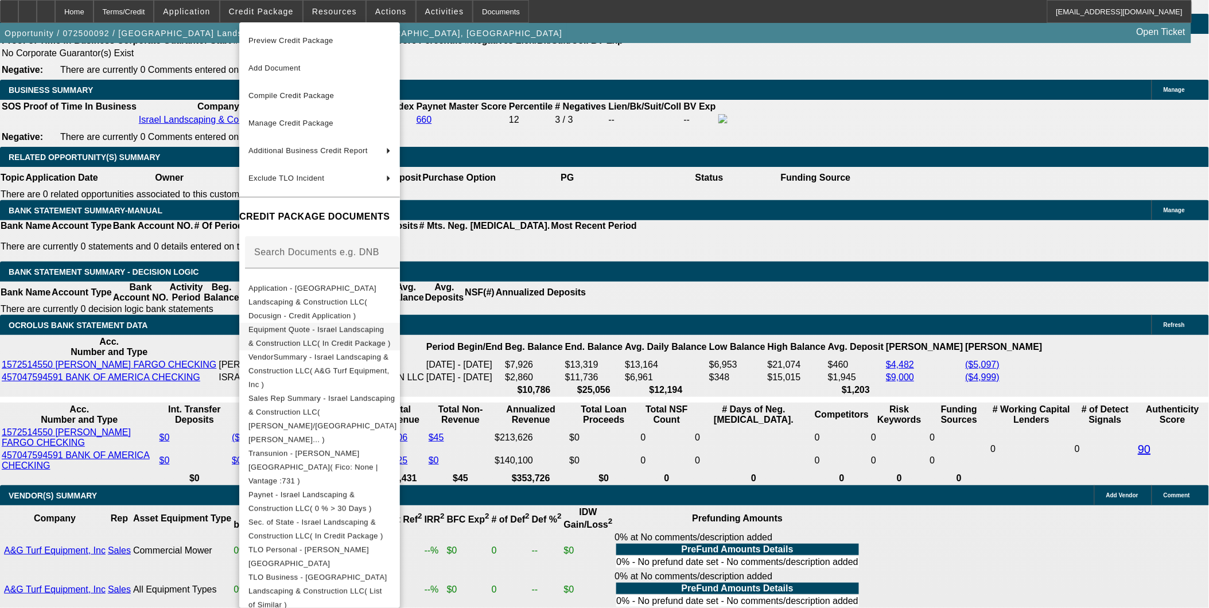
click at [322, 323] on span "Equipment Quote - Israel Landscaping & Construction LLC( In Credit Package )" at bounding box center [320, 337] width 142 height 28
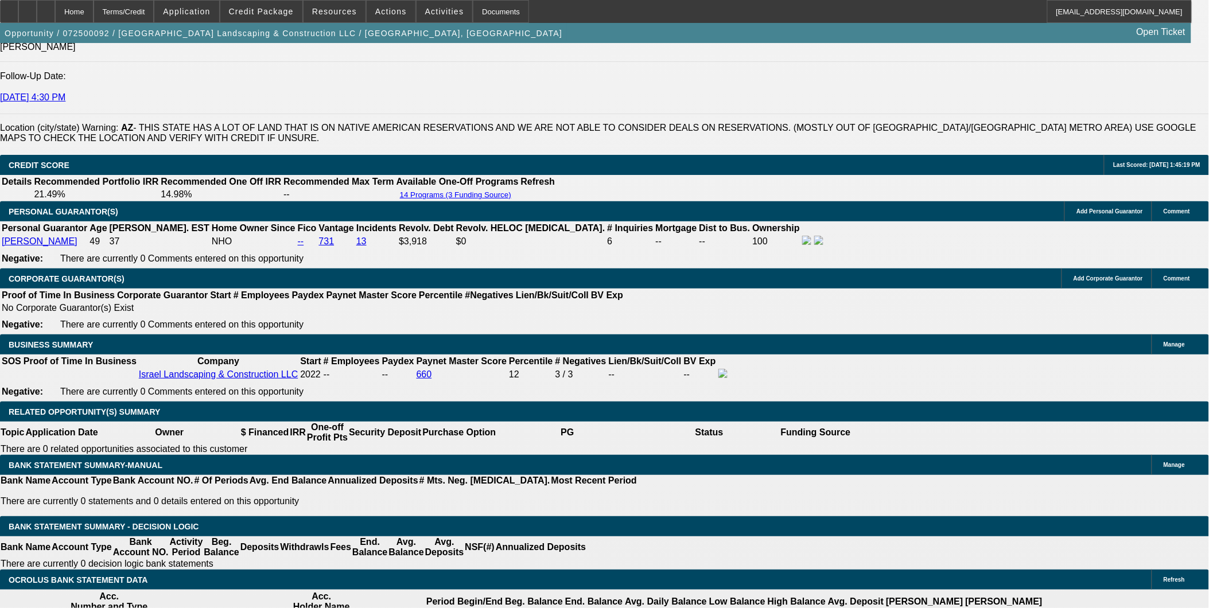
scroll to position [1466, 0]
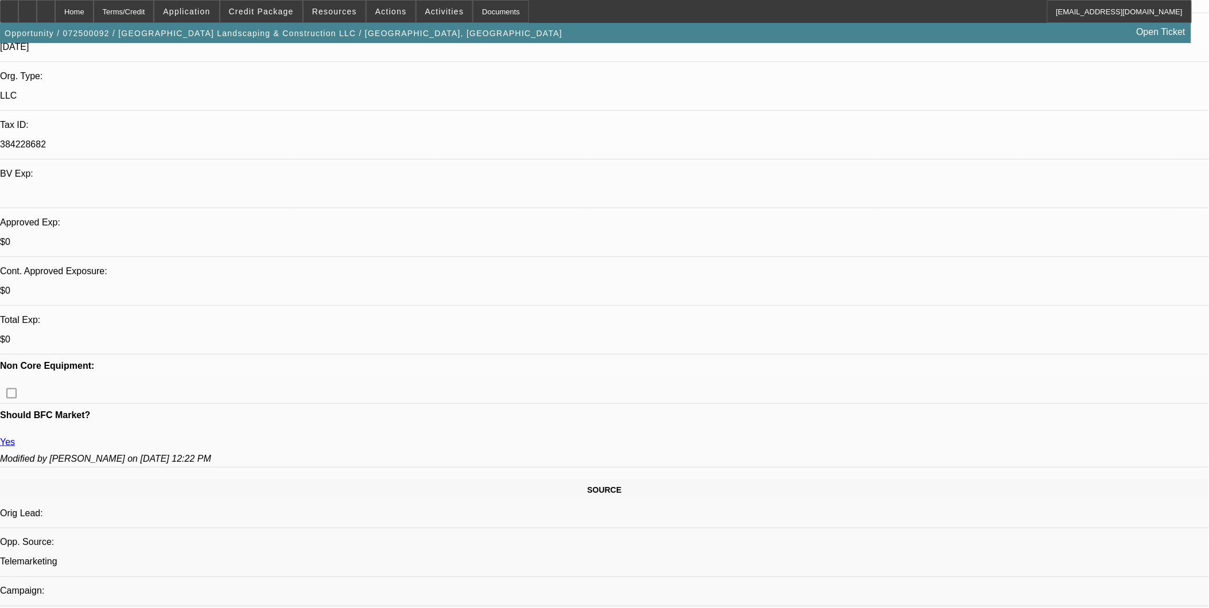
scroll to position [255, 0]
click at [282, 12] on span "Credit Package" at bounding box center [261, 11] width 65 height 9
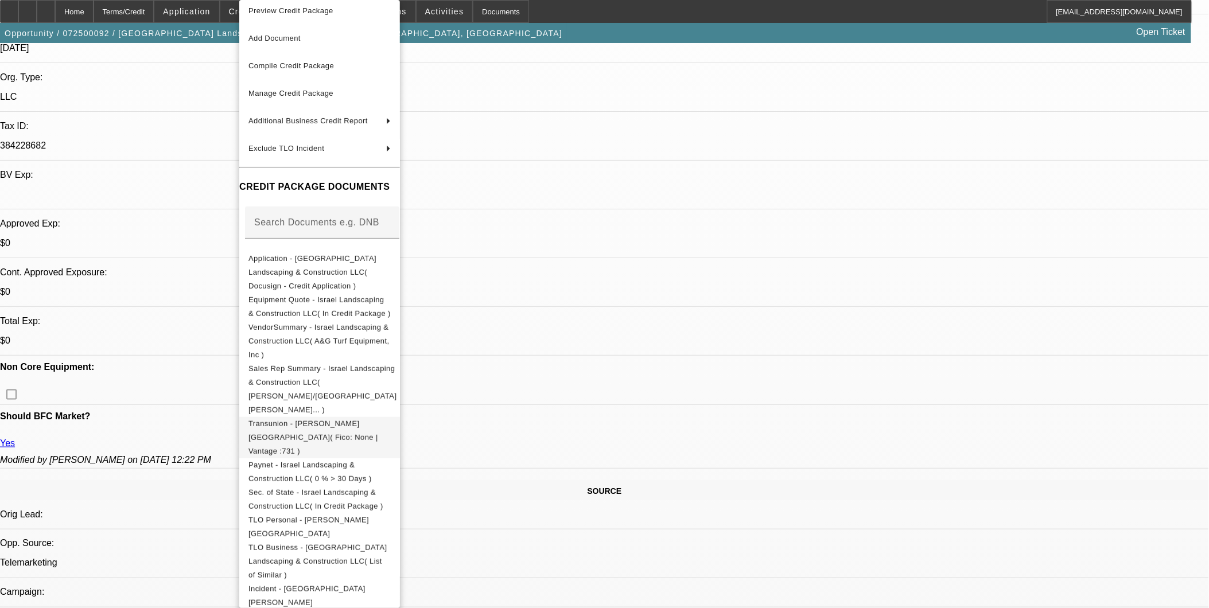
scroll to position [9, 0]
click at [710, 380] on div at bounding box center [604, 304] width 1209 height 608
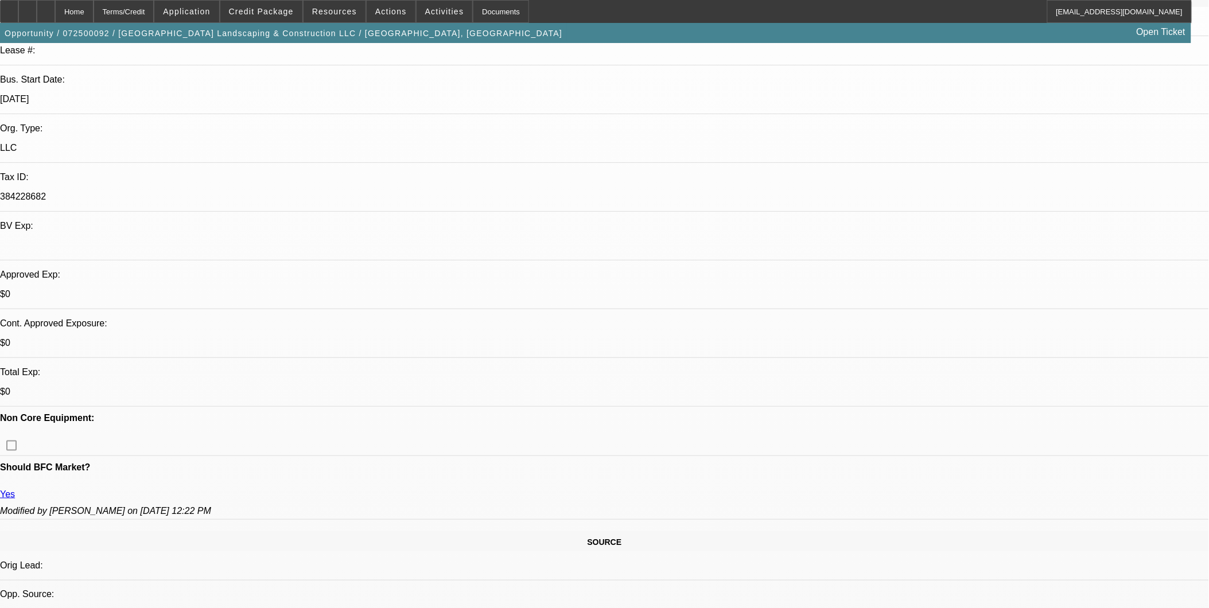
scroll to position [127, 0]
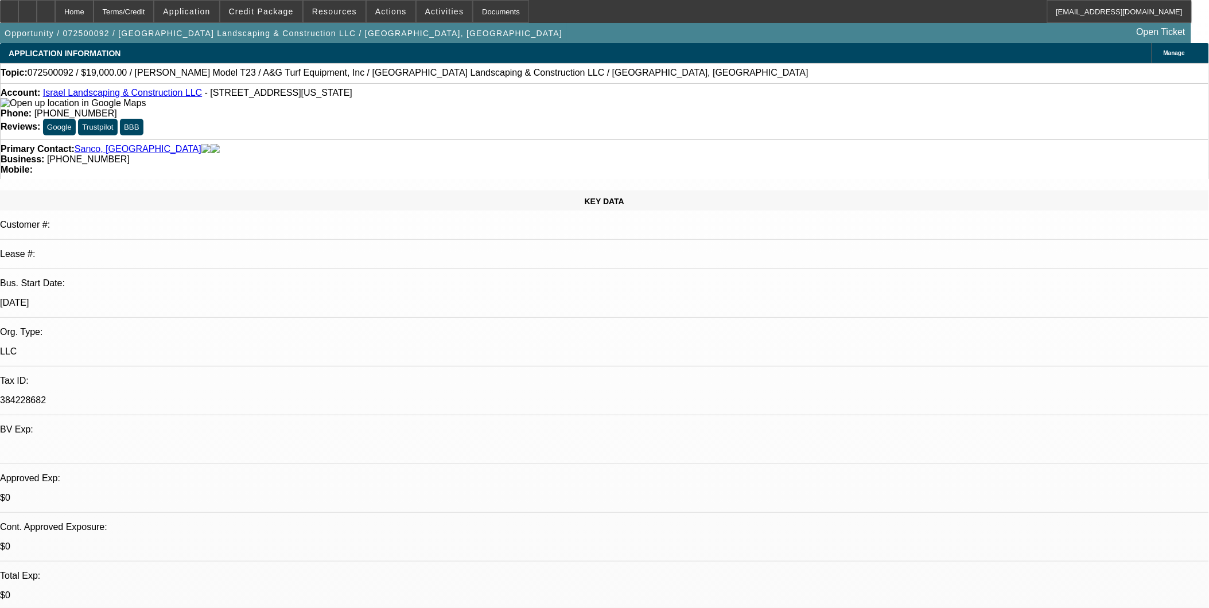
drag, startPoint x: 815, startPoint y: 390, endPoint x: 945, endPoint y: 391, distance: 130.3
copy div "ISRAEL & SONS LANDCAPING"
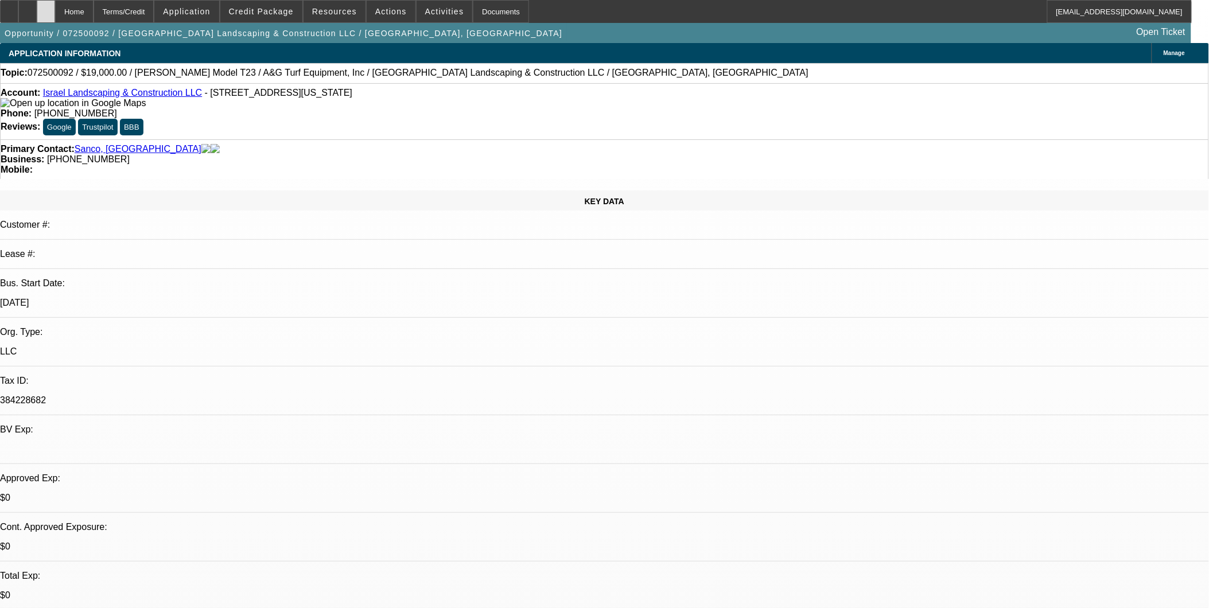
click at [46, 7] on icon at bounding box center [46, 7] width 0 height 0
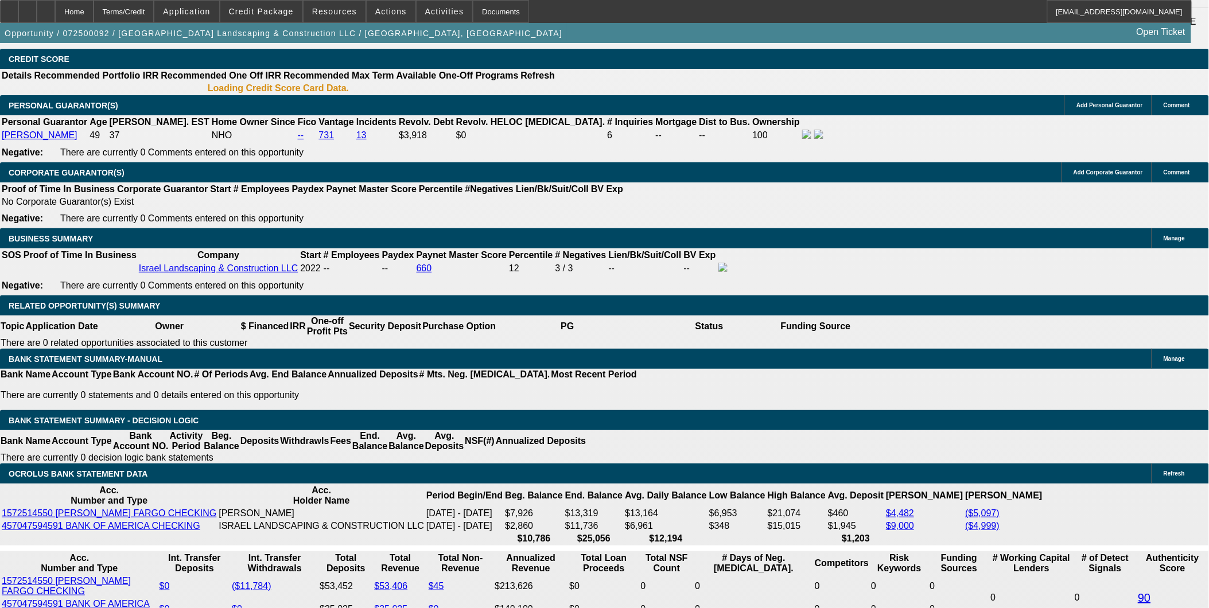
select select "0"
select select "2"
select select "0"
select select "2"
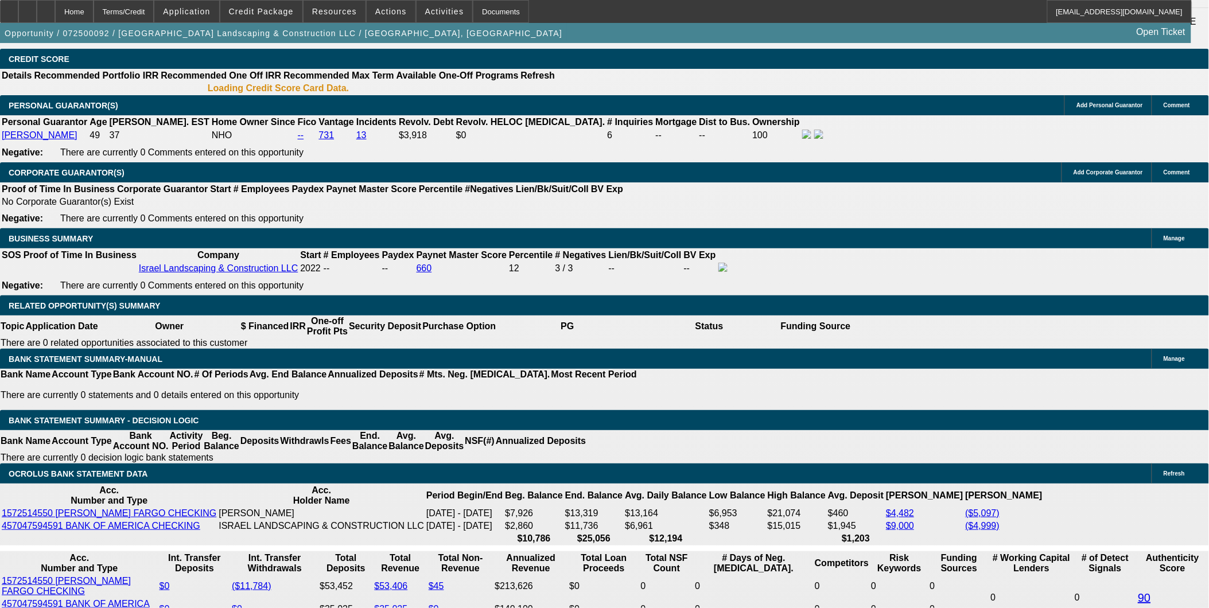
select select "0"
select select "2"
select select "0"
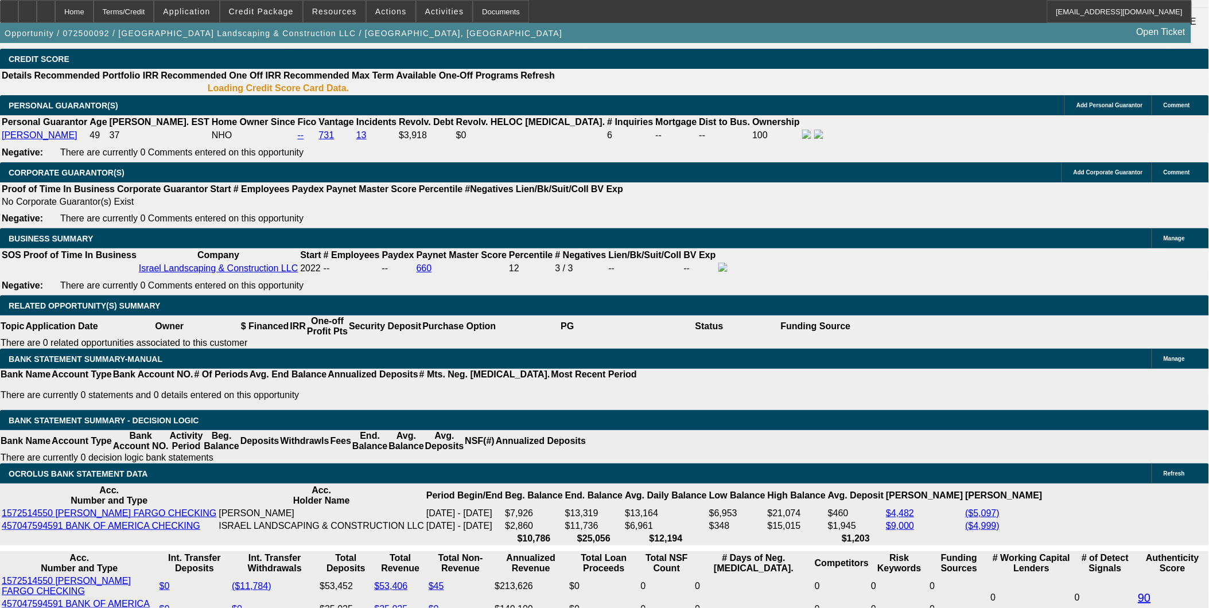
select select "0"
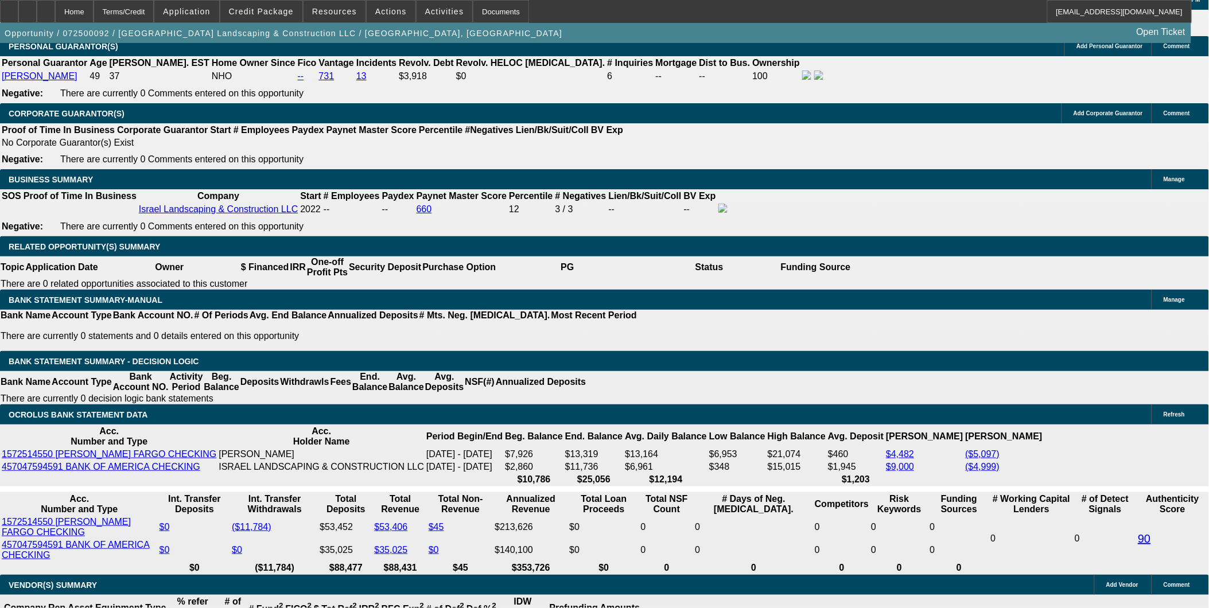
select select "1"
select select "2"
select select "6"
select select "1"
select select "2"
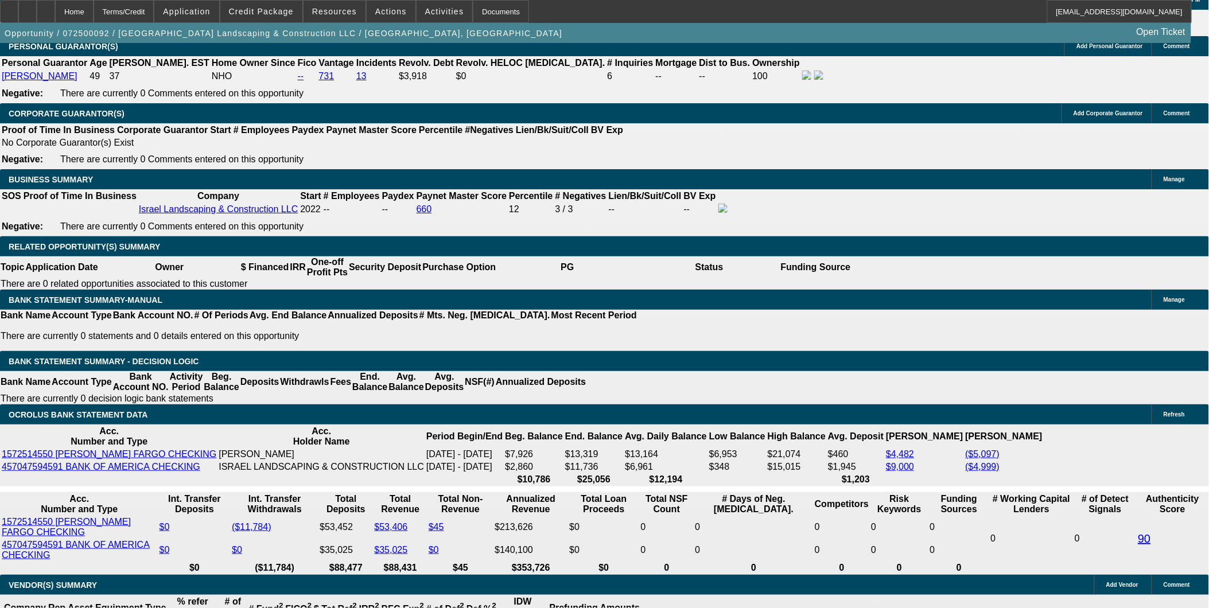
select select "6"
select select "1"
select select "2"
select select "6"
select select "1"
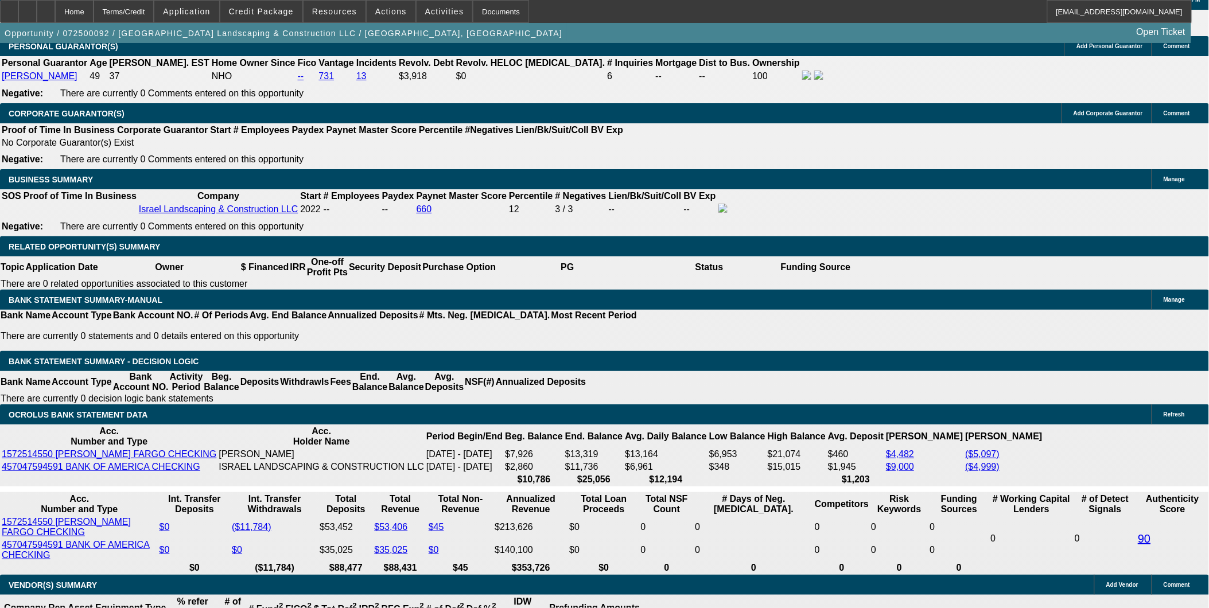
select select "1"
select select "6"
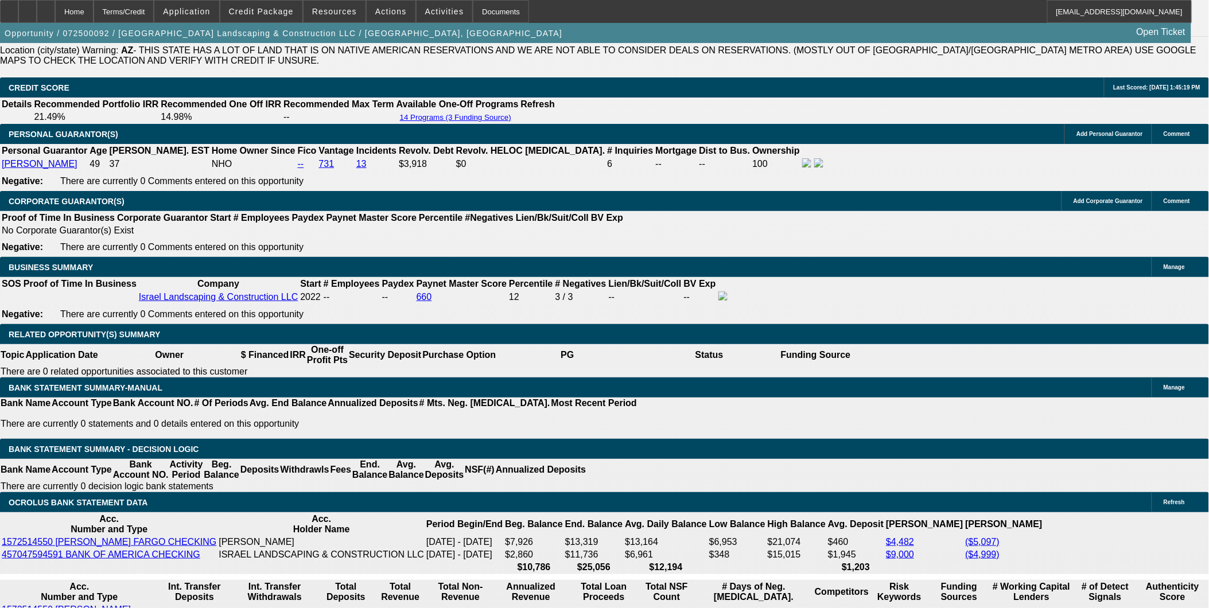
scroll to position [1590, 0]
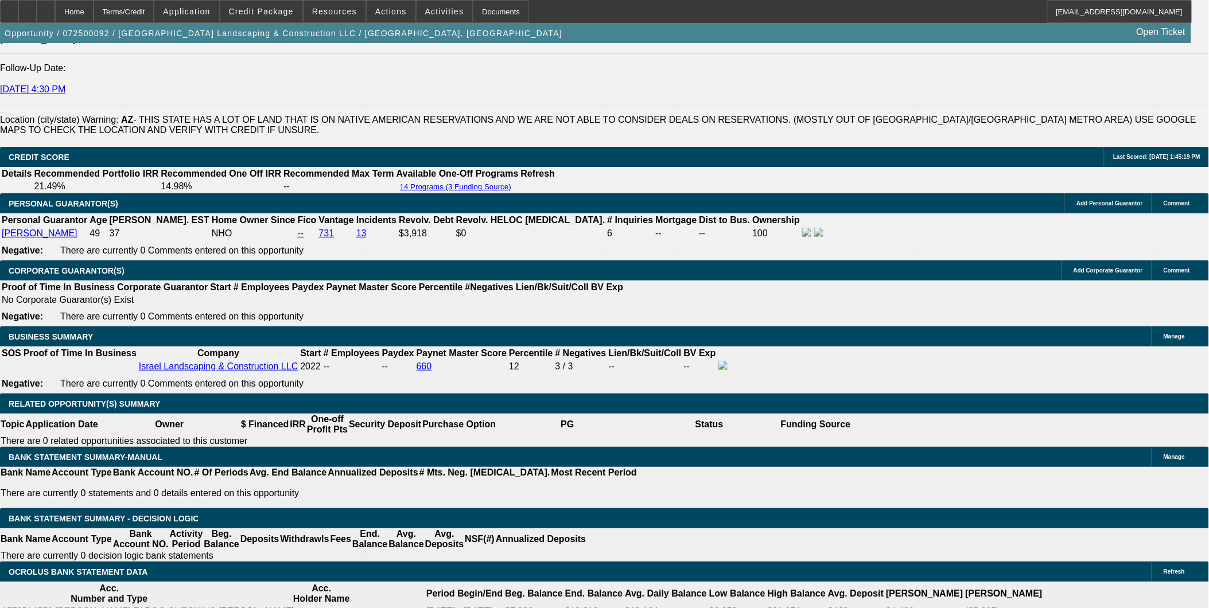
select select "0"
select select "6"
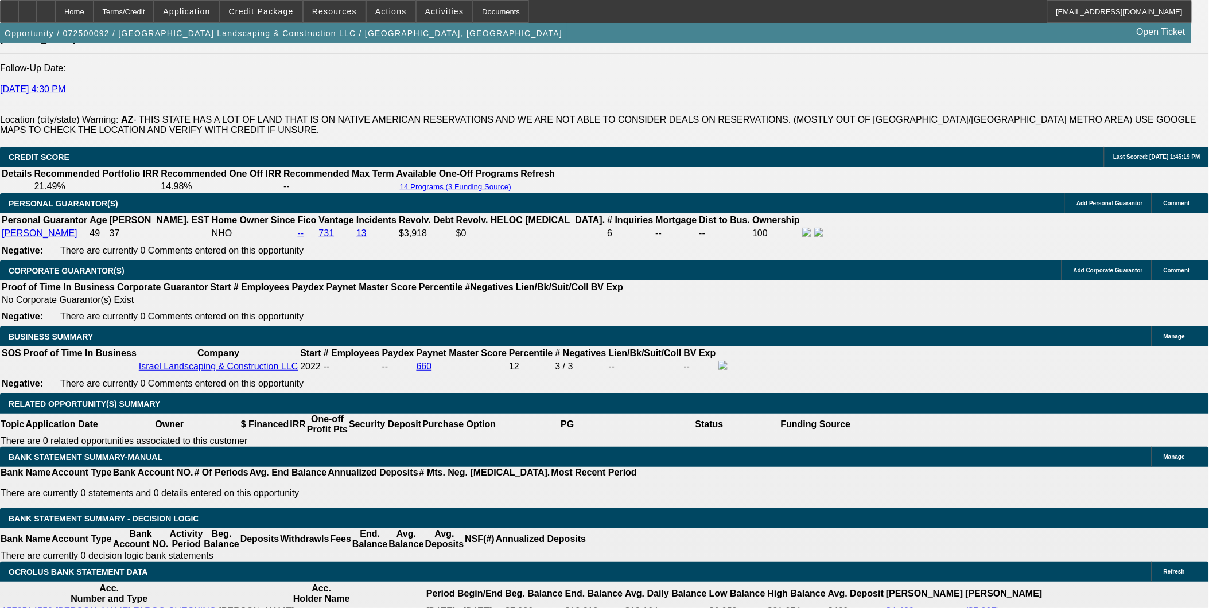
select select "0"
select select "6"
select select "0"
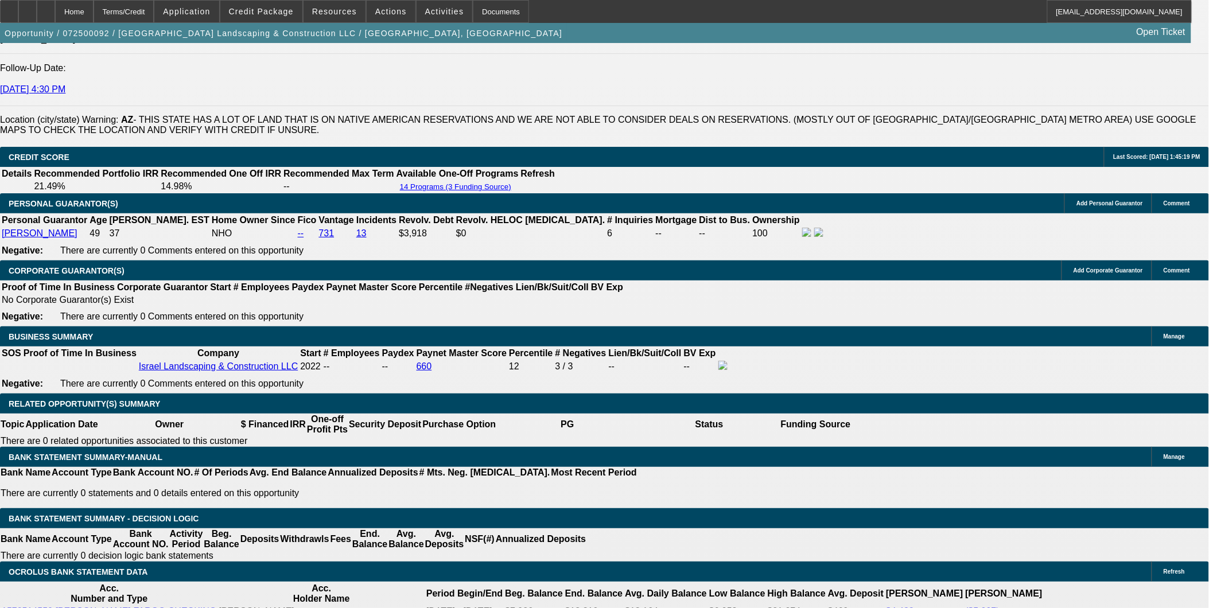
select select "0"
select select "6"
select select "0"
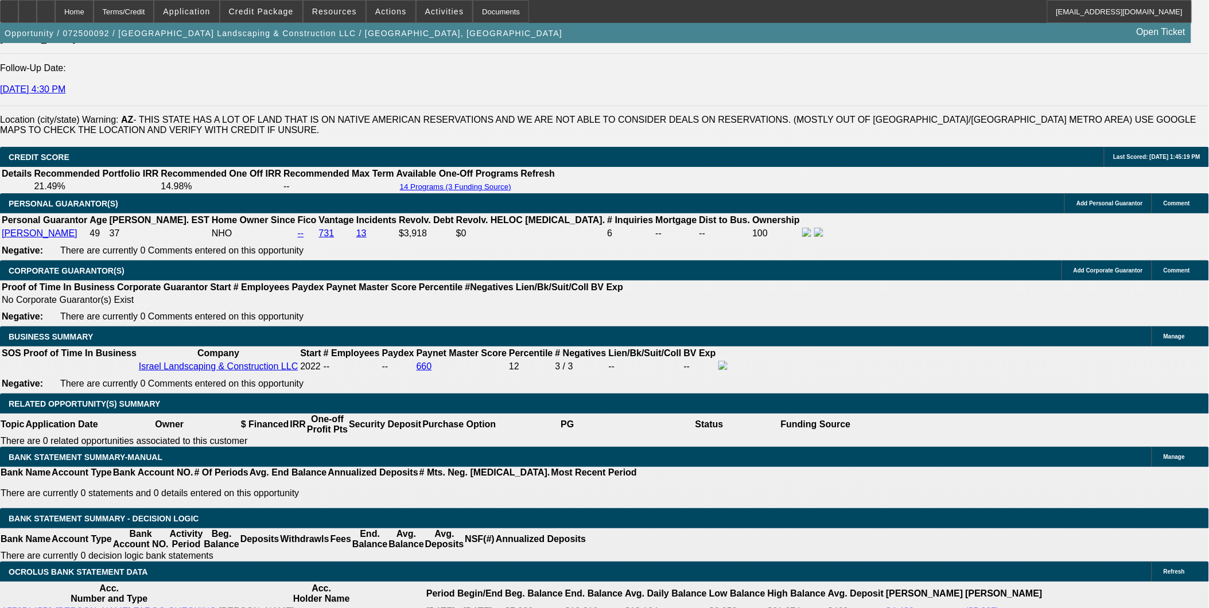
select select "0"
select select "6"
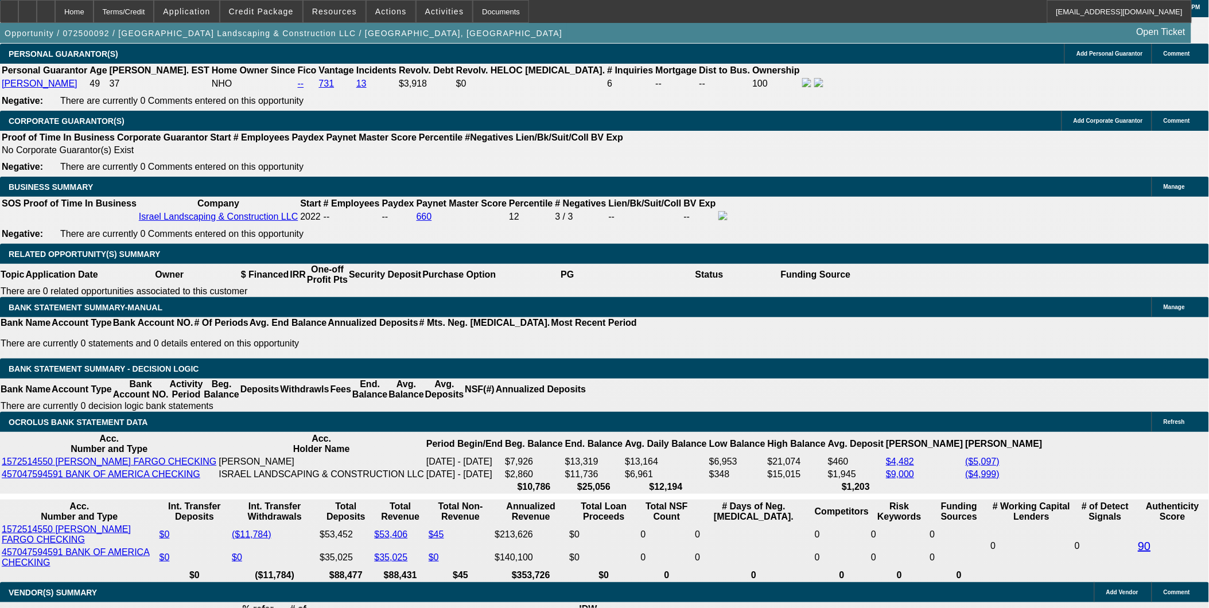
scroll to position [1718, 0]
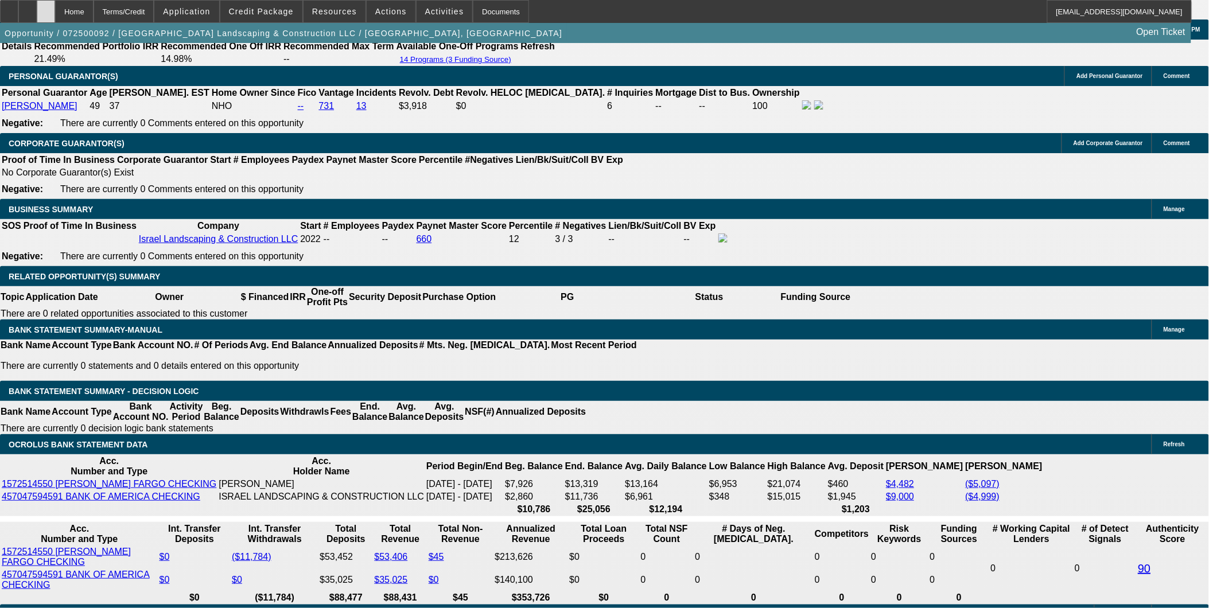
click at [55, 1] on div at bounding box center [46, 11] width 18 height 23
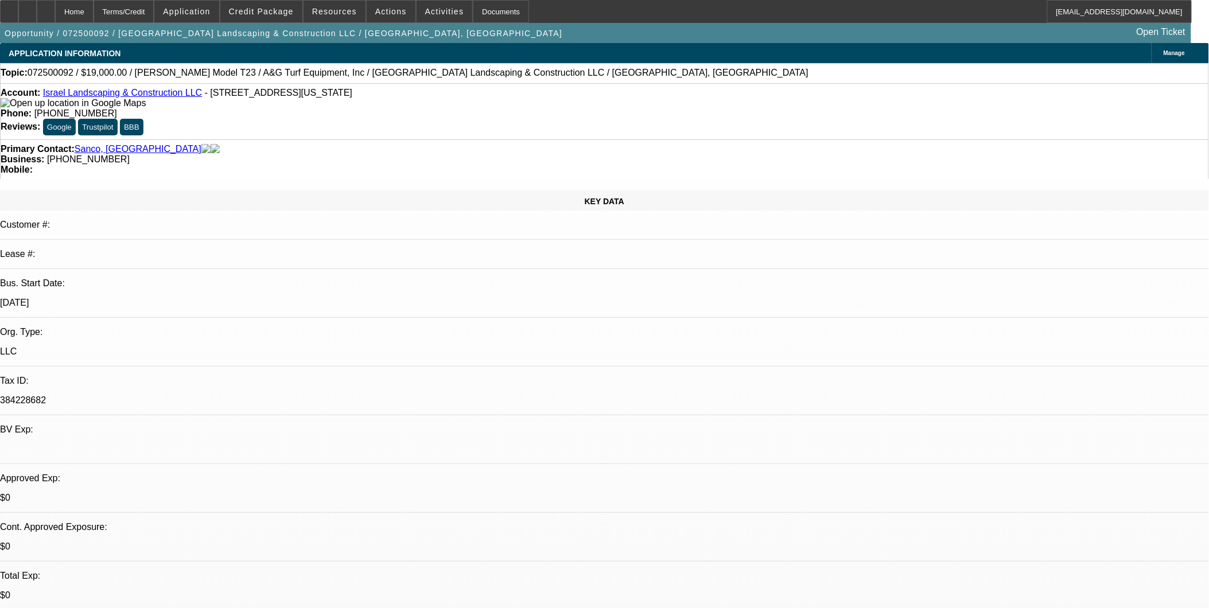
select select "0"
select select "2"
select select "0"
select select "2"
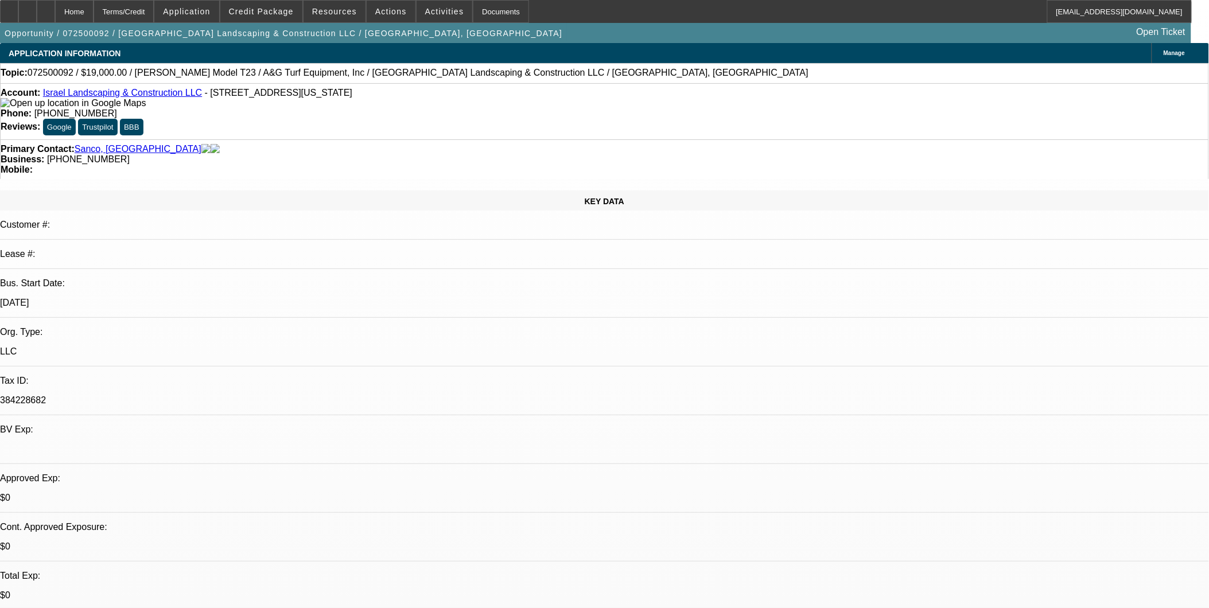
select select "0"
select select "2"
select select "0"
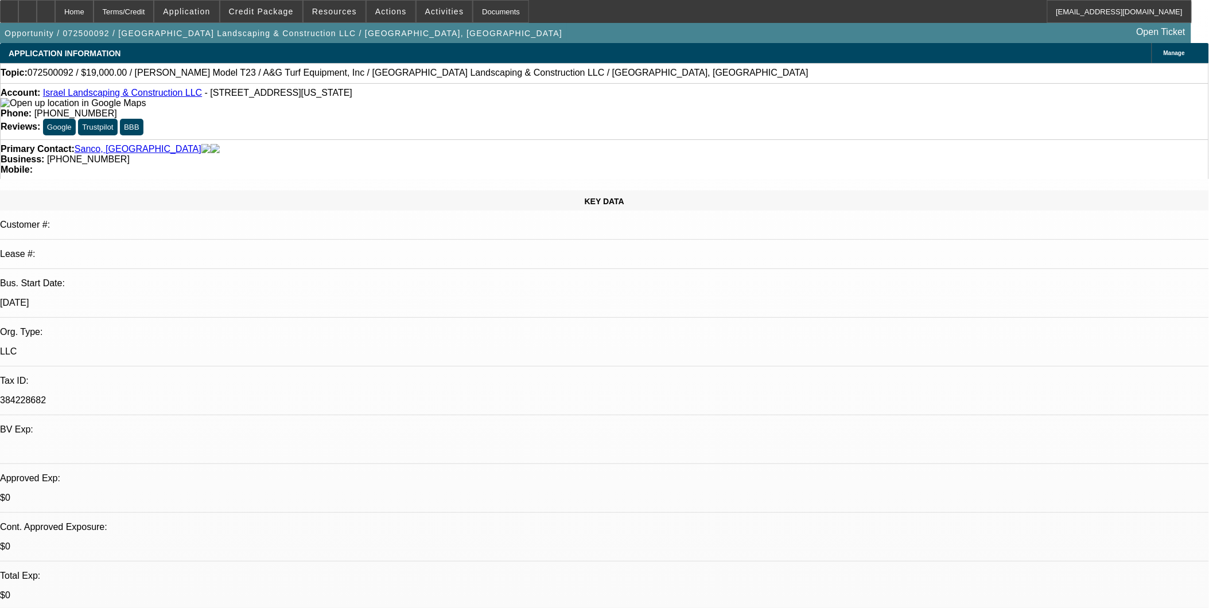
select select "0"
select select "1"
select select "2"
select select "6"
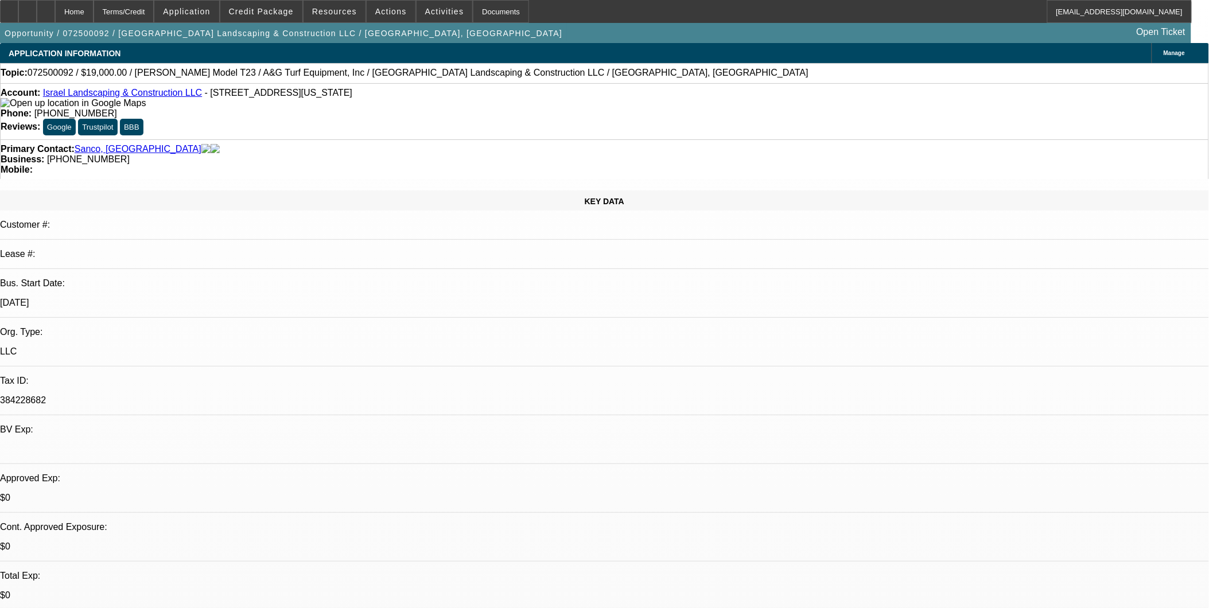
select select "1"
select select "2"
select select "6"
select select "1"
select select "2"
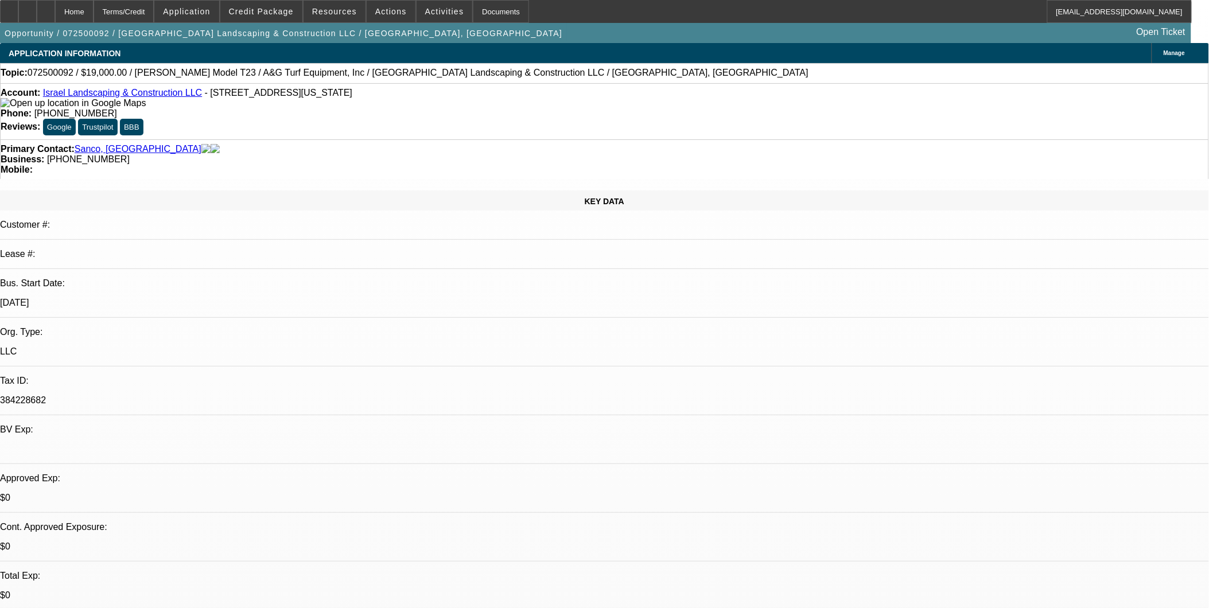
select select "6"
select select "1"
select select "6"
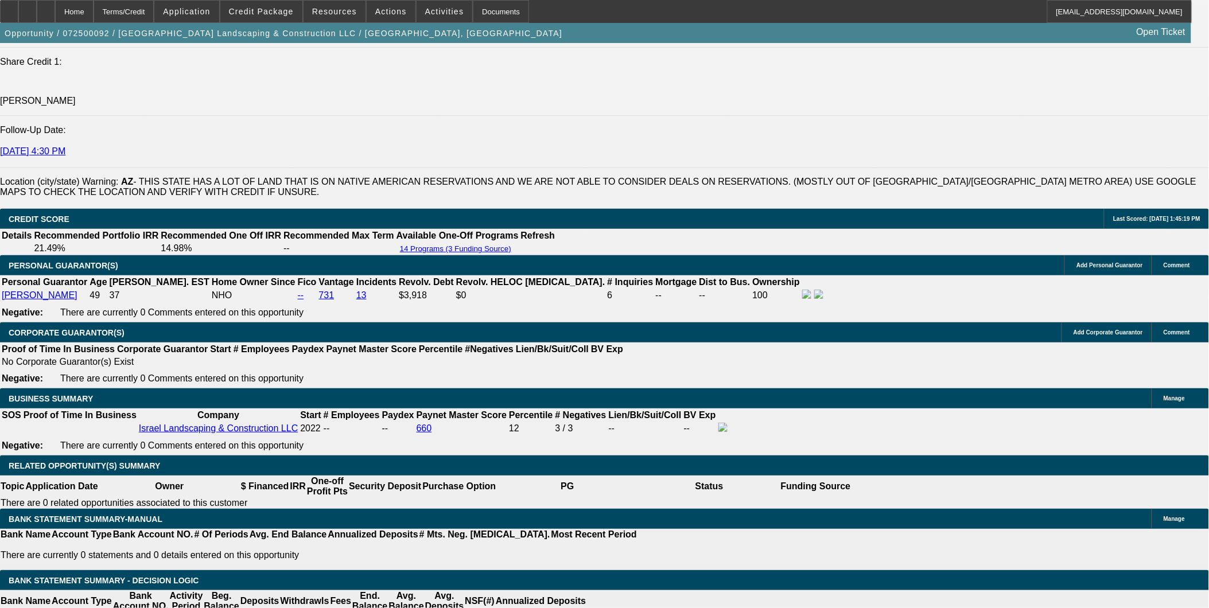
scroll to position [1530, 0]
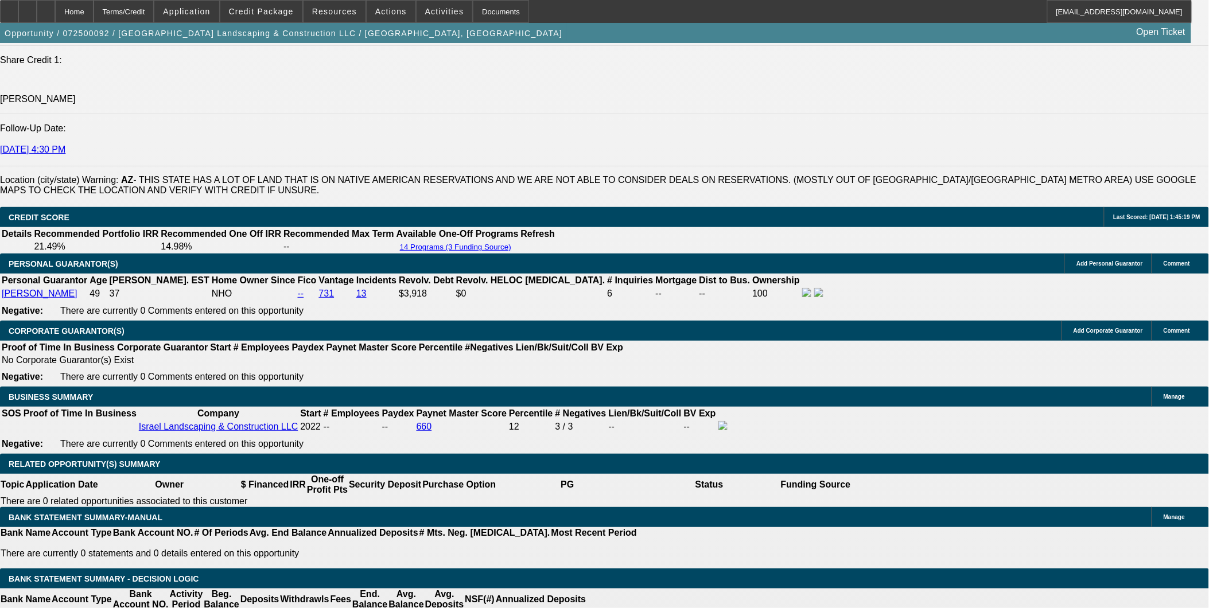
select select "0"
select select "6"
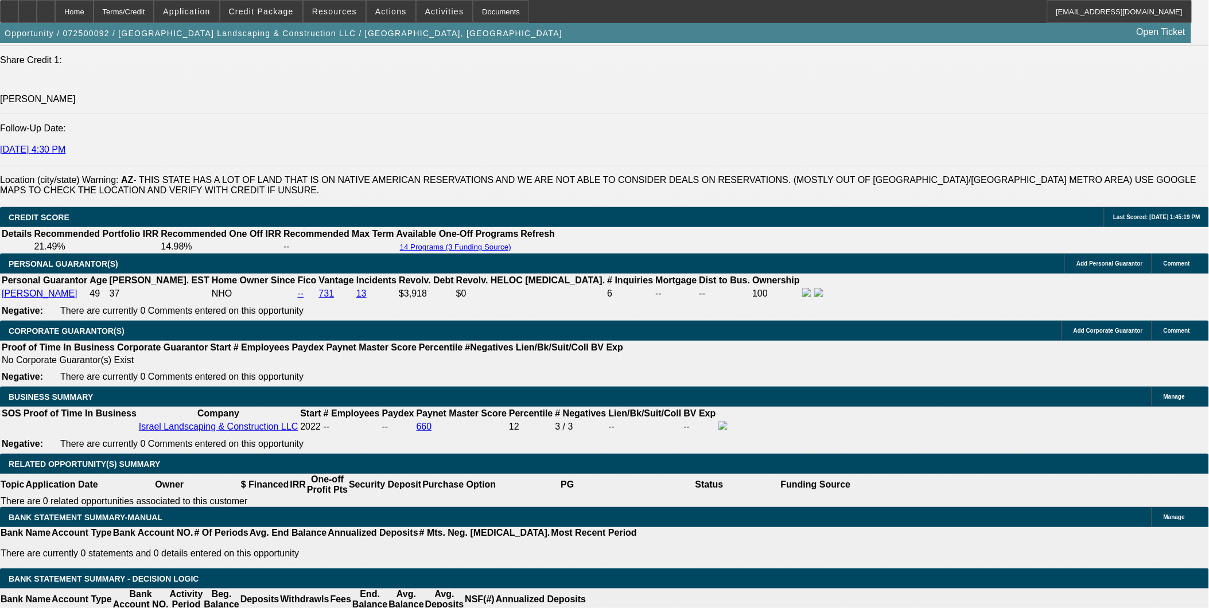
select select "0"
select select "6"
select select "0"
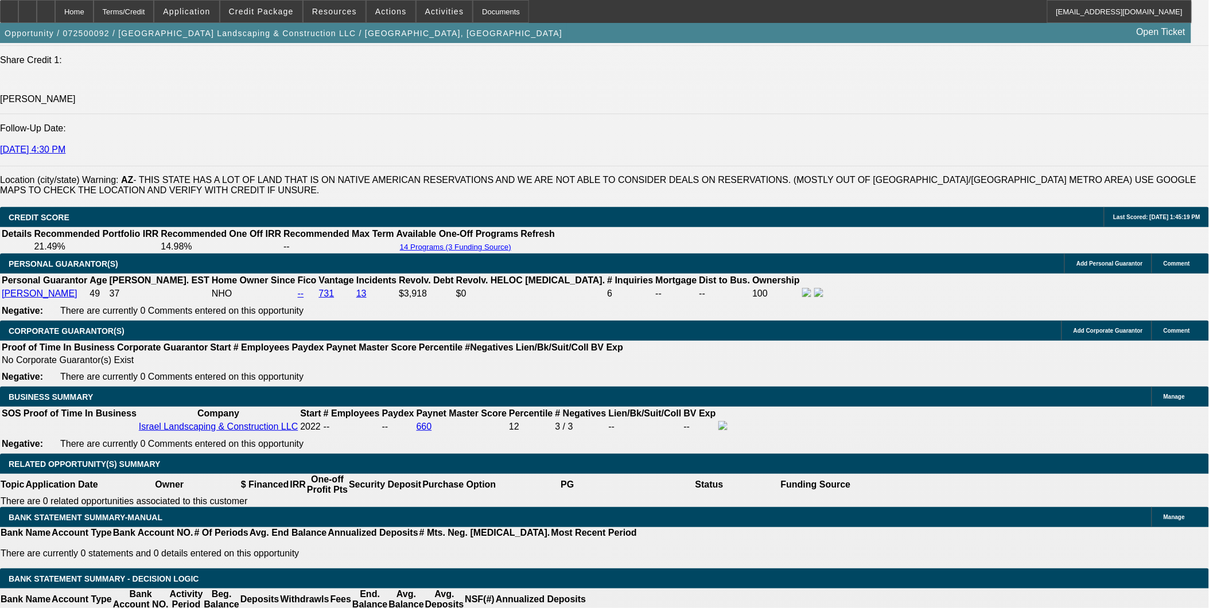
select select "0"
select select "6"
select select "0"
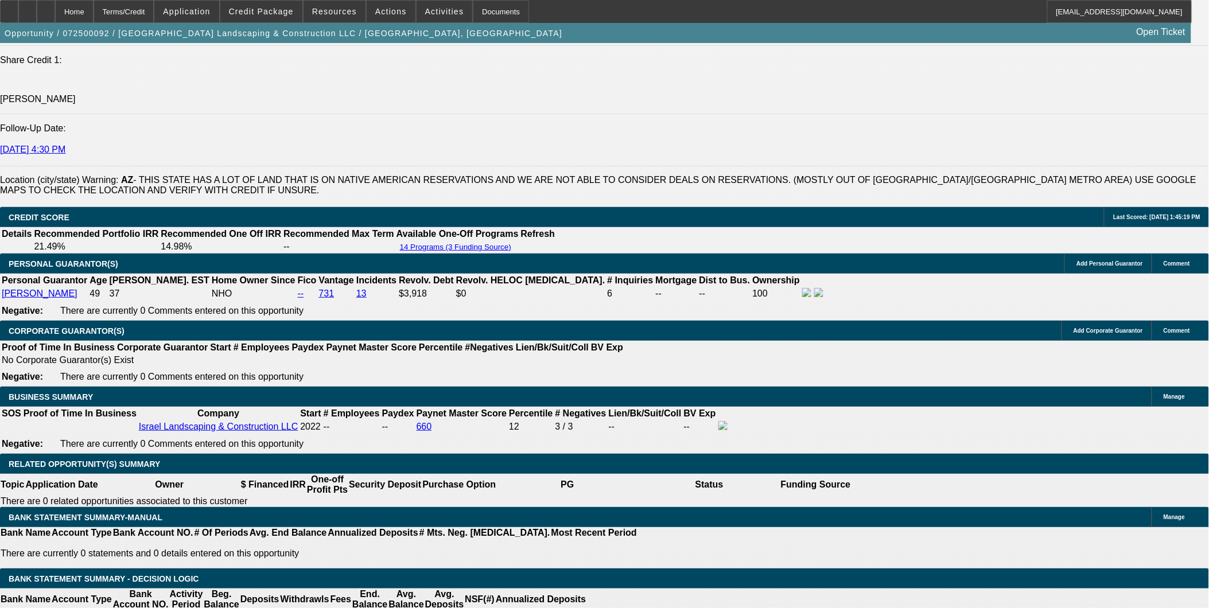
select select "0"
select select "6"
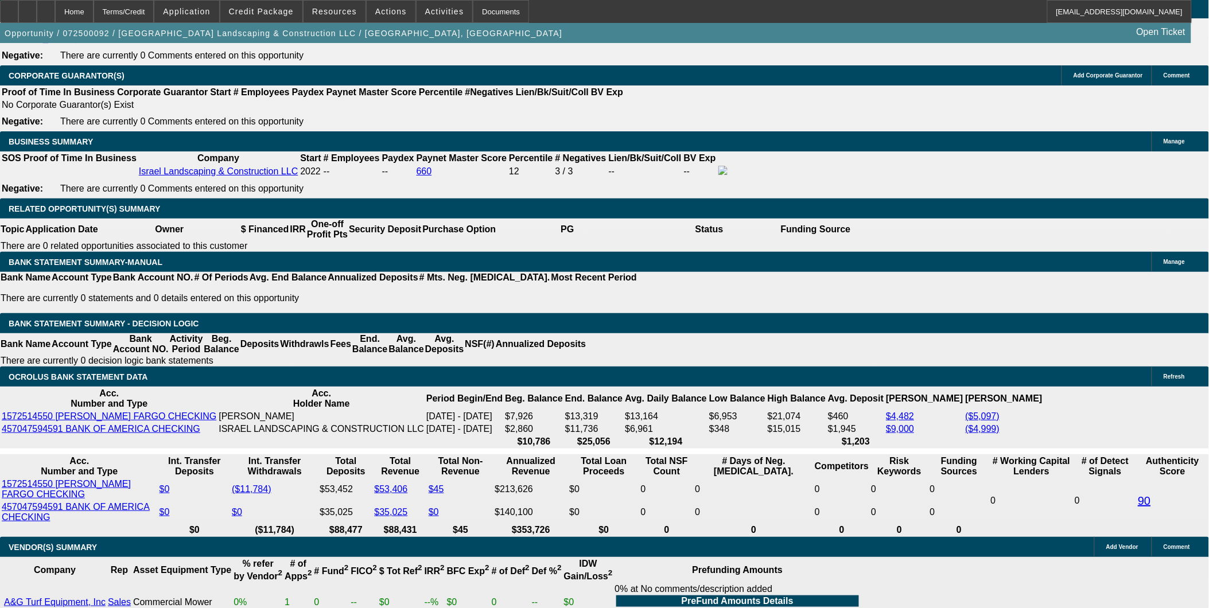
scroll to position [1722, 0]
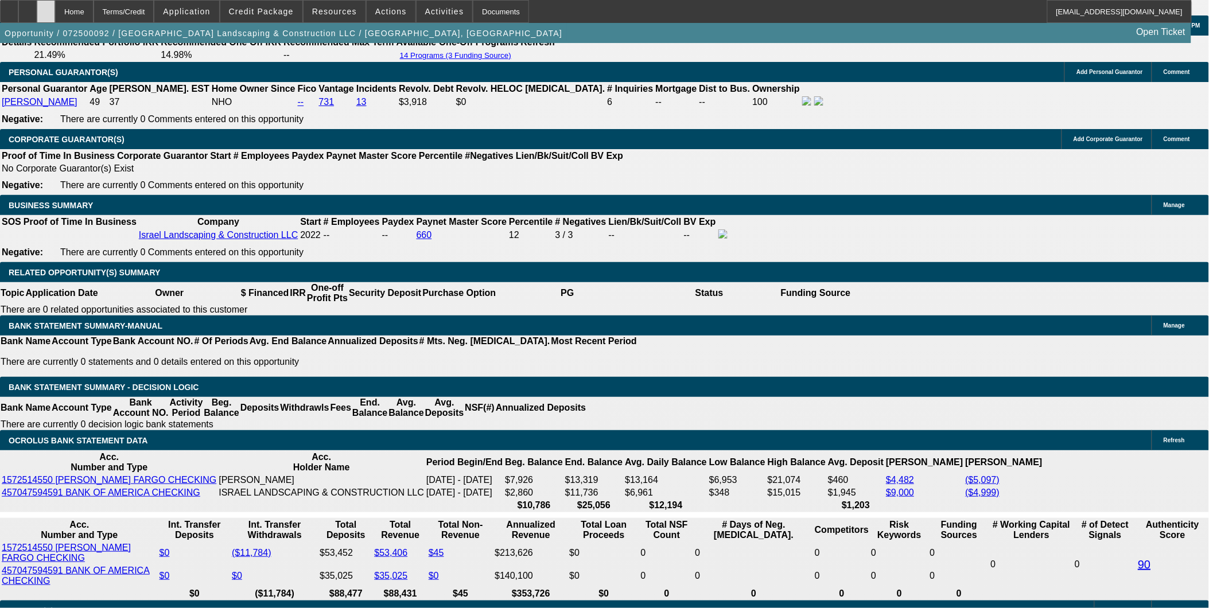
click at [46, 7] on icon at bounding box center [46, 7] width 0 height 0
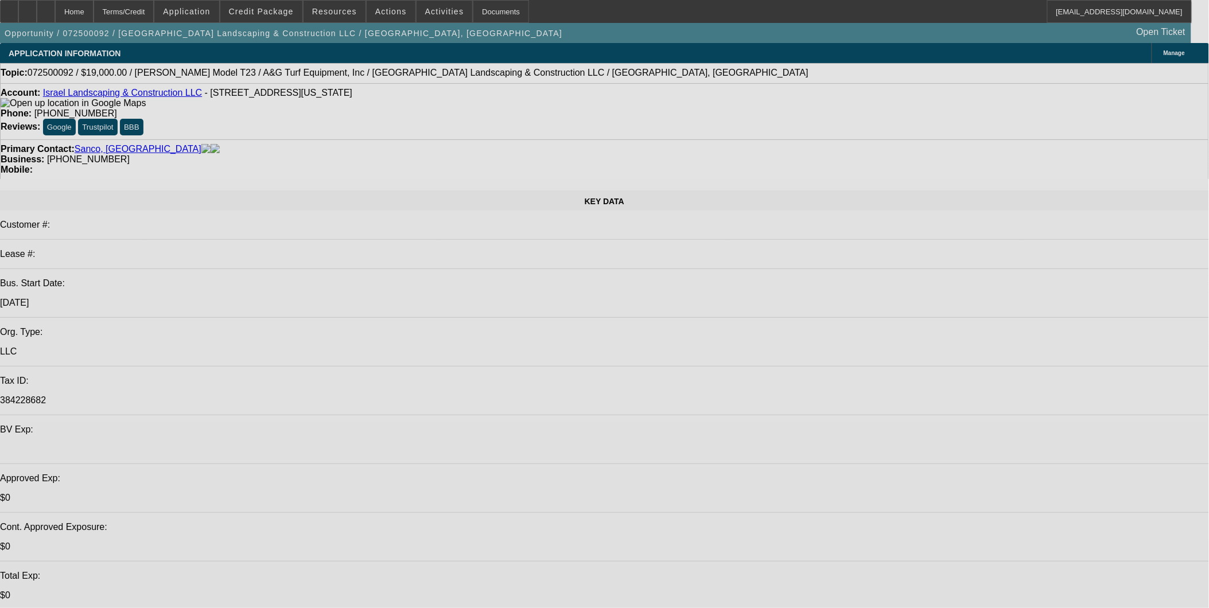
select select "0"
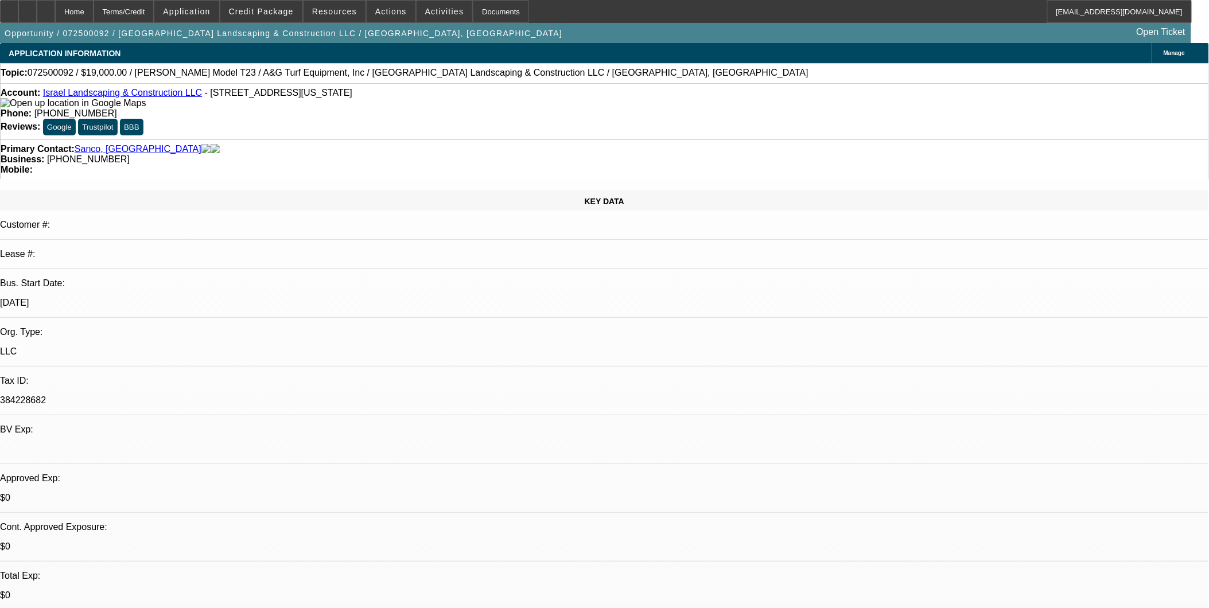
select select "2"
select select "0"
select select "2"
select select "0"
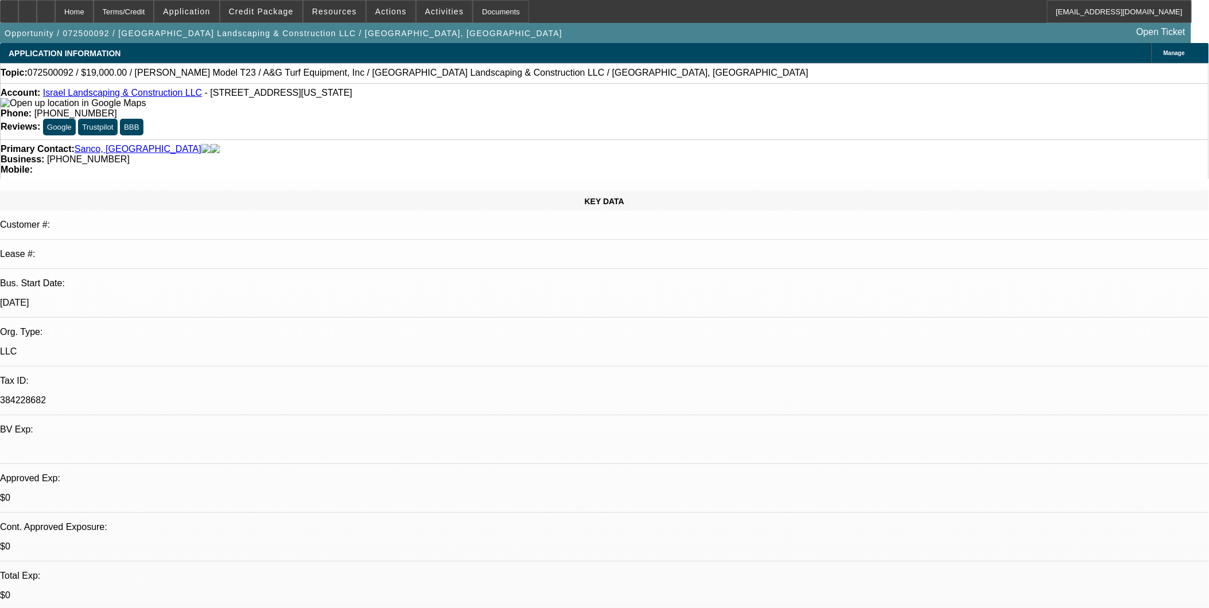
select select "0"
select select "2"
select select "0"
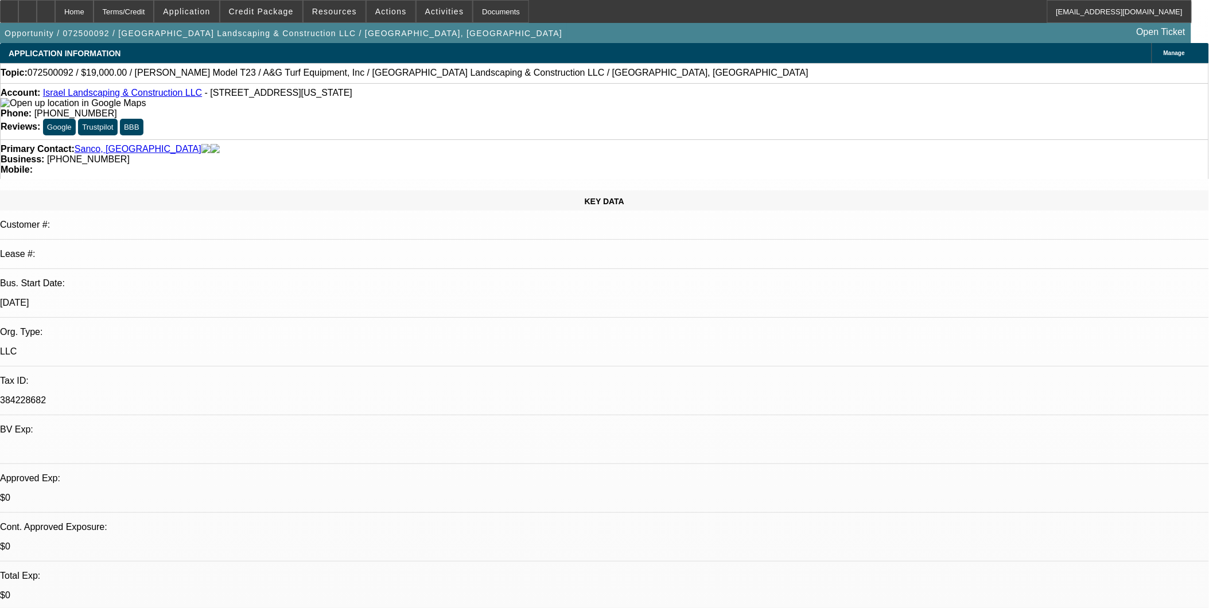
select select "0"
select select "1"
select select "2"
select select "6"
select select "1"
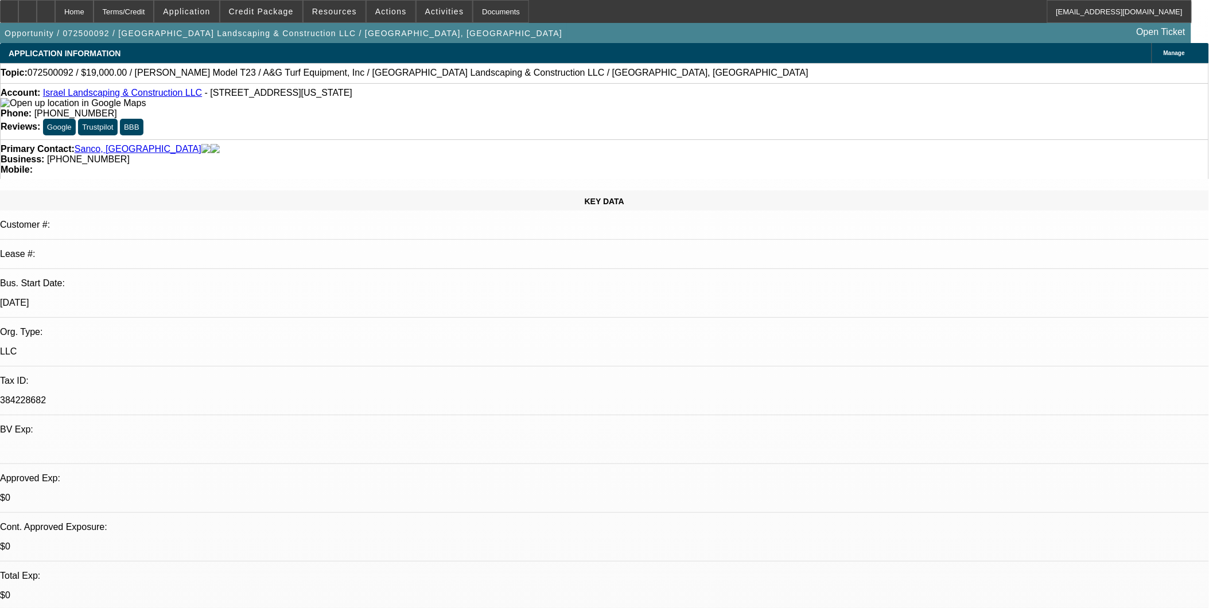
select select "2"
select select "6"
select select "1"
select select "2"
select select "6"
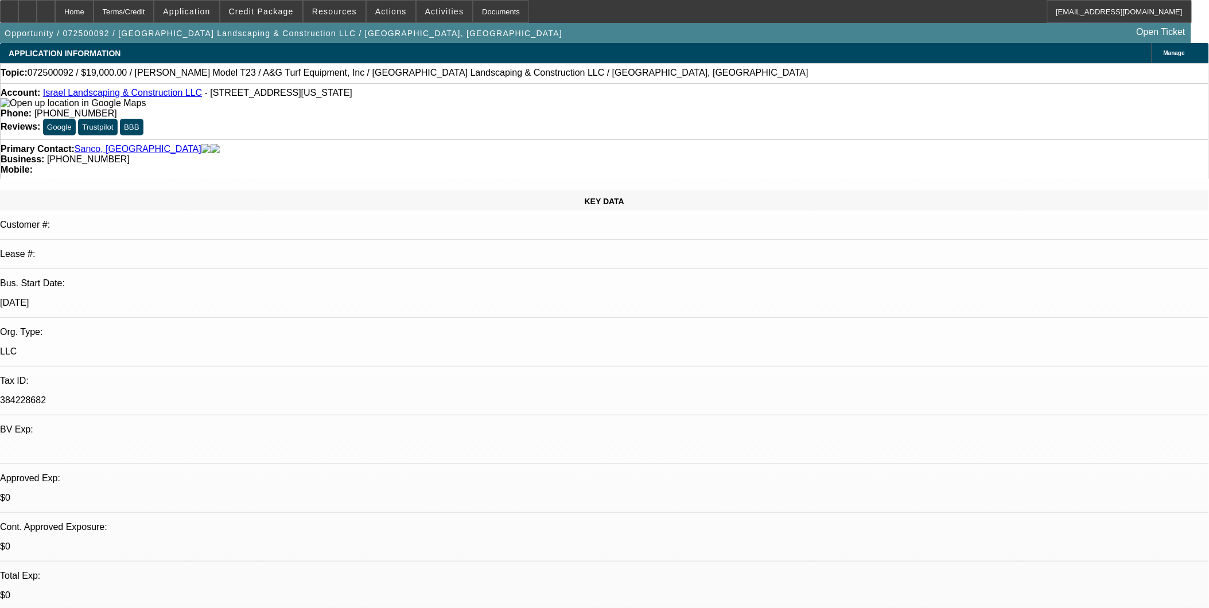
select select "1"
select select "6"
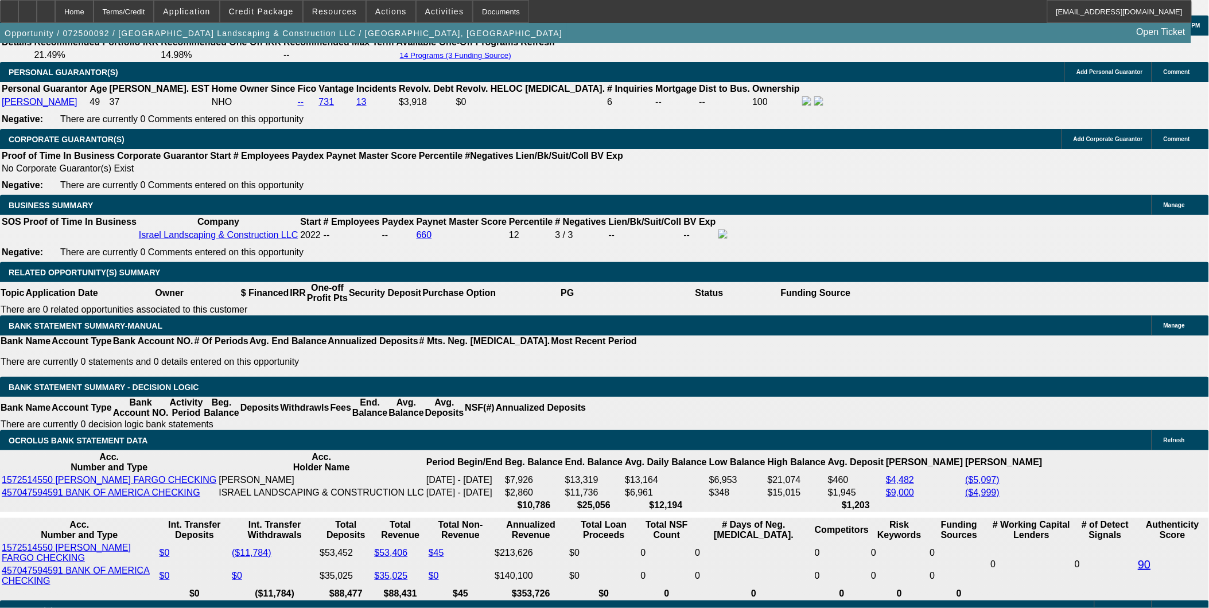
scroll to position [1658, 0]
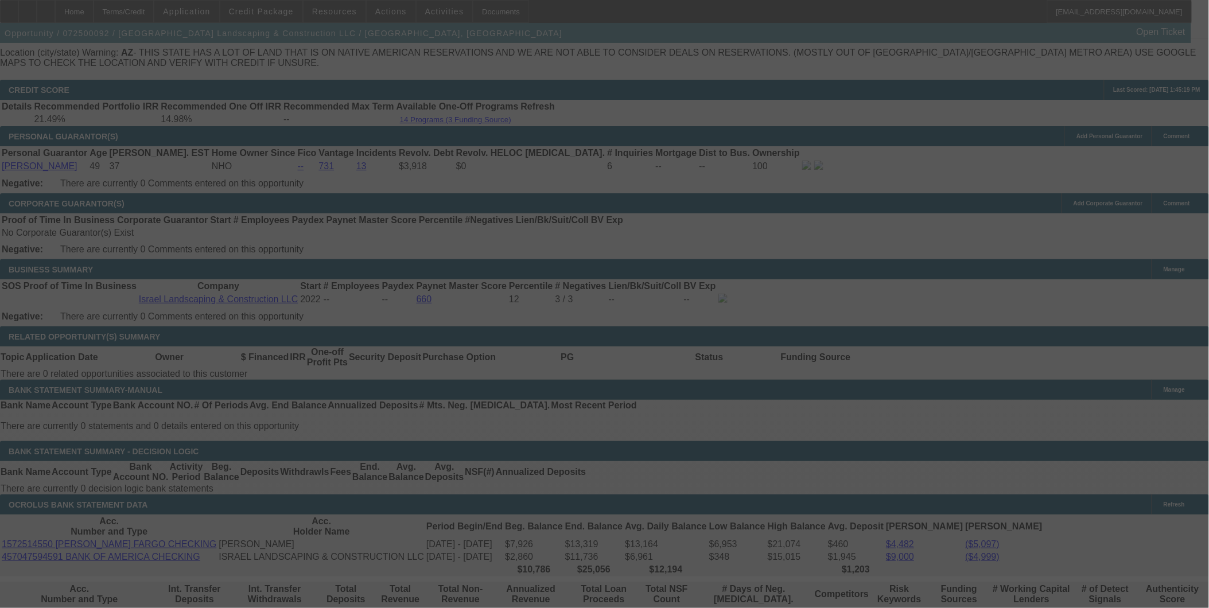
scroll to position [1722, 0]
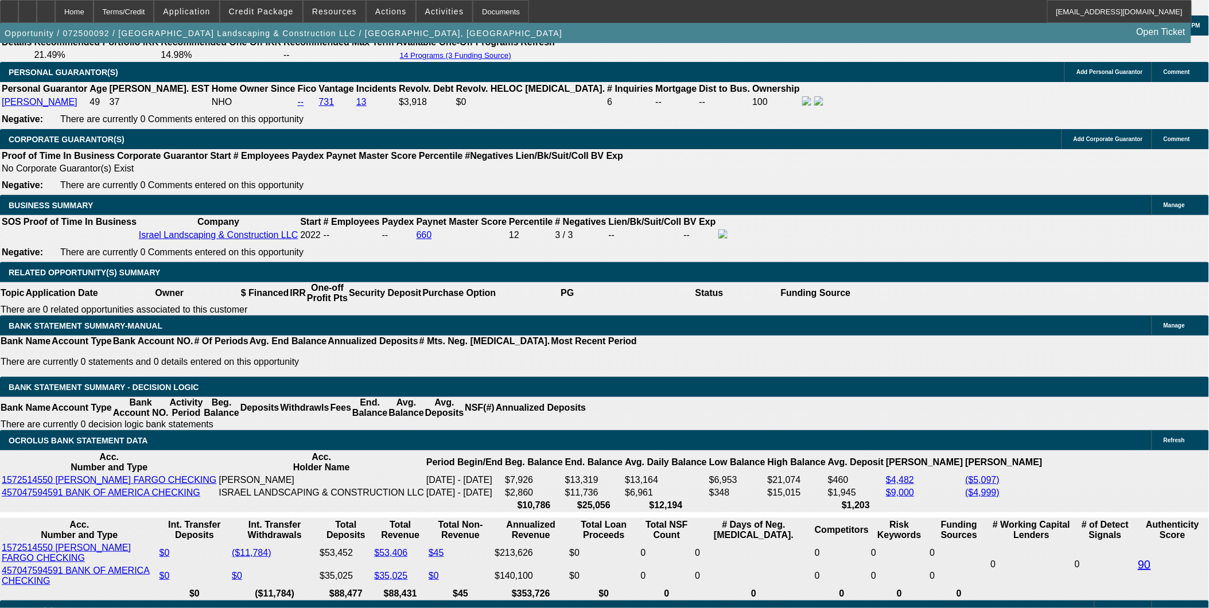
select select "0"
select select "6"
select select "0"
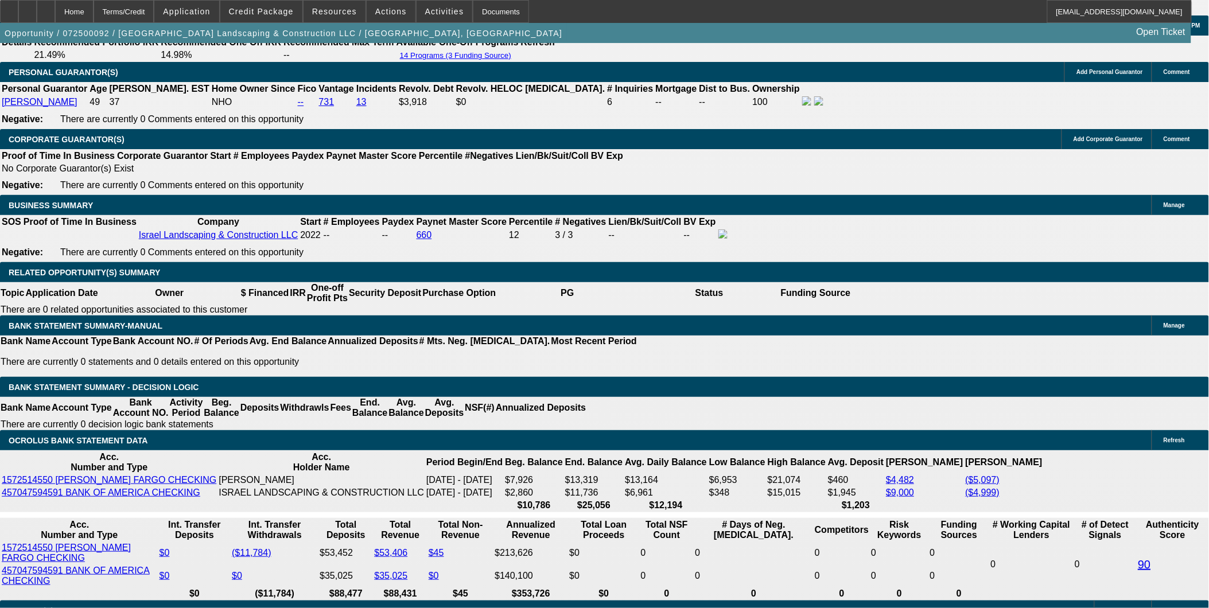
select select "0"
select select "6"
select select "0"
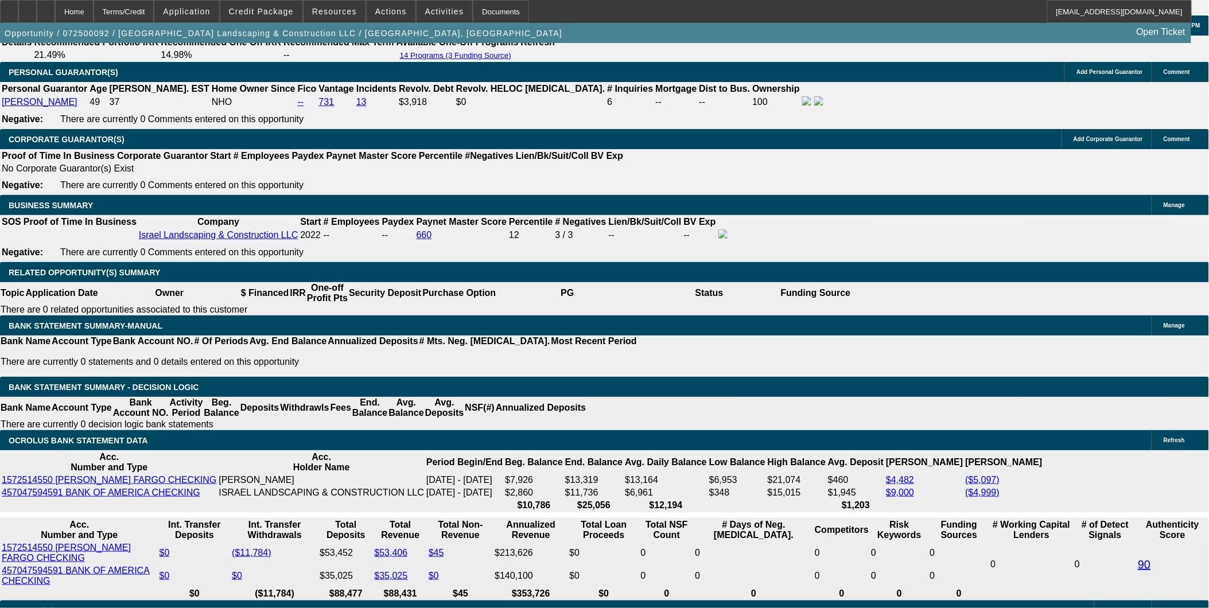
select select "0"
select select "6"
select select "0"
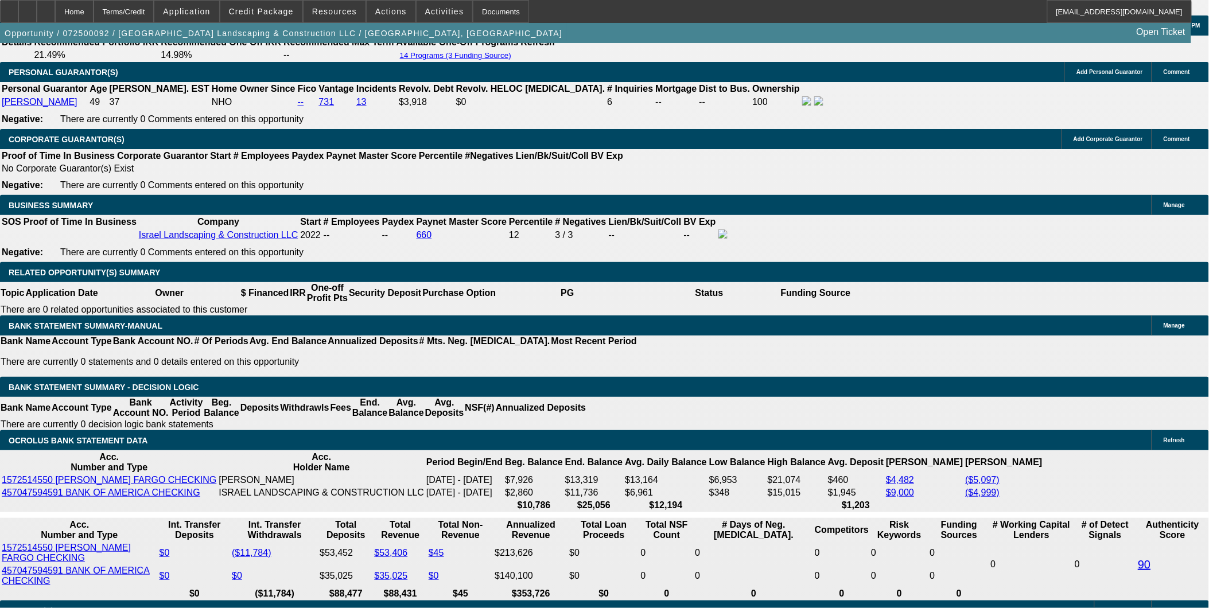
select select "6"
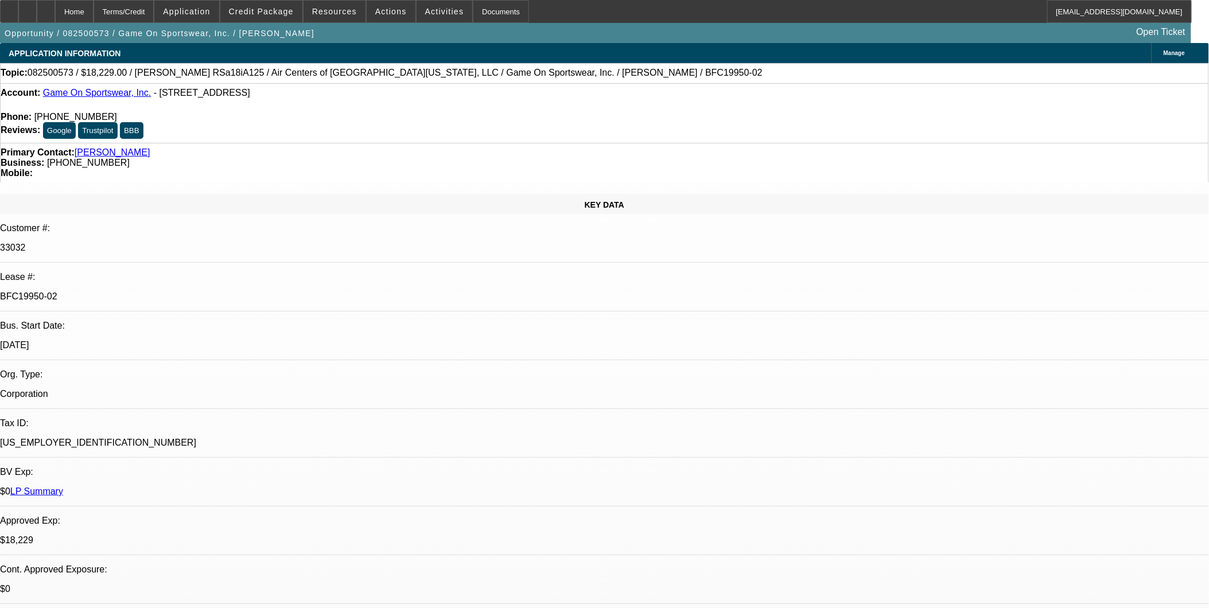
select select "0"
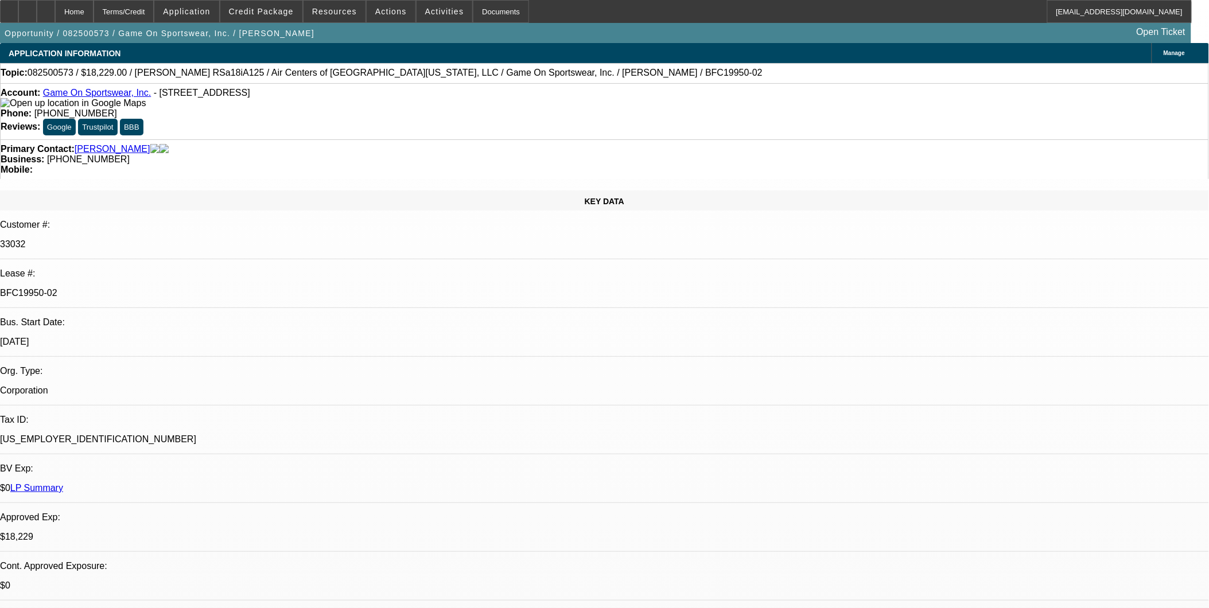
select select "0"
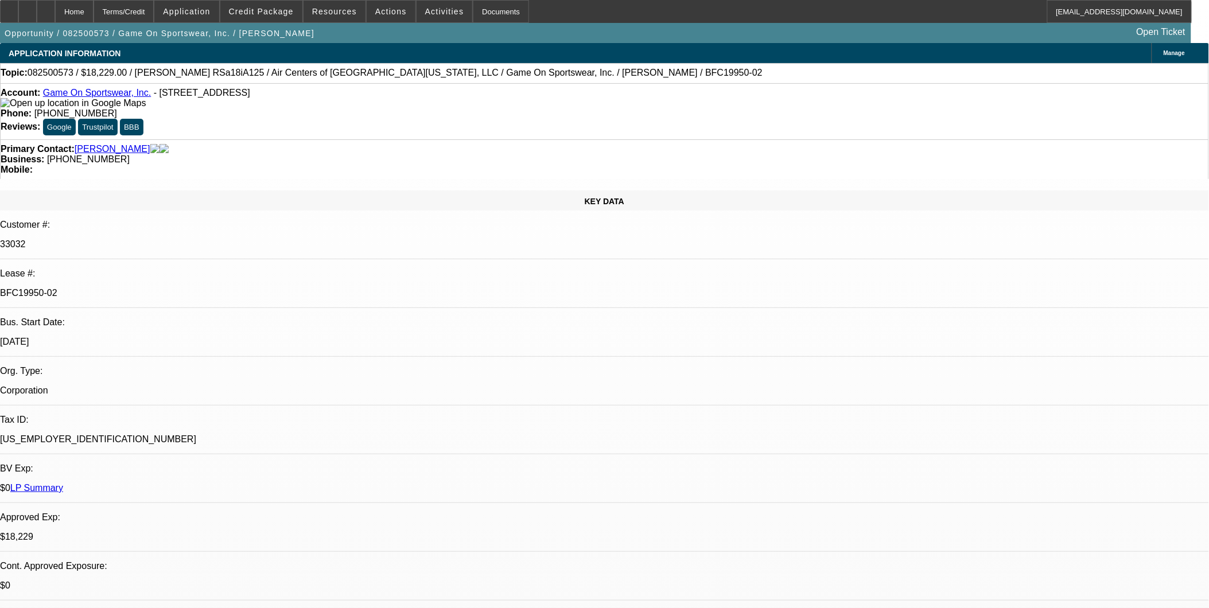
select select "0"
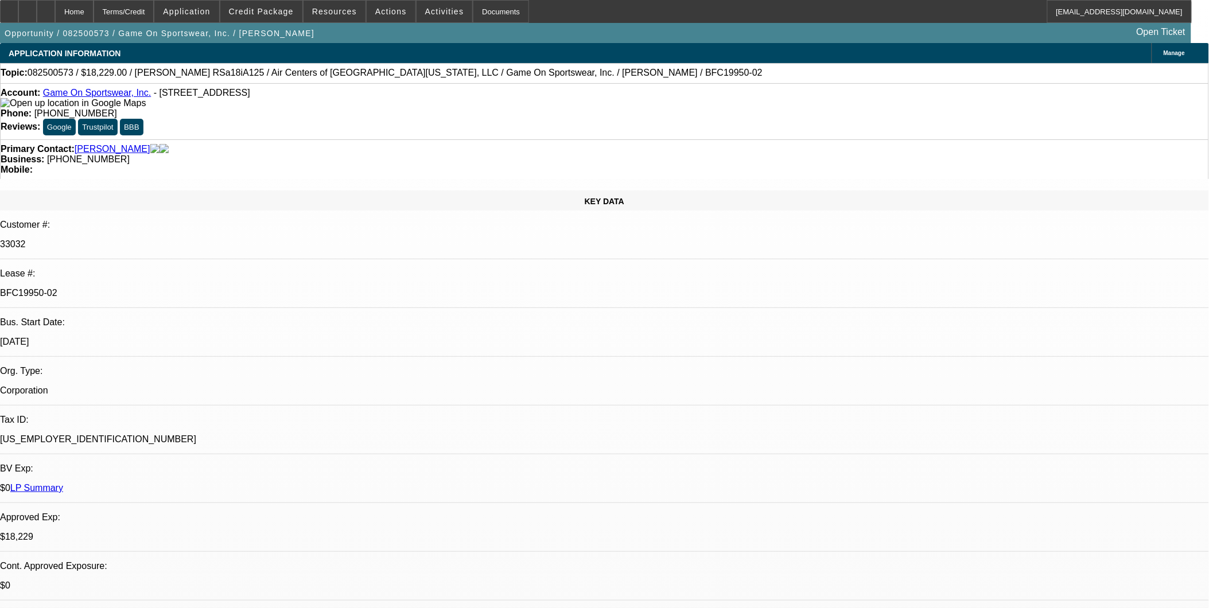
select select "0"
select select "1"
select select "6"
select select "1"
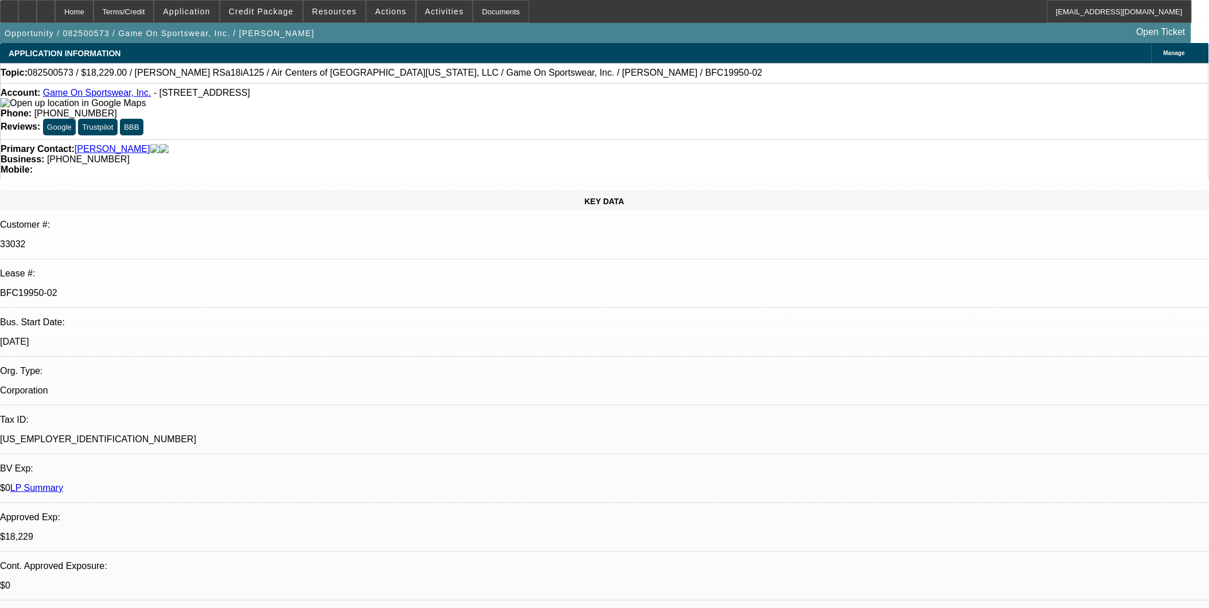
select select "1"
select select "6"
select select "1"
select select "6"
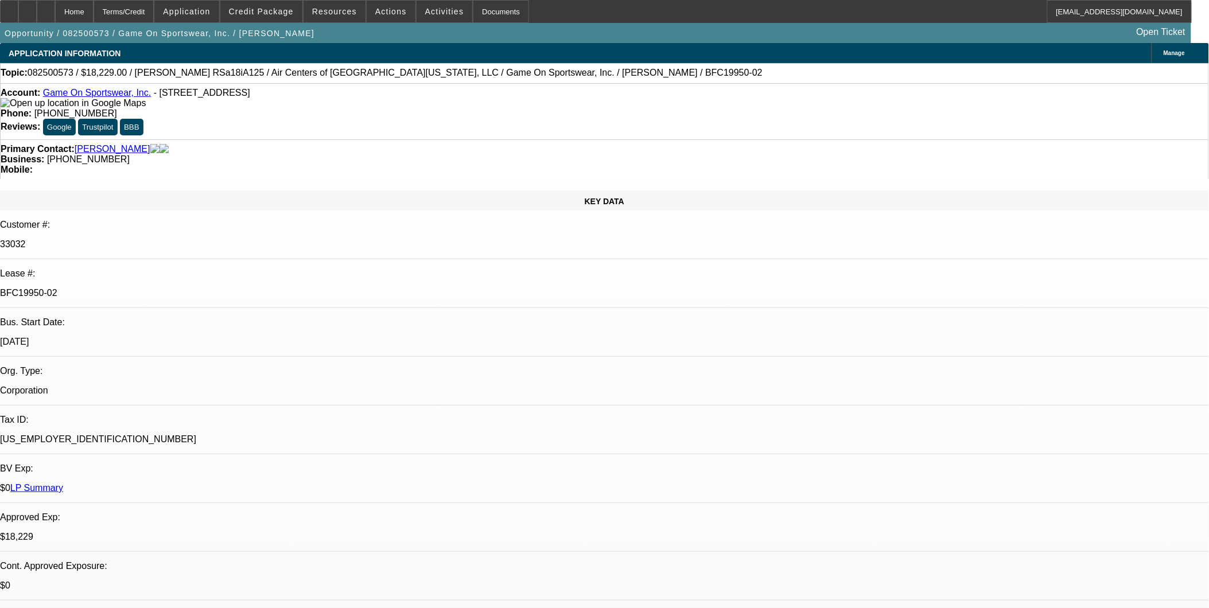
select select "1"
select select "6"
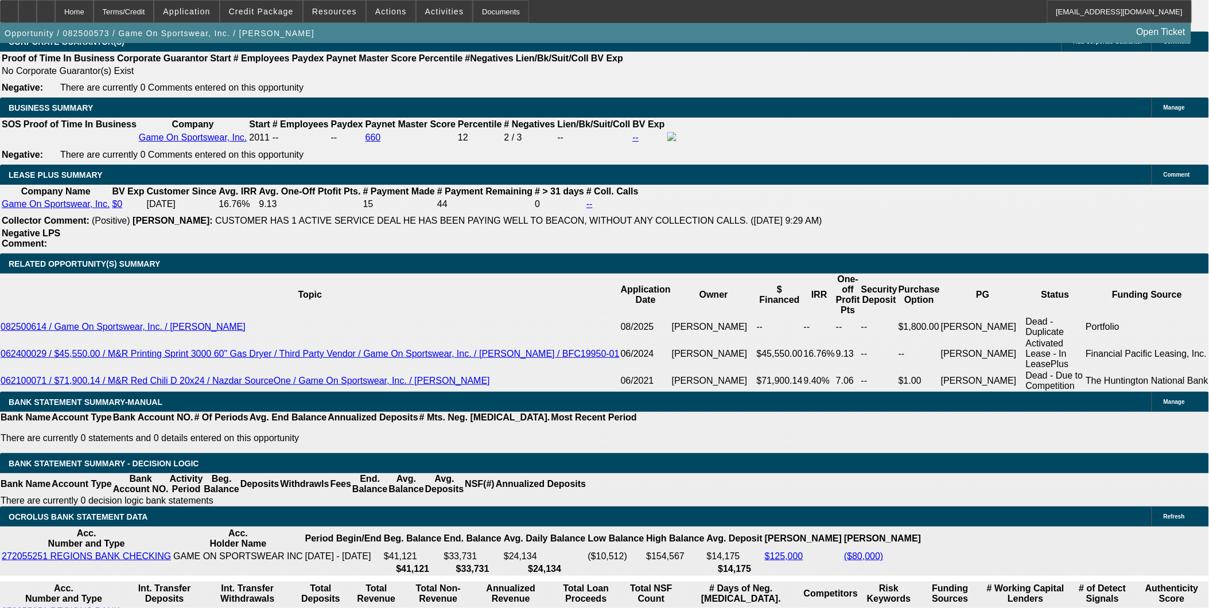
scroll to position [1786, 0]
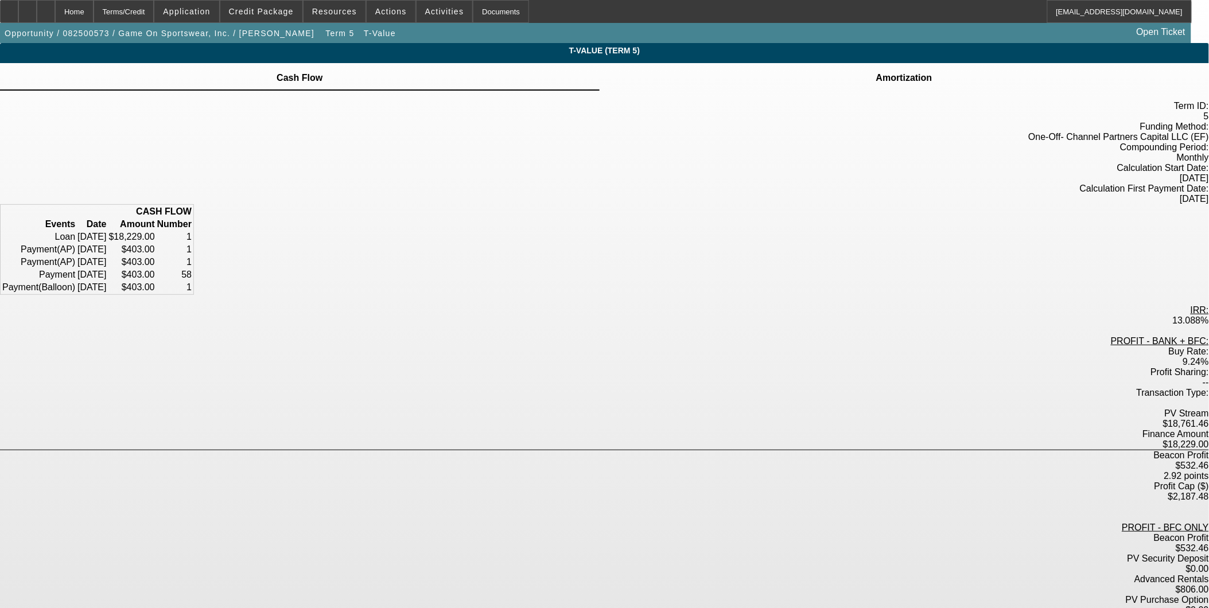
scroll to position [43, 0]
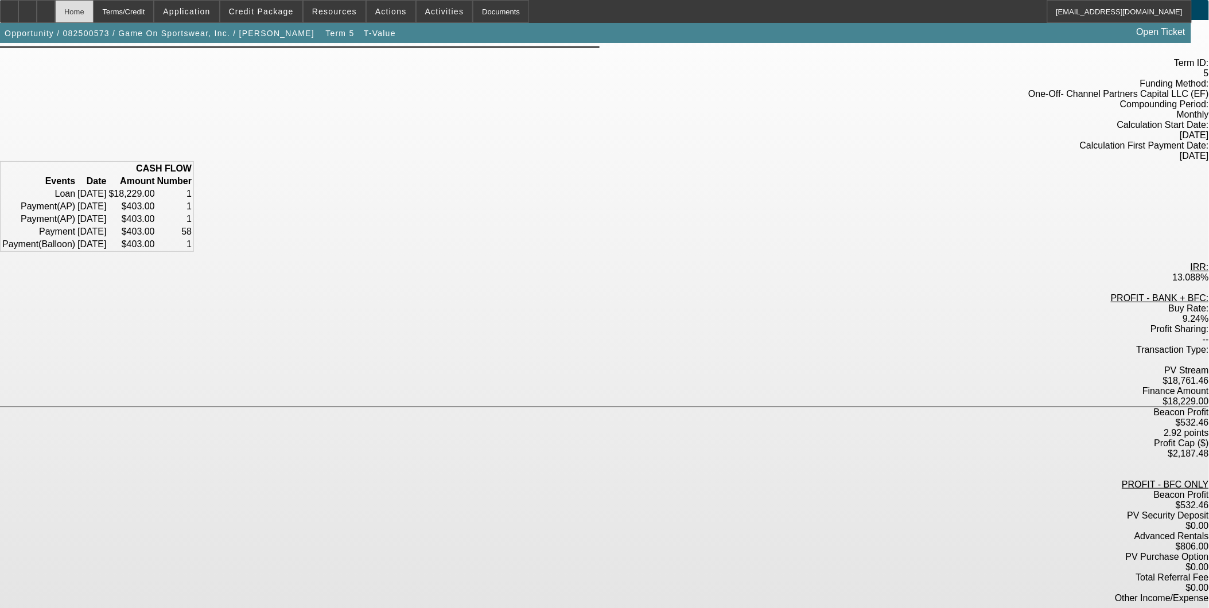
click at [94, 2] on div "Home" at bounding box center [74, 11] width 38 height 23
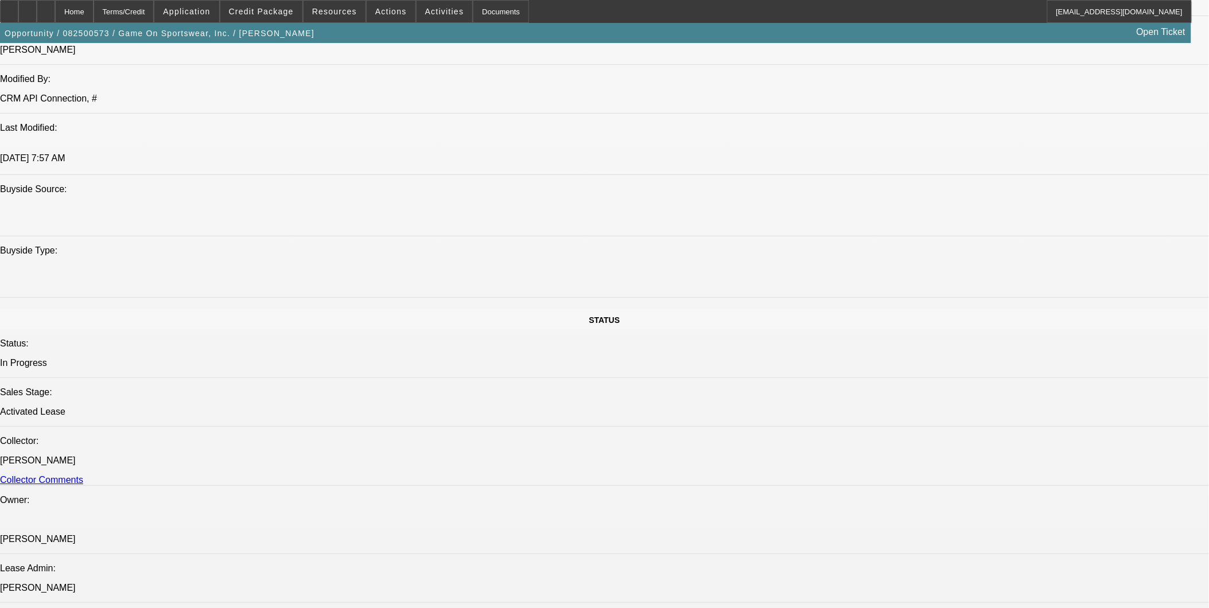
select select "0"
select select "6"
select select "0"
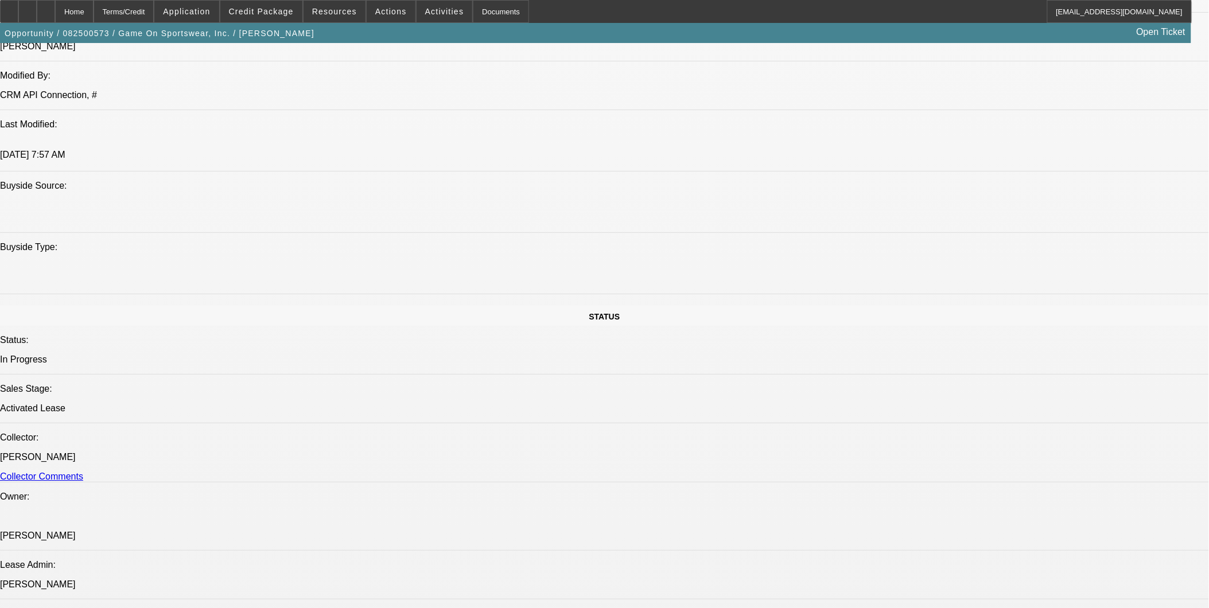
select select "0"
select select "6"
select select "0"
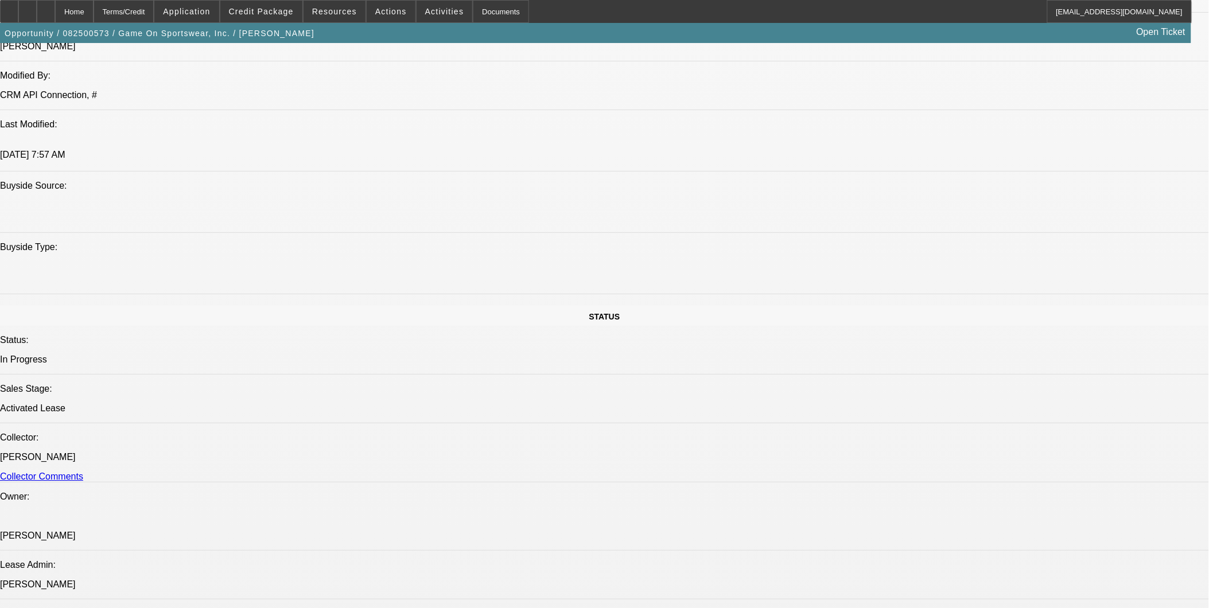
select select "0"
select select "6"
select select "0"
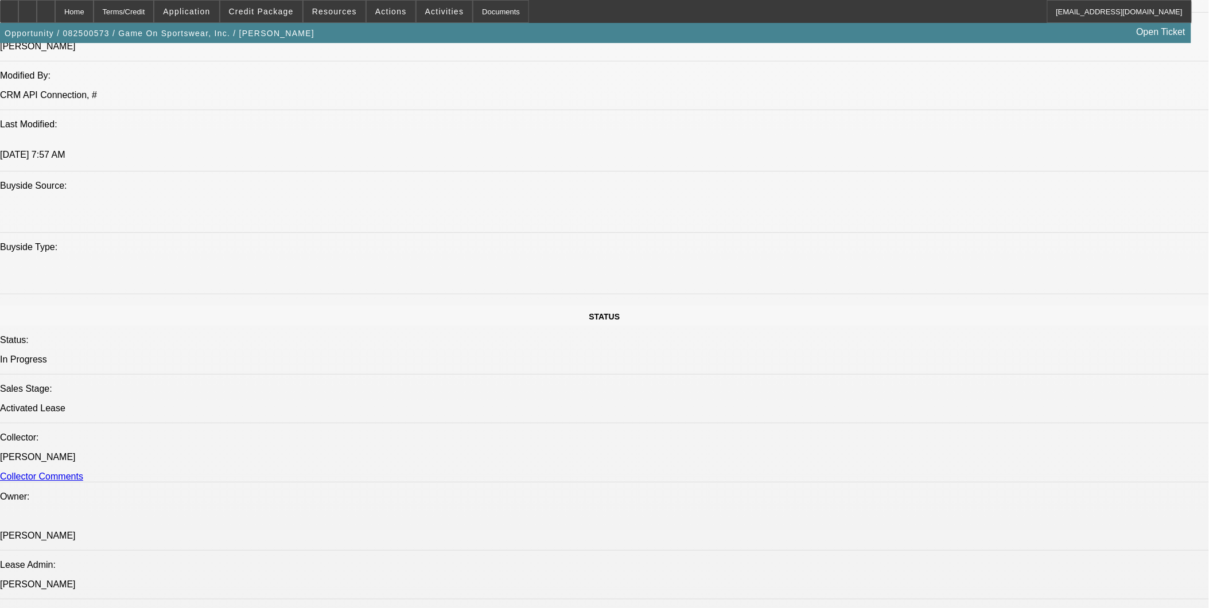
select select "6"
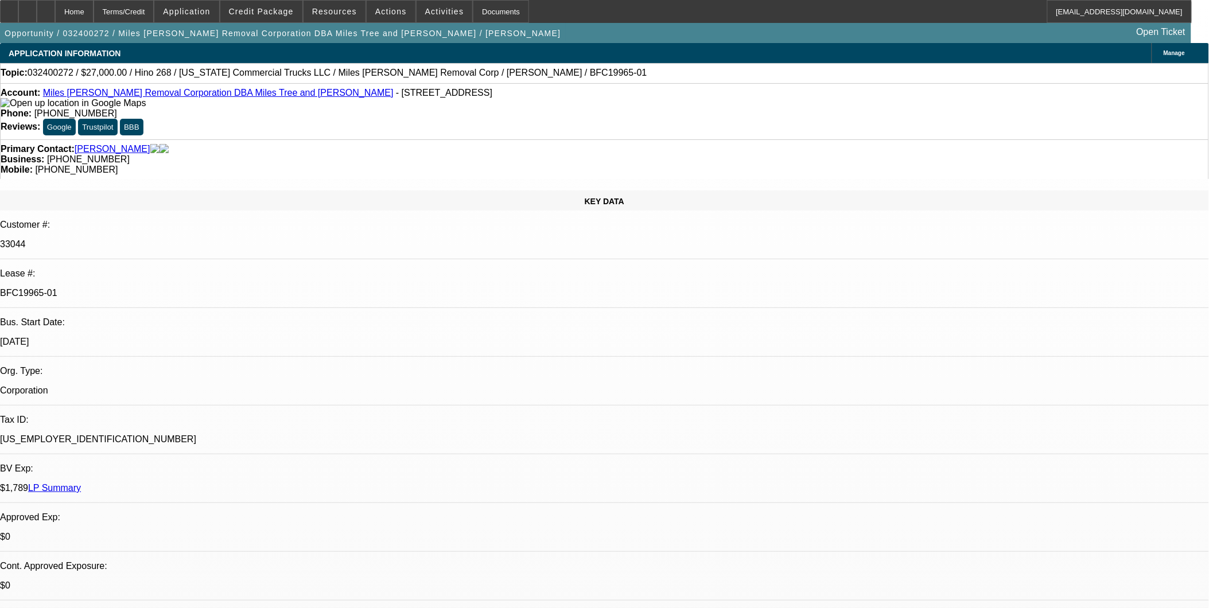
select select "0"
select select "2"
select select "0.1"
select select "0"
select select "2"
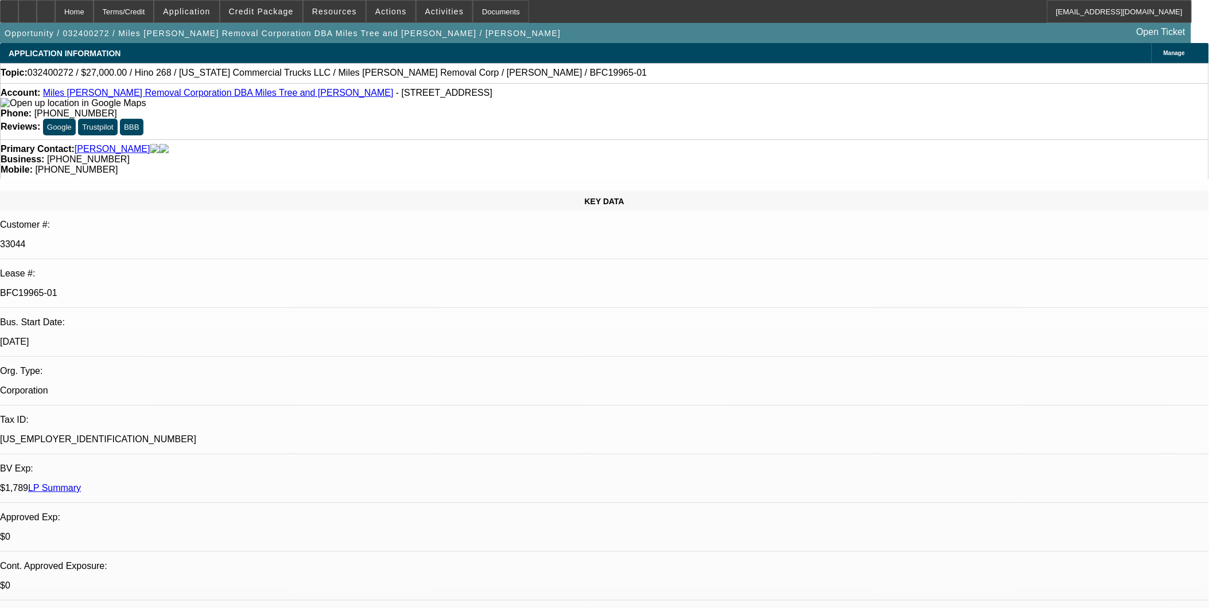
select select "0.1"
select select "0"
select select "2"
select select "0.1"
select select "0"
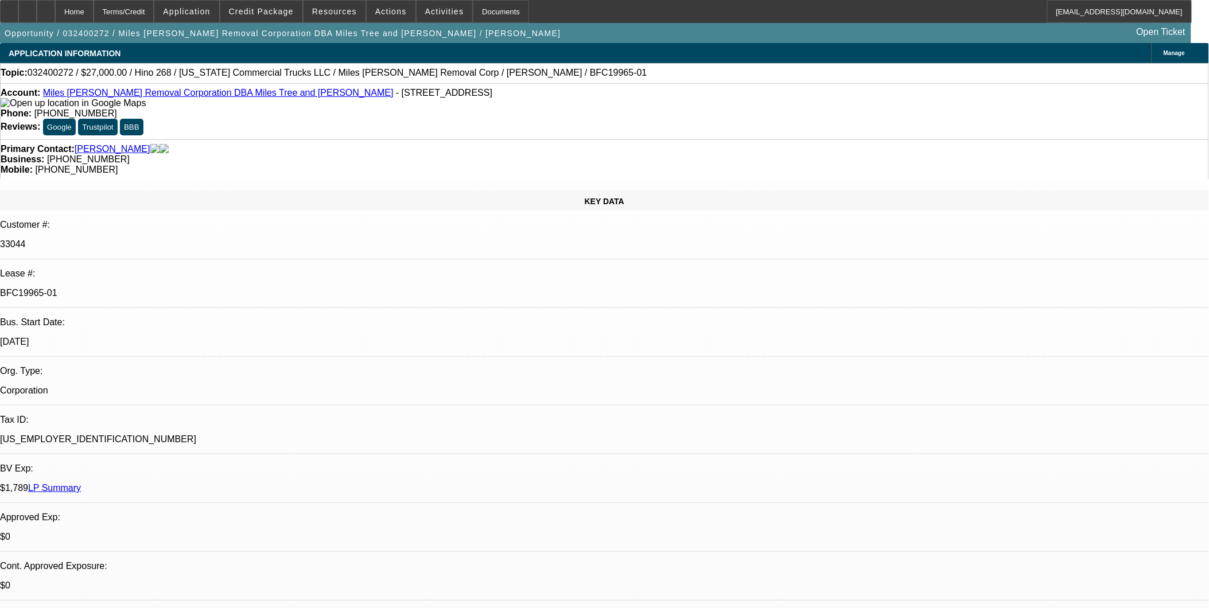
select select "2"
select select "0.1"
select select "1"
select select "2"
select select "4"
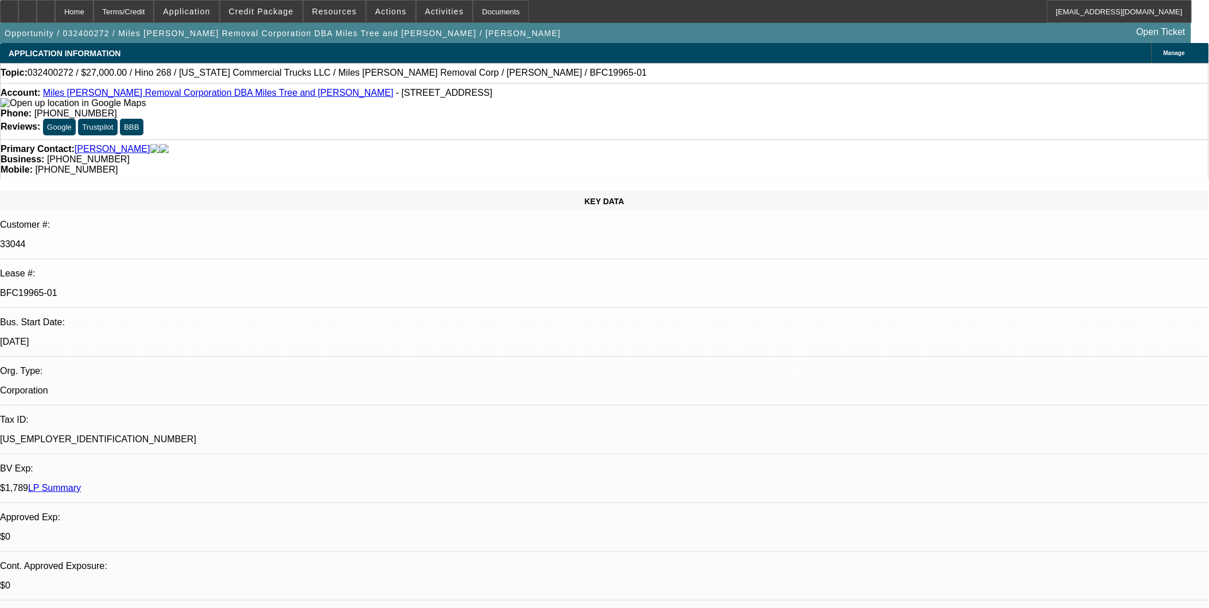
select select "1"
select select "2"
select select "4"
select select "1"
select select "2"
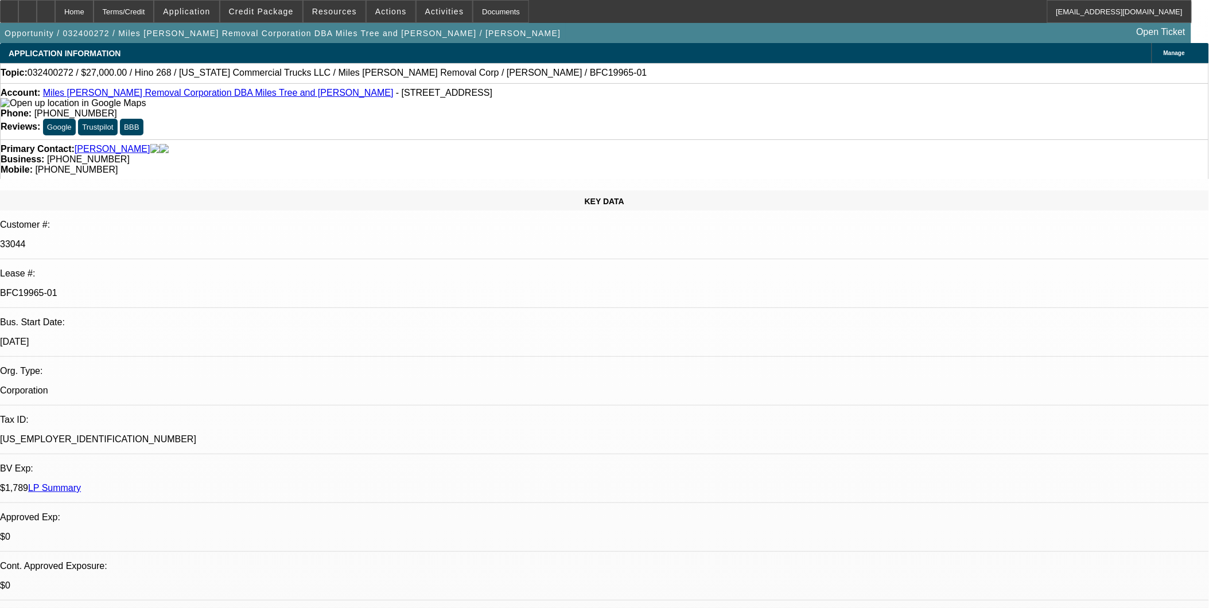
select select "4"
select select "1"
select select "2"
select select "4"
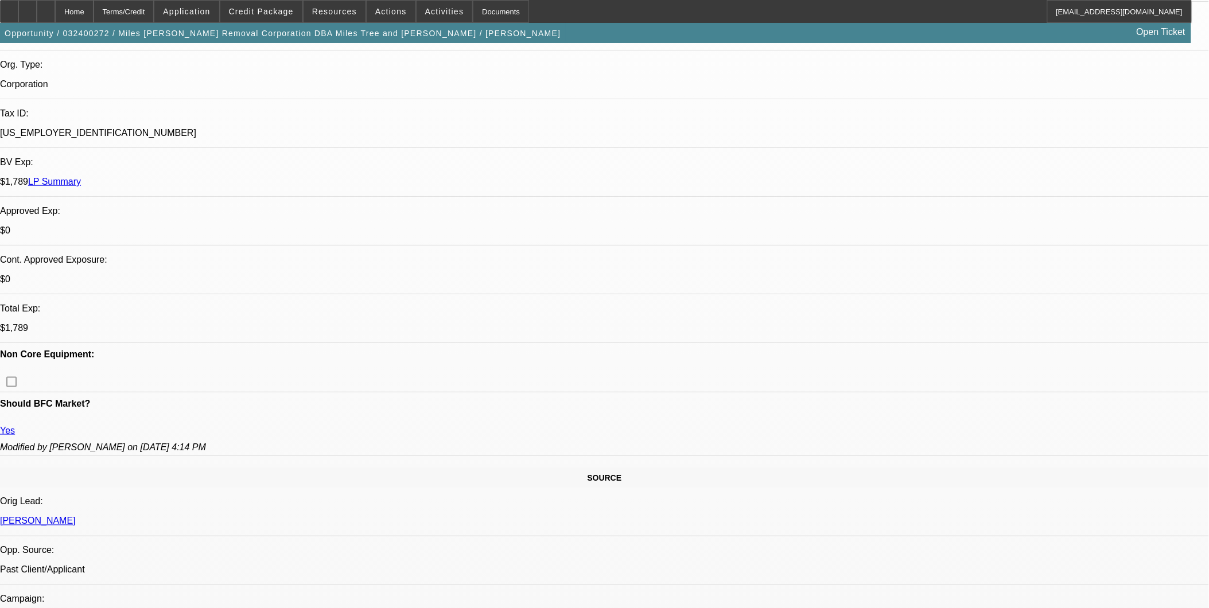
scroll to position [319, 0]
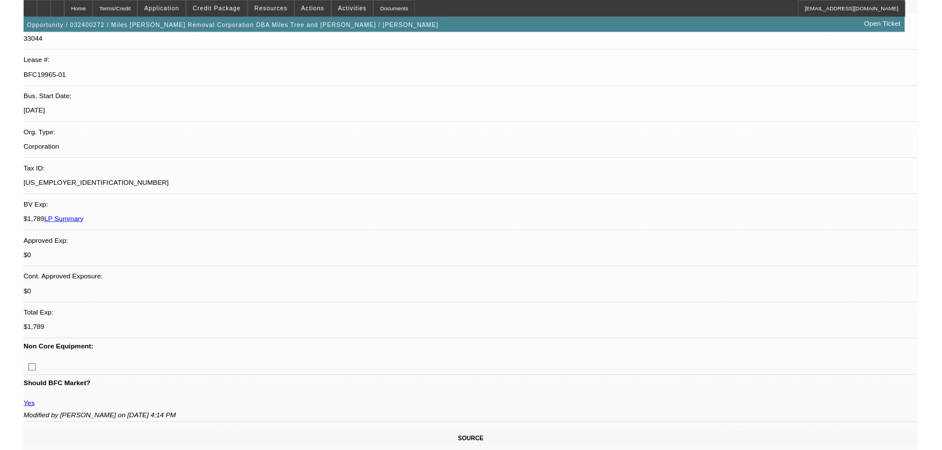
scroll to position [191, 0]
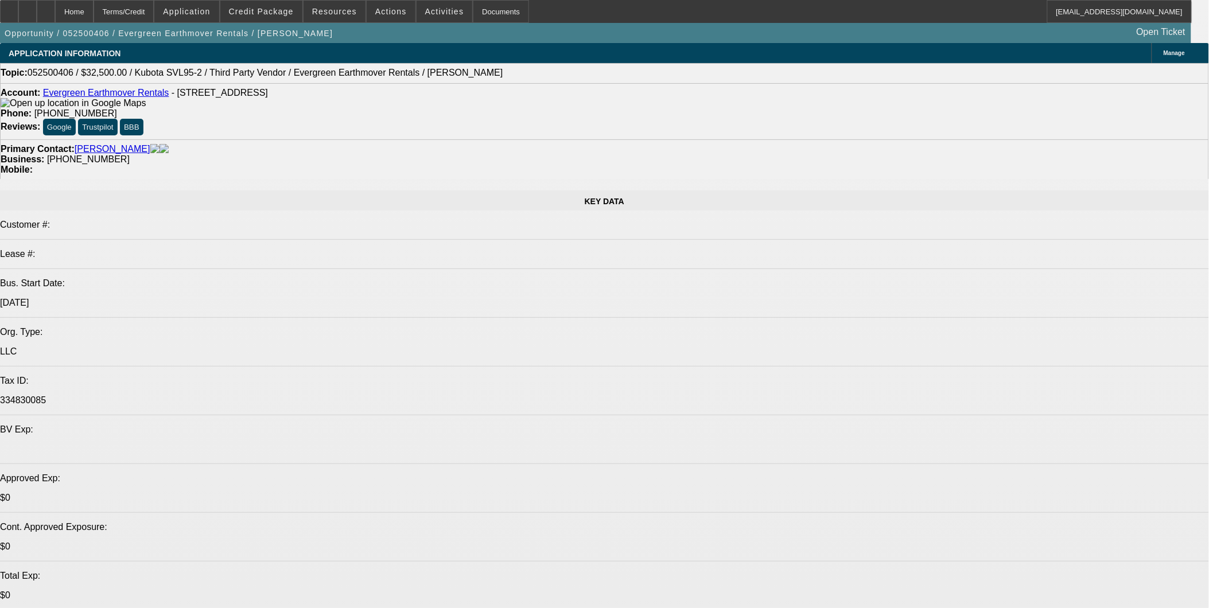
select select "0"
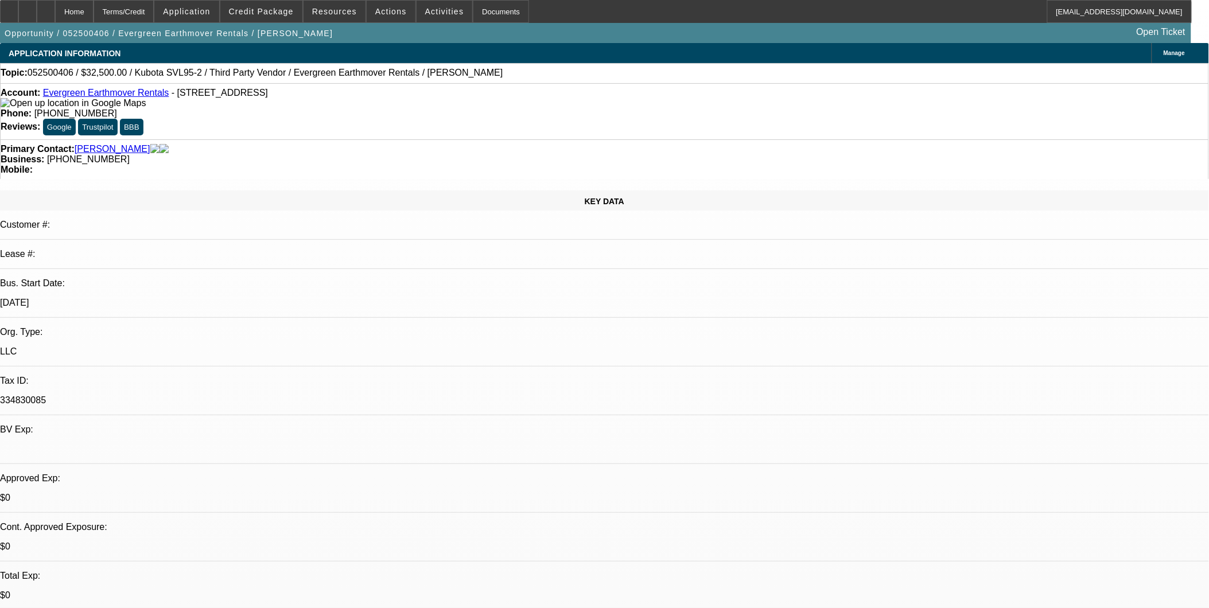
select select "2"
select select "0.1"
select select "0"
select select "2"
select select "0"
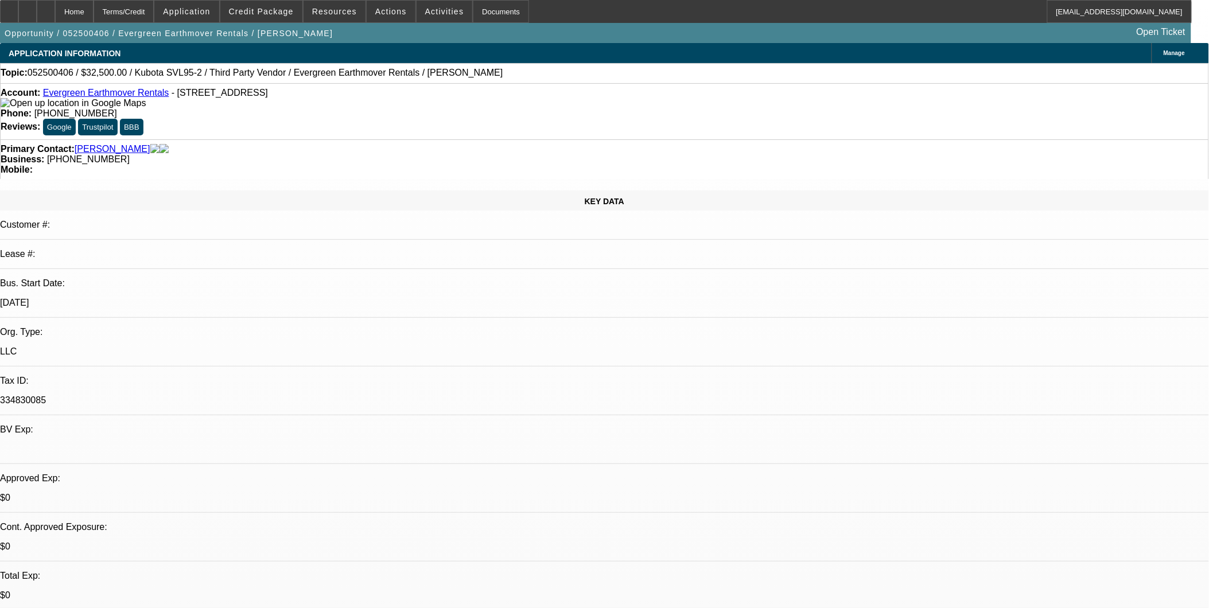
select select "0"
select select "2"
select select "0"
select select "1"
select select "2"
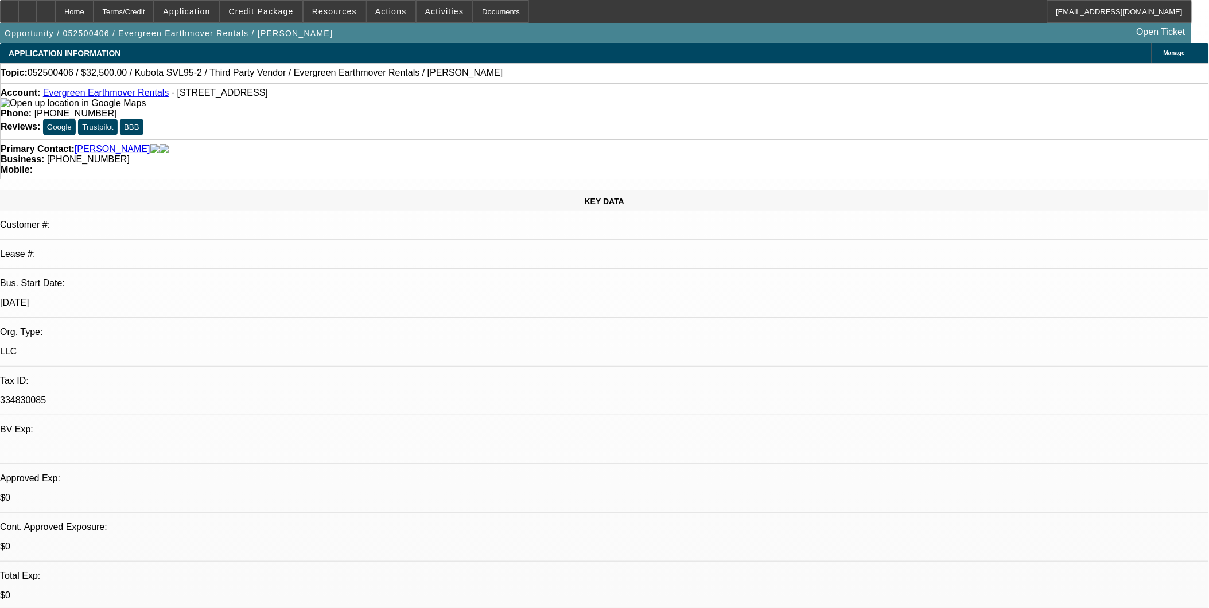
select select "4"
select select "1"
select select "2"
select select "6"
select select "1"
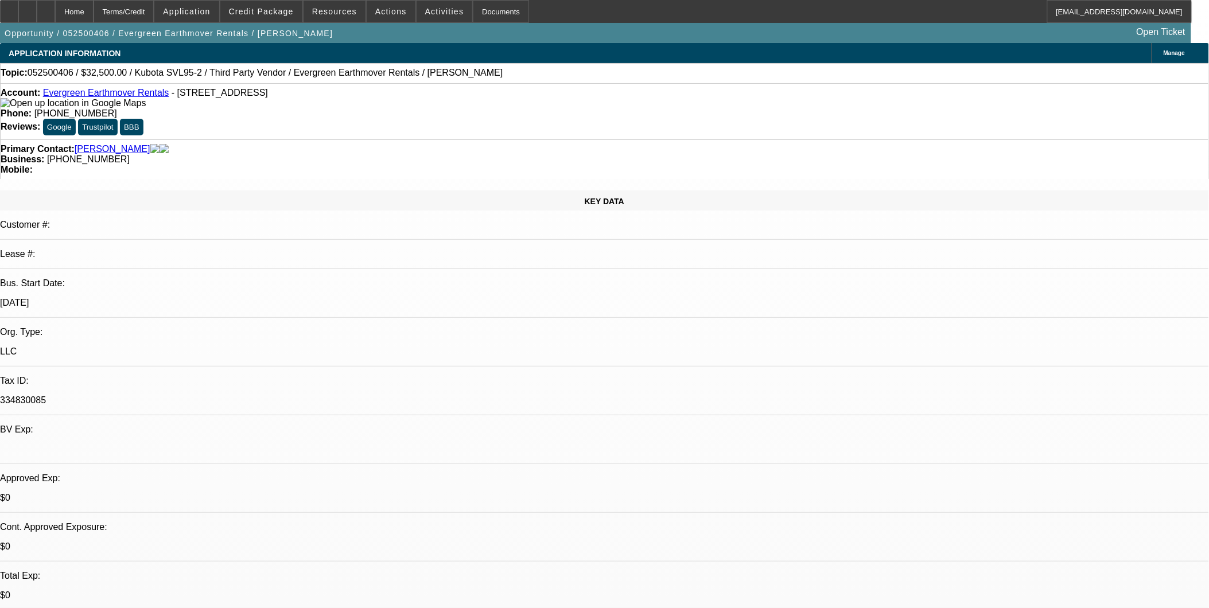
select select "2"
select select "6"
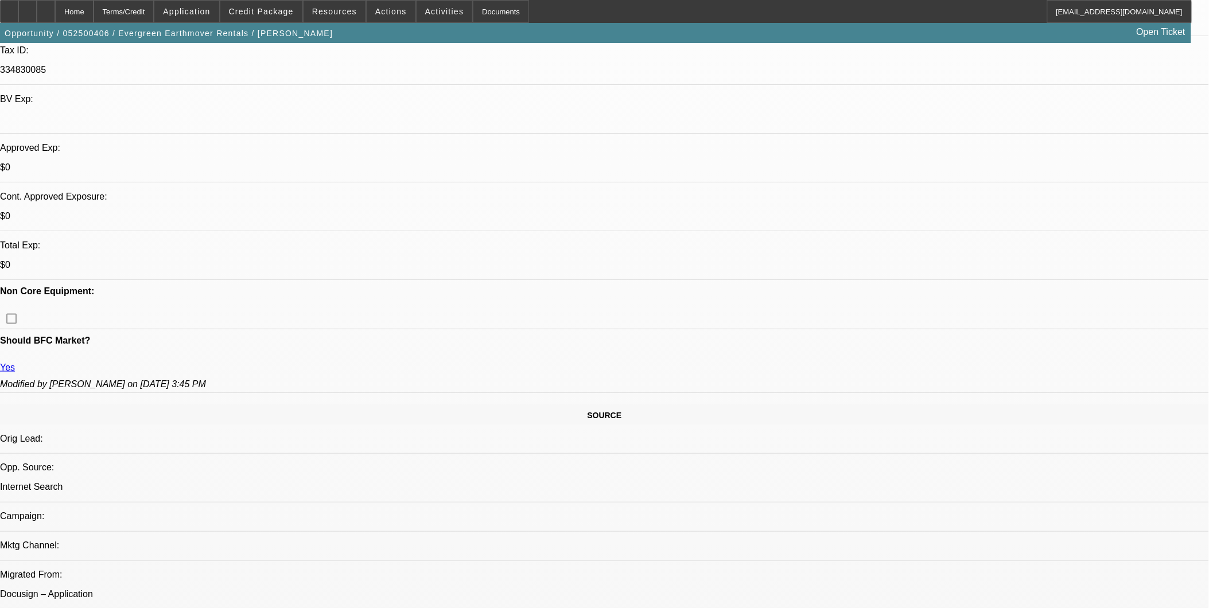
scroll to position [319, 0]
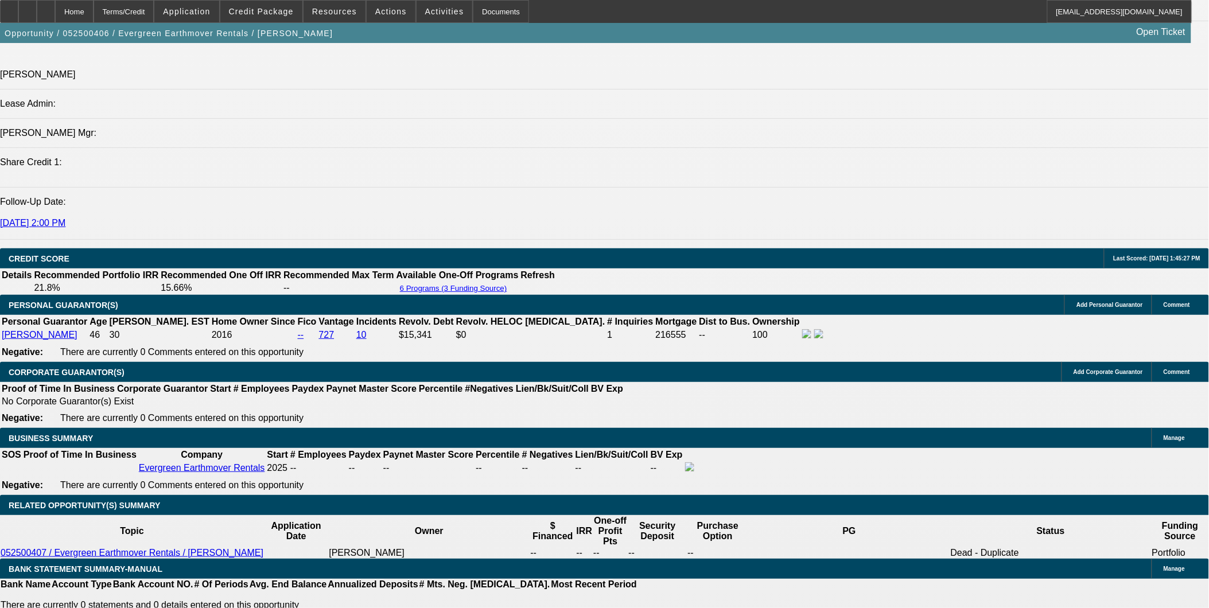
scroll to position [1530, 0]
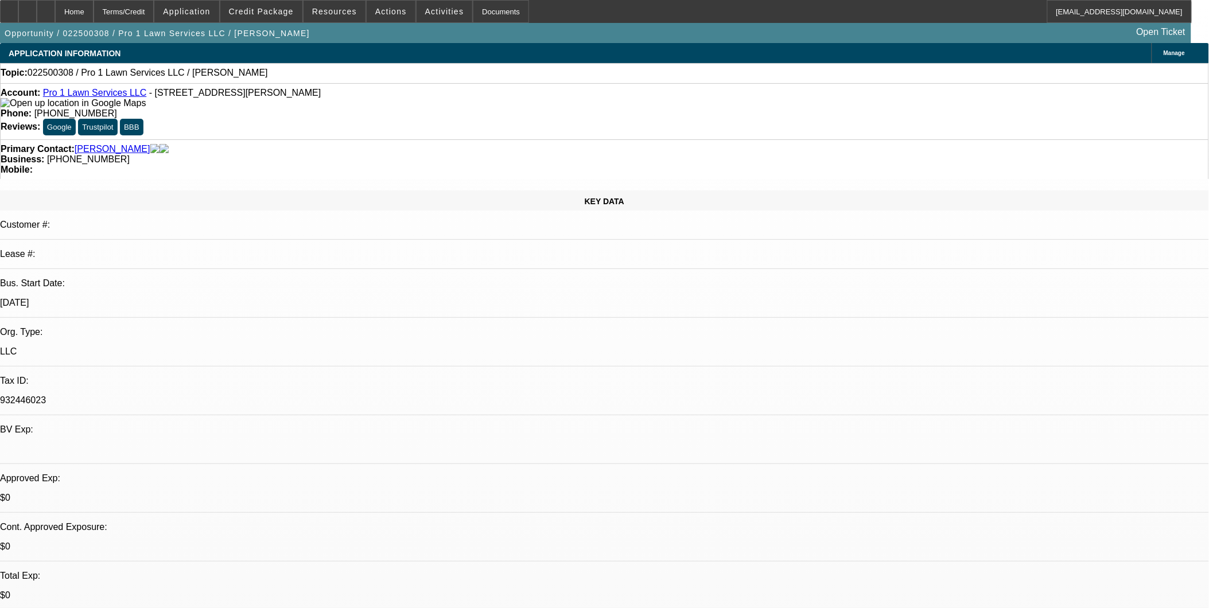
select select "0"
select select "2"
select select "0.1"
select select "1"
select select "2"
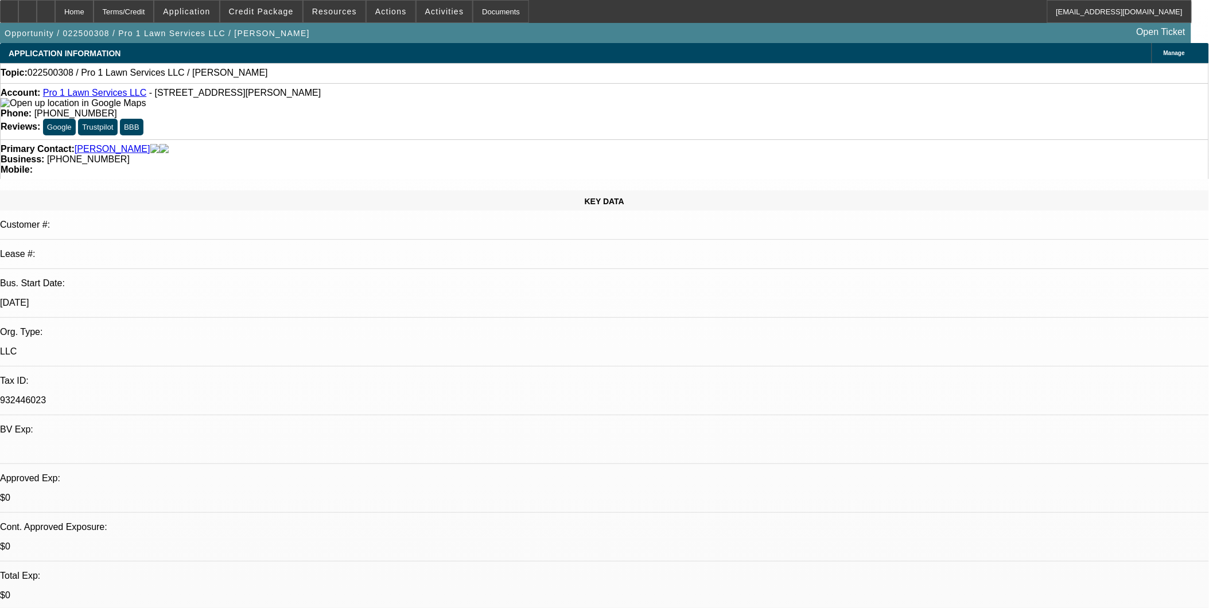
select select "4"
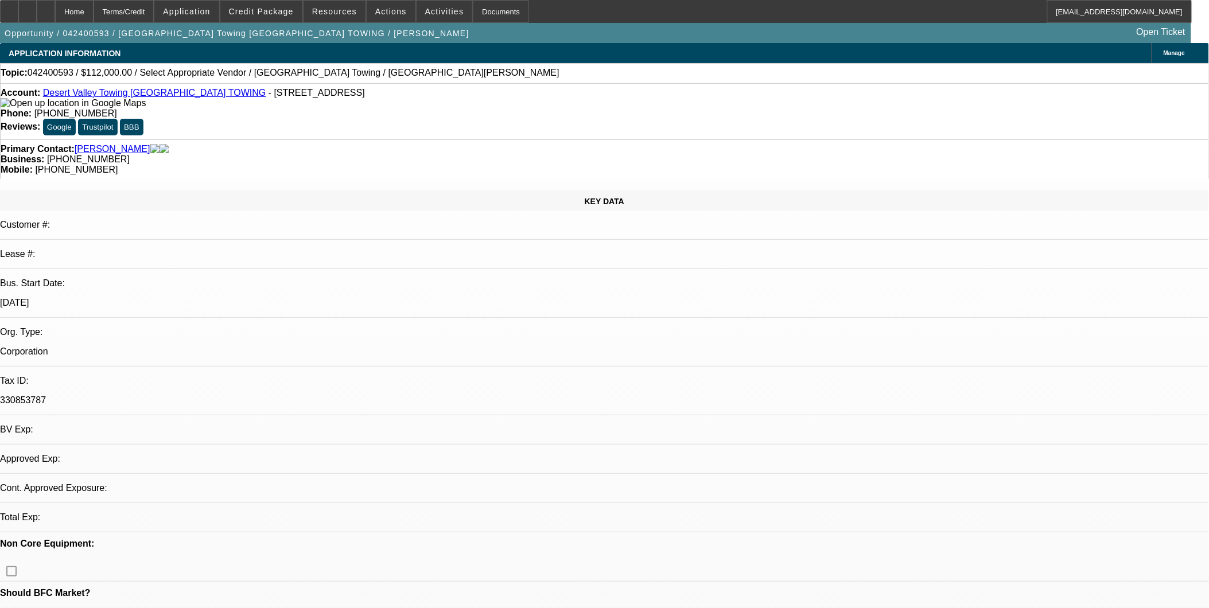
select select "0"
select select "2"
select select "0.1"
select select "4"
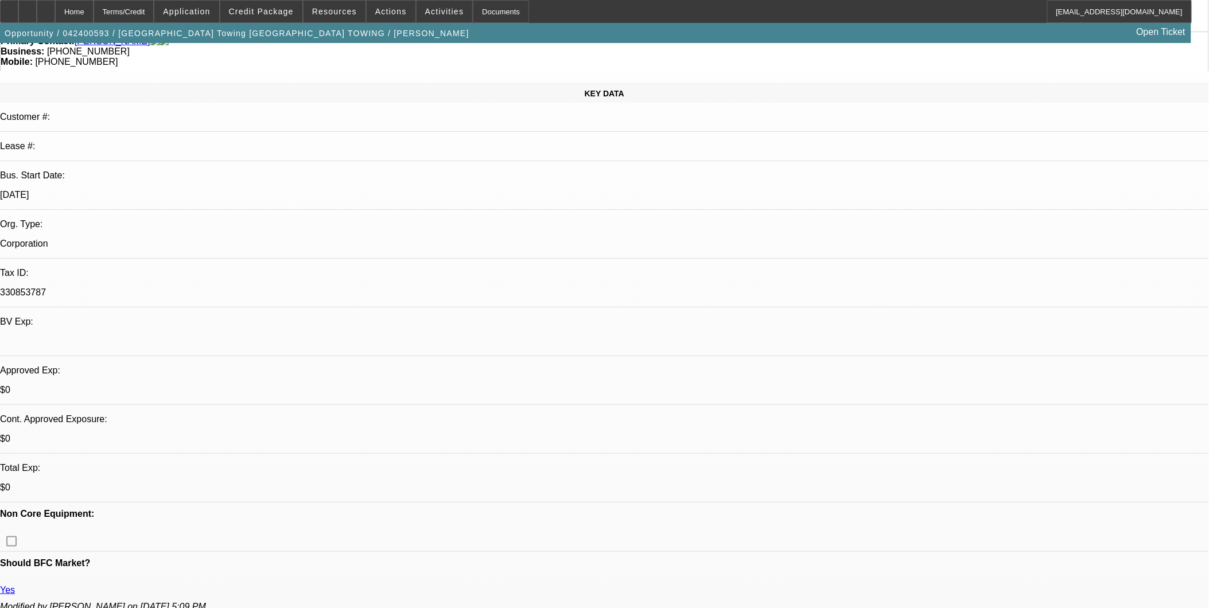
scroll to position [191, 0]
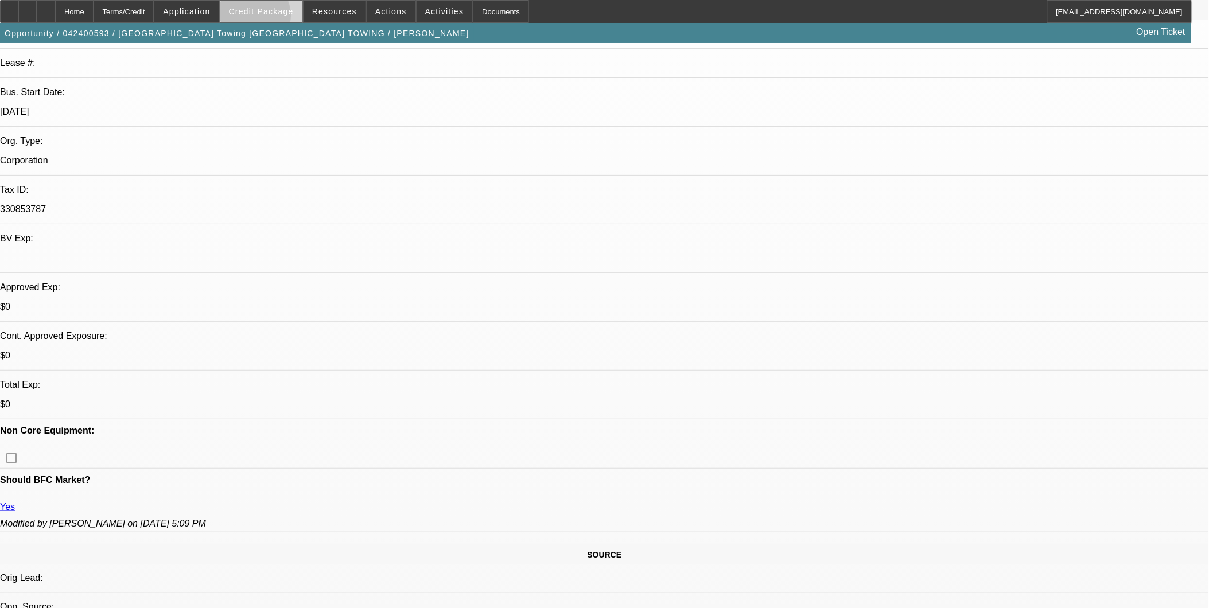
click at [271, 18] on span at bounding box center [261, 12] width 82 height 28
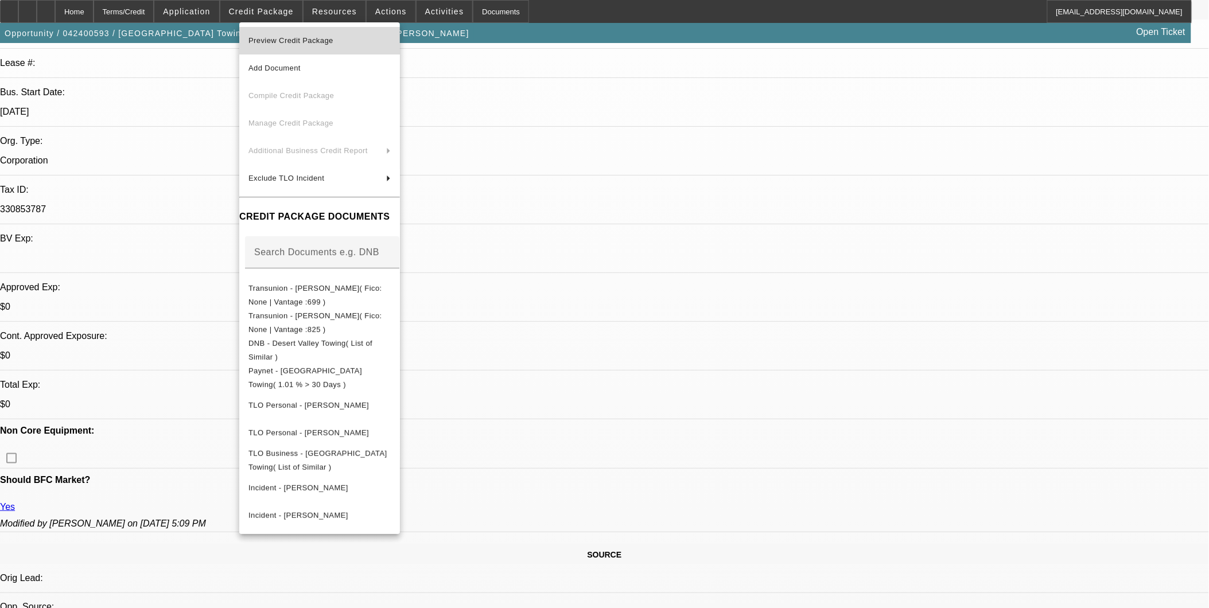
click at [282, 49] on button "Preview Credit Package" at bounding box center [319, 41] width 161 height 28
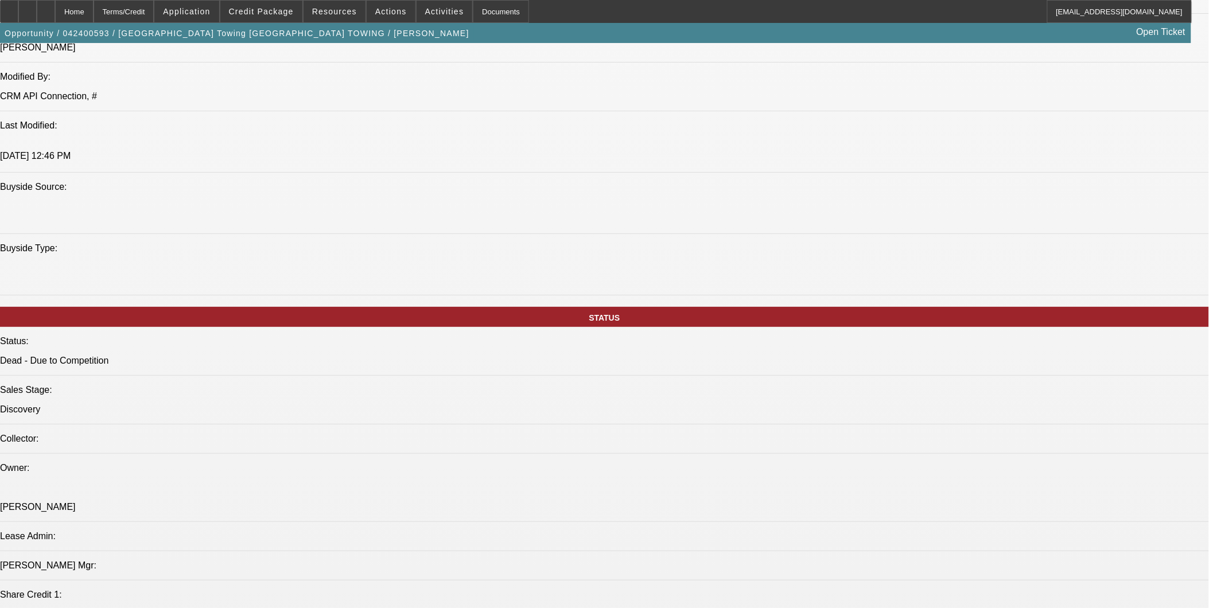
scroll to position [1275, 0]
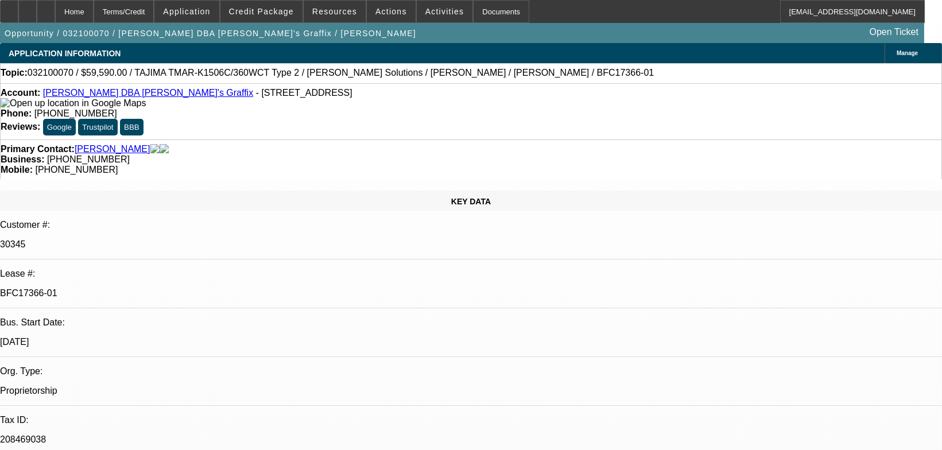
select select "0"
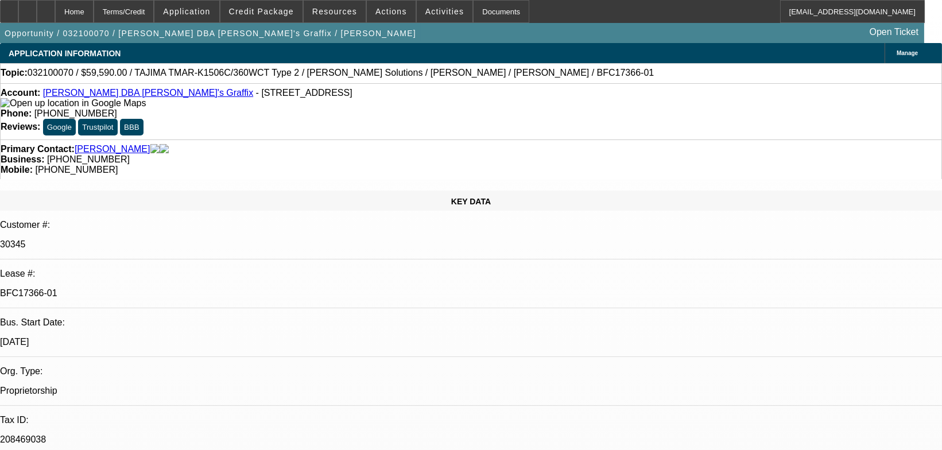
select select "0"
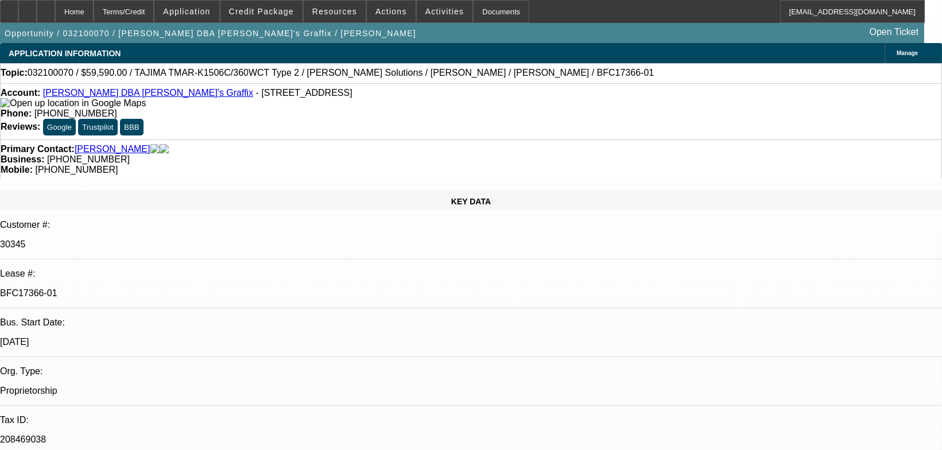
select select "0"
select select "1"
select select "6"
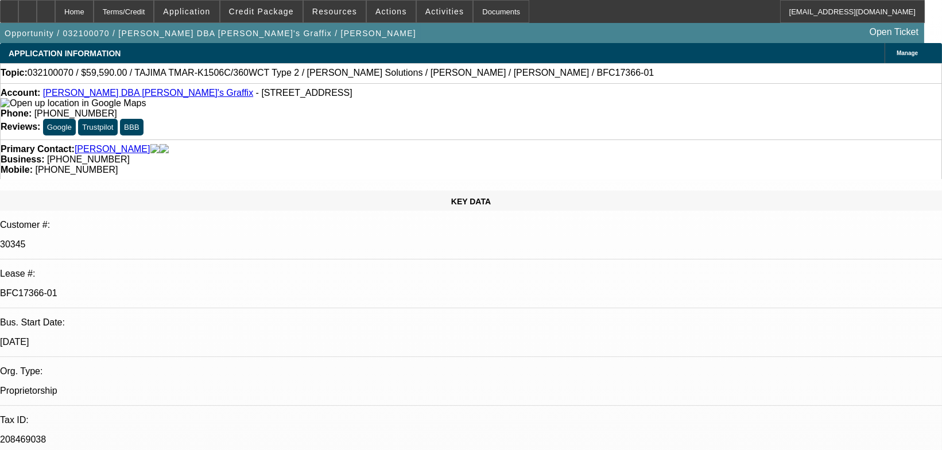
select select "1"
select select "6"
select select "1"
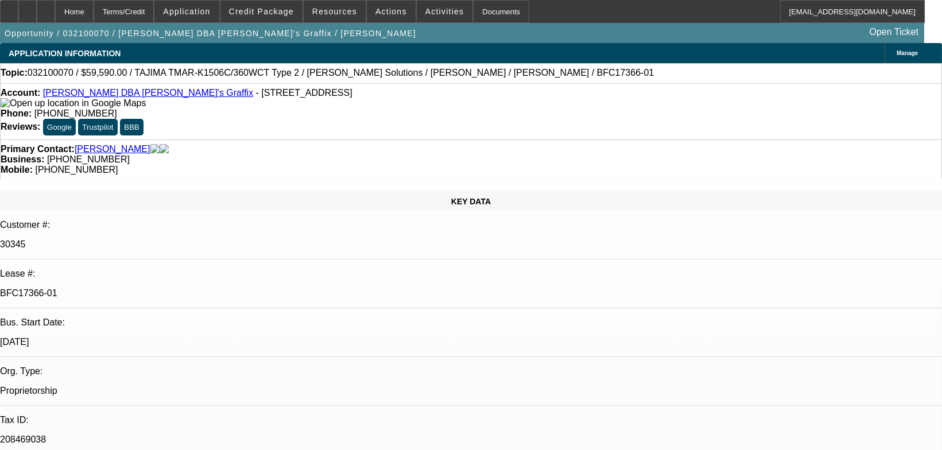
select select "6"
select select "1"
select select "6"
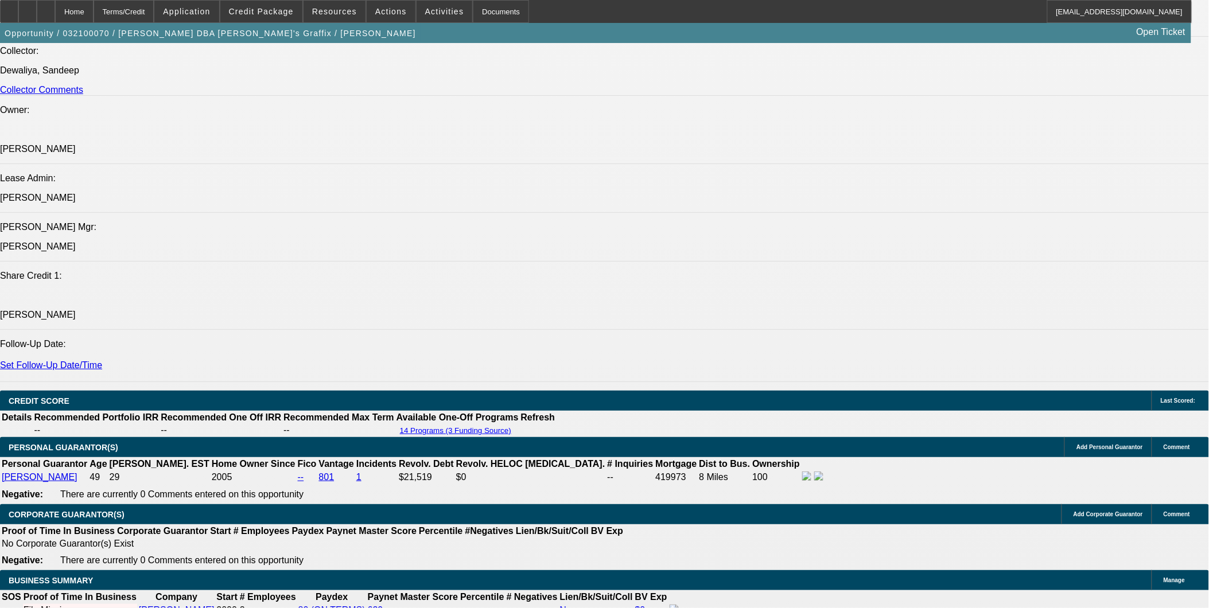
scroll to position [1530, 0]
